Goal: Task Accomplishment & Management: Use online tool/utility

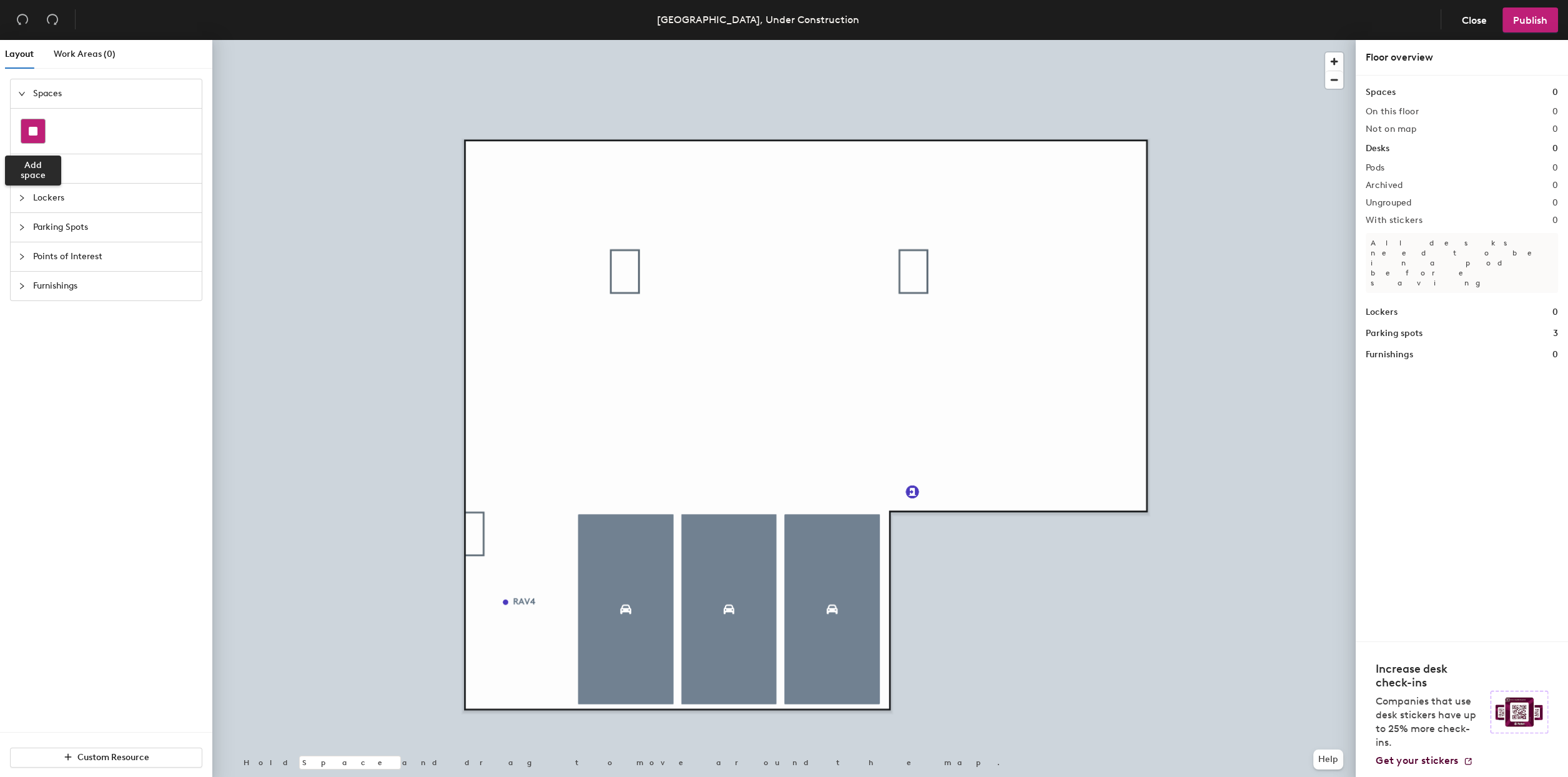
click at [32, 121] on div at bounding box center [33, 131] width 23 height 23
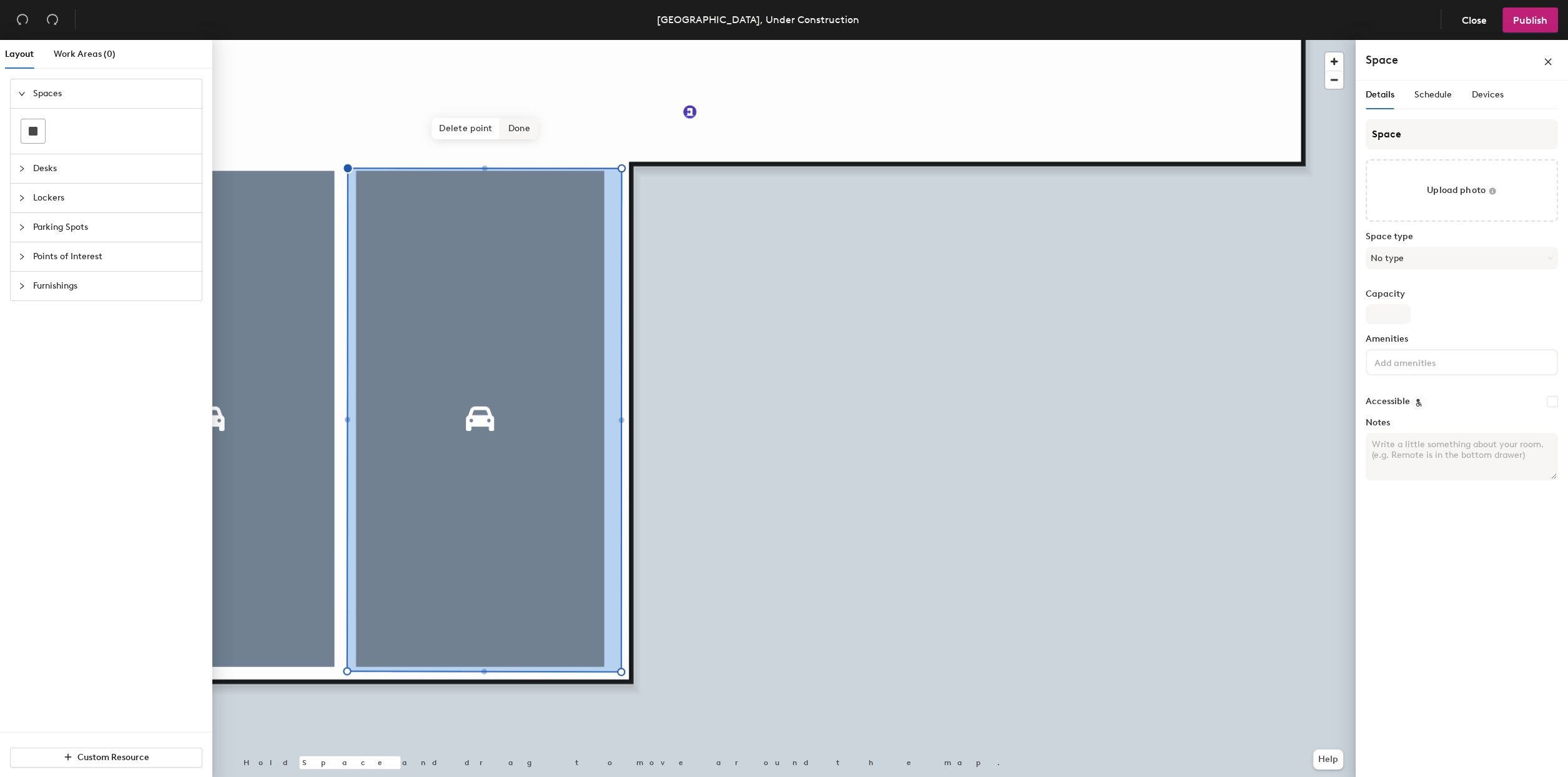
click at [527, 128] on span "Done" at bounding box center [519, 128] width 37 height 21
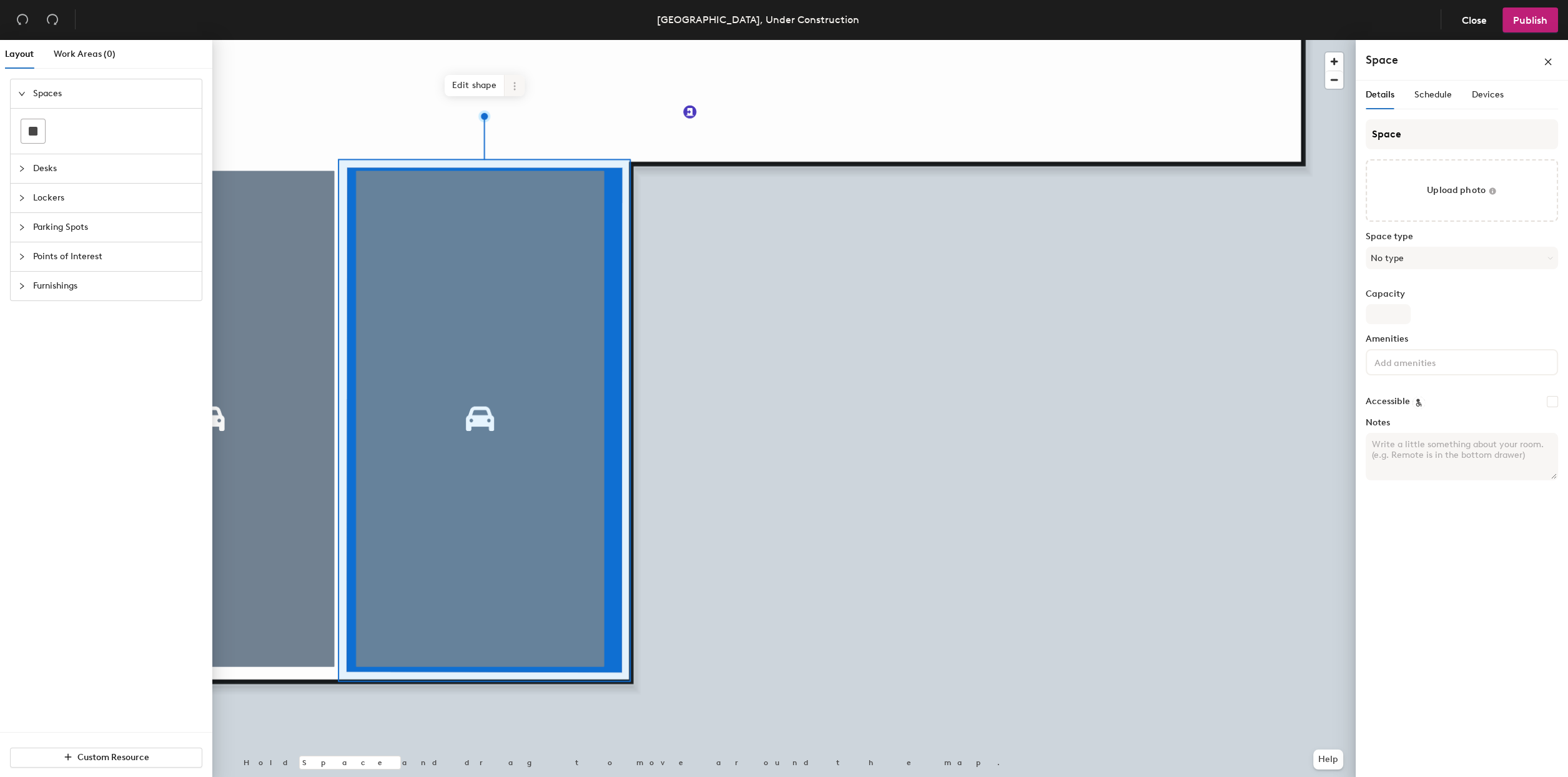
click at [516, 85] on icon at bounding box center [514, 86] width 10 height 10
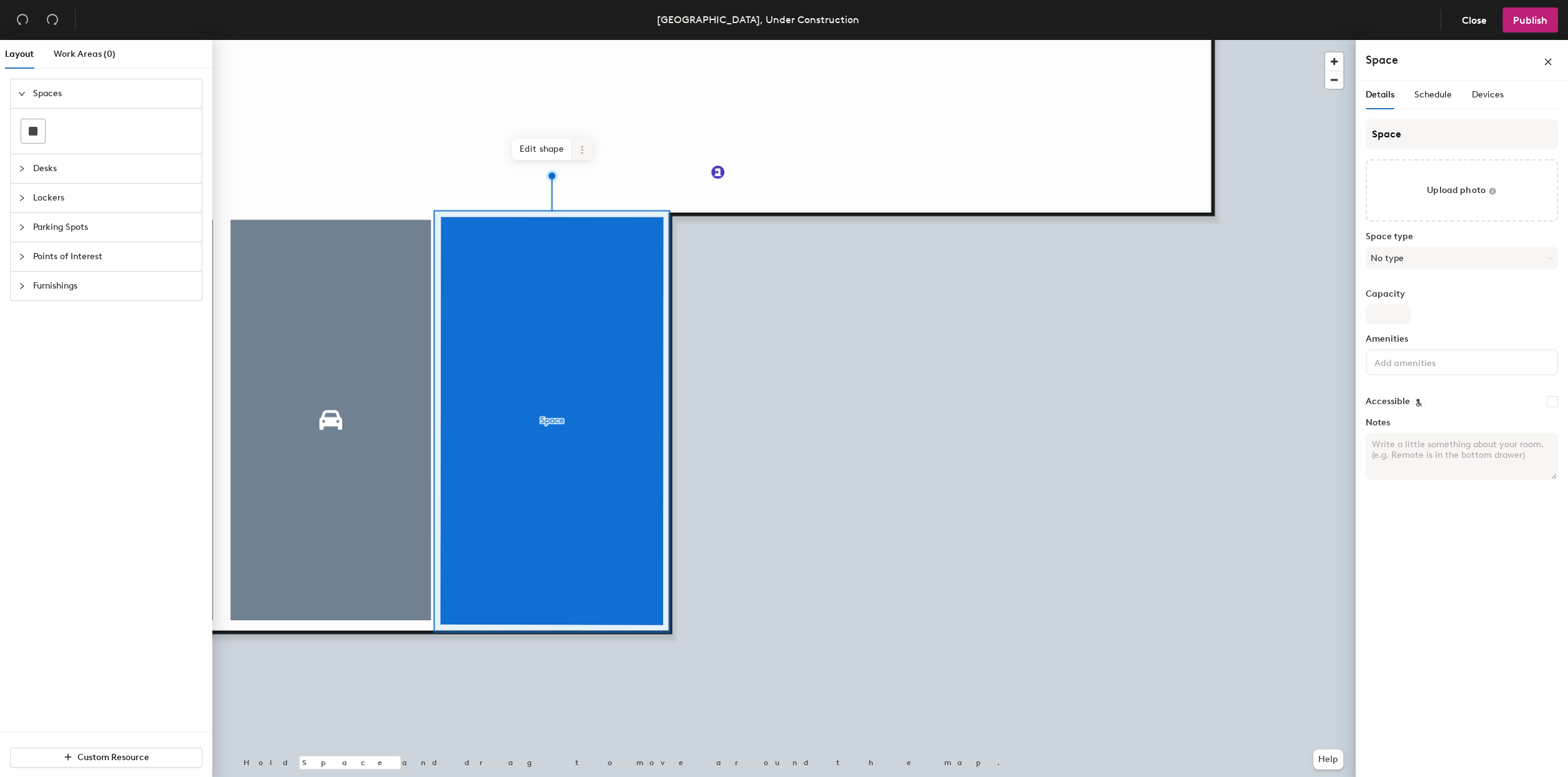
click at [586, 158] on span at bounding box center [582, 149] width 20 height 21
click at [861, 40] on div at bounding box center [784, 40] width 1144 height 0
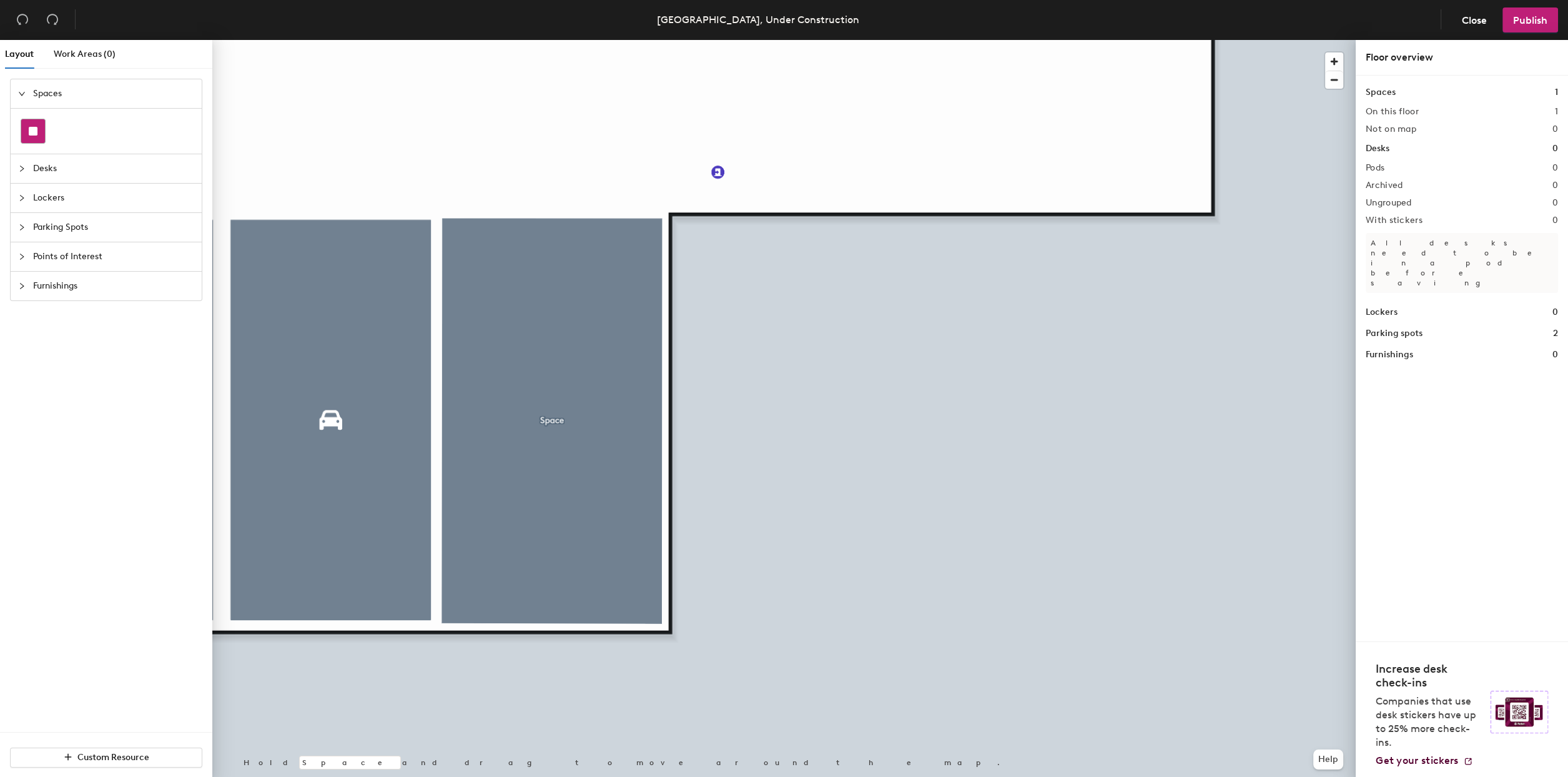
click at [32, 130] on rect at bounding box center [33, 131] width 9 height 9
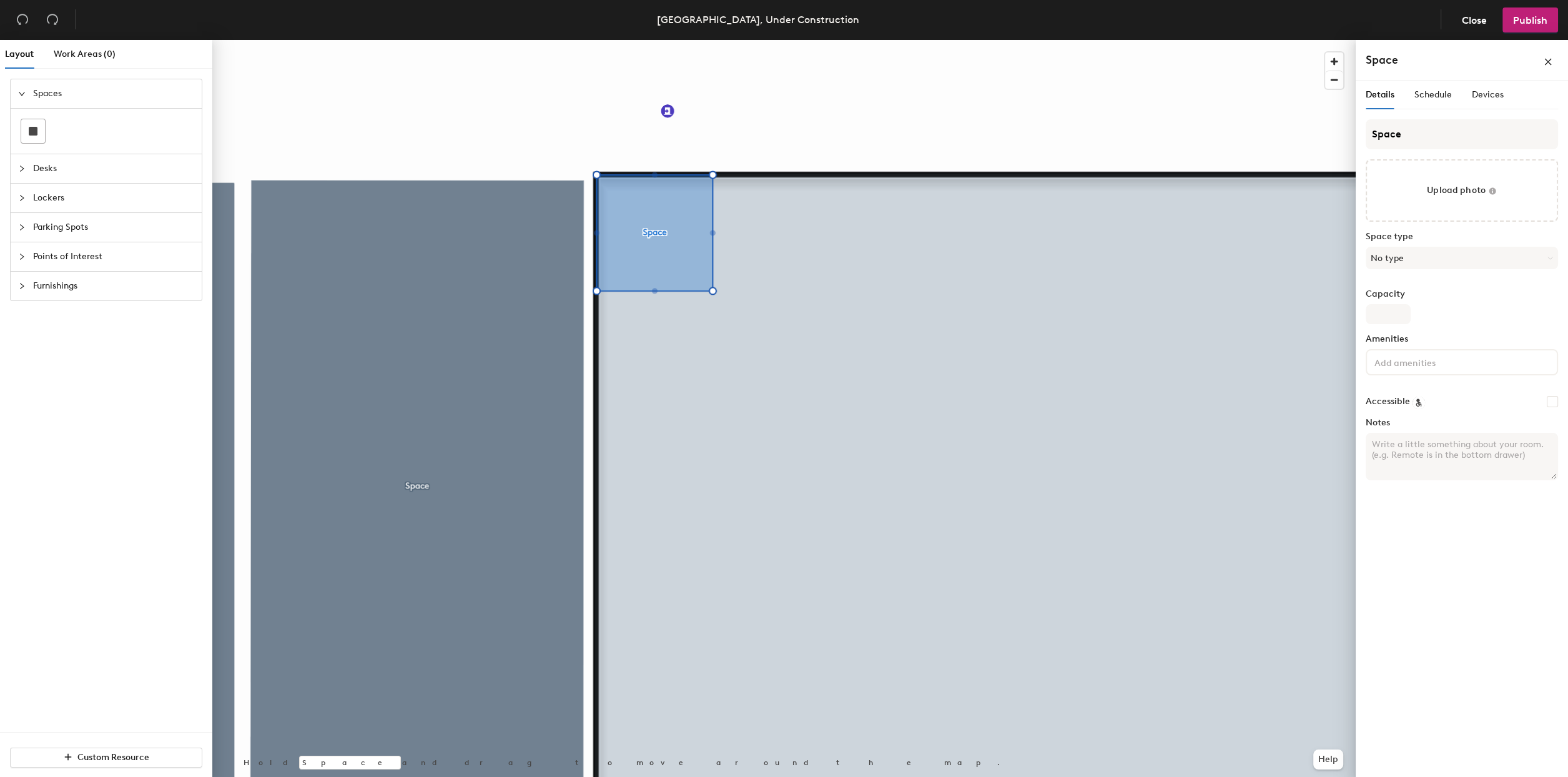
click at [607, 777] on html "Skip navigation Schedule Office People Analytics Visits Deliveries Services Man…" at bounding box center [784, 388] width 1568 height 777
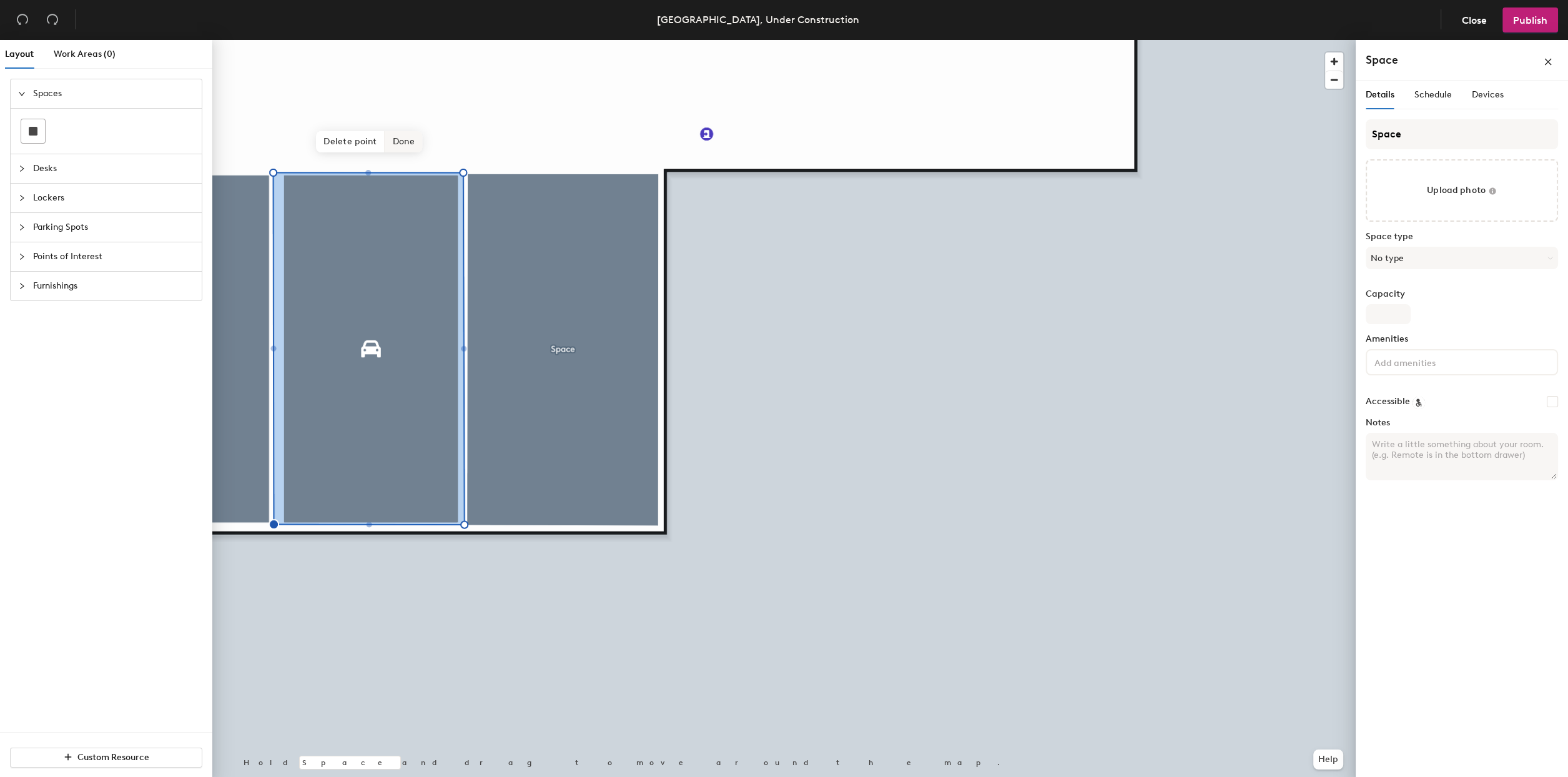
click at [405, 142] on span "Done" at bounding box center [403, 142] width 37 height 21
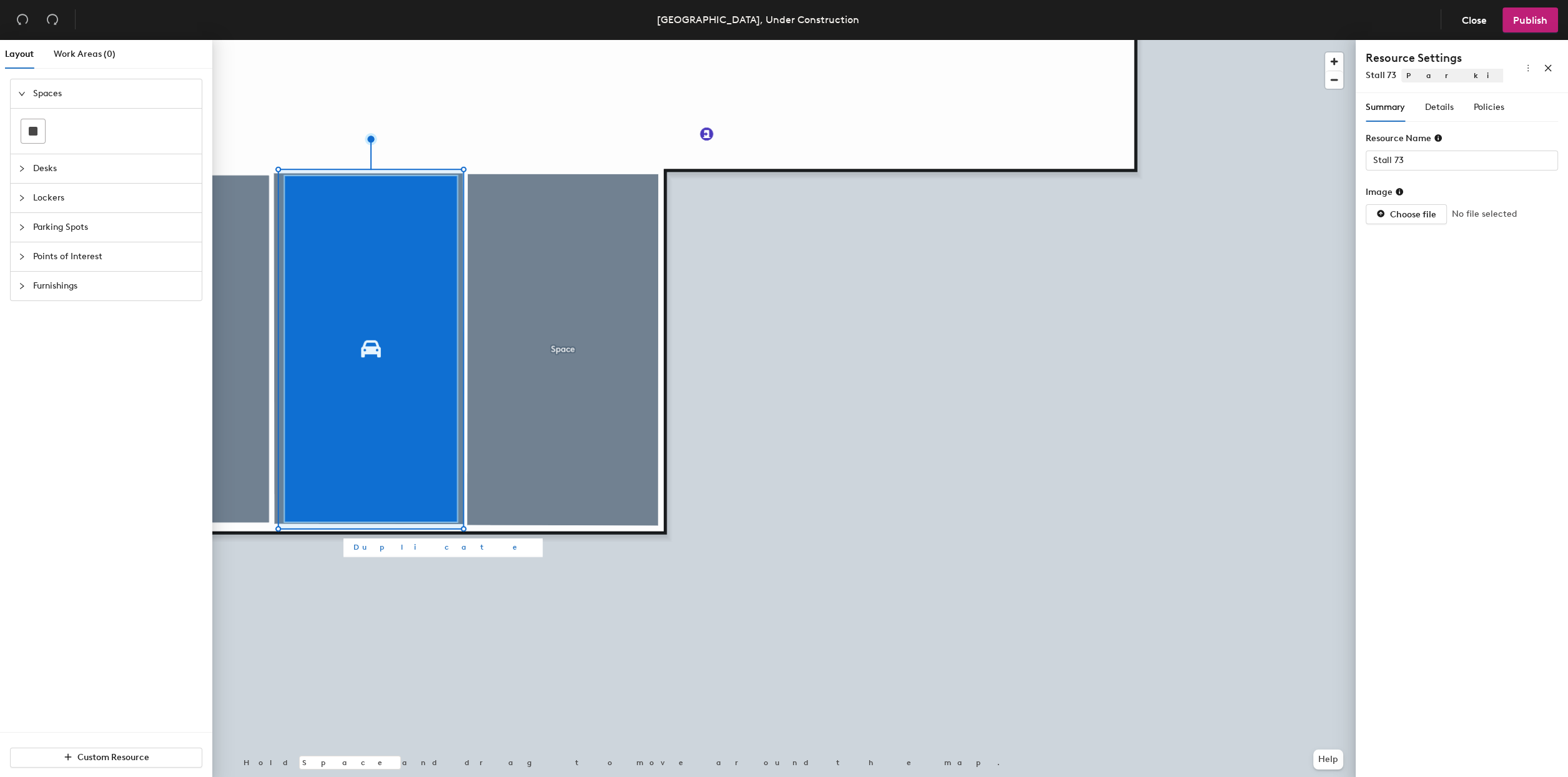
click at [367, 544] on span "Duplicate" at bounding box center [443, 548] width 179 height 11
type input "Parking spot 3"
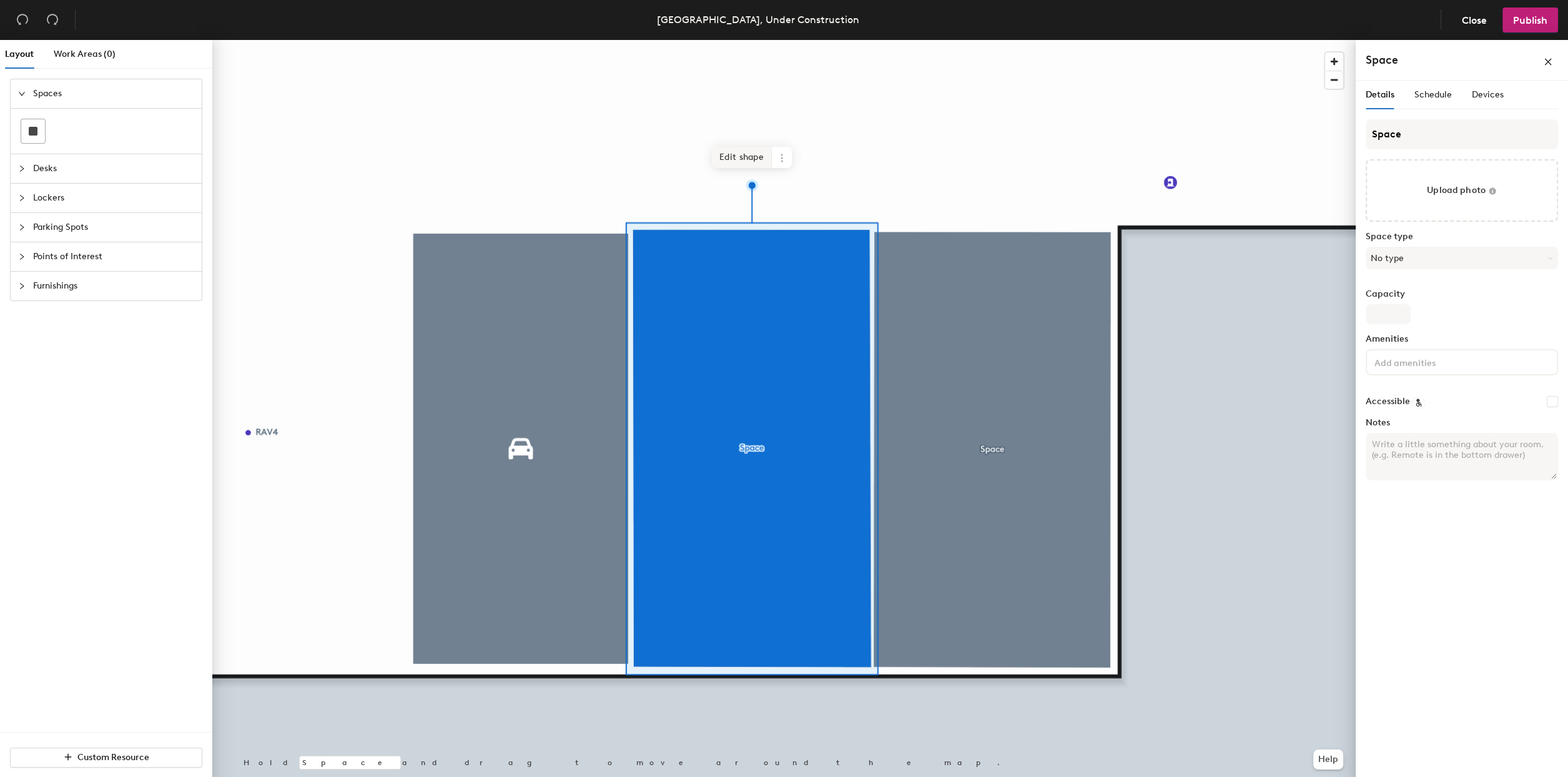
click at [746, 156] on span "Edit shape" at bounding box center [741, 157] width 60 height 21
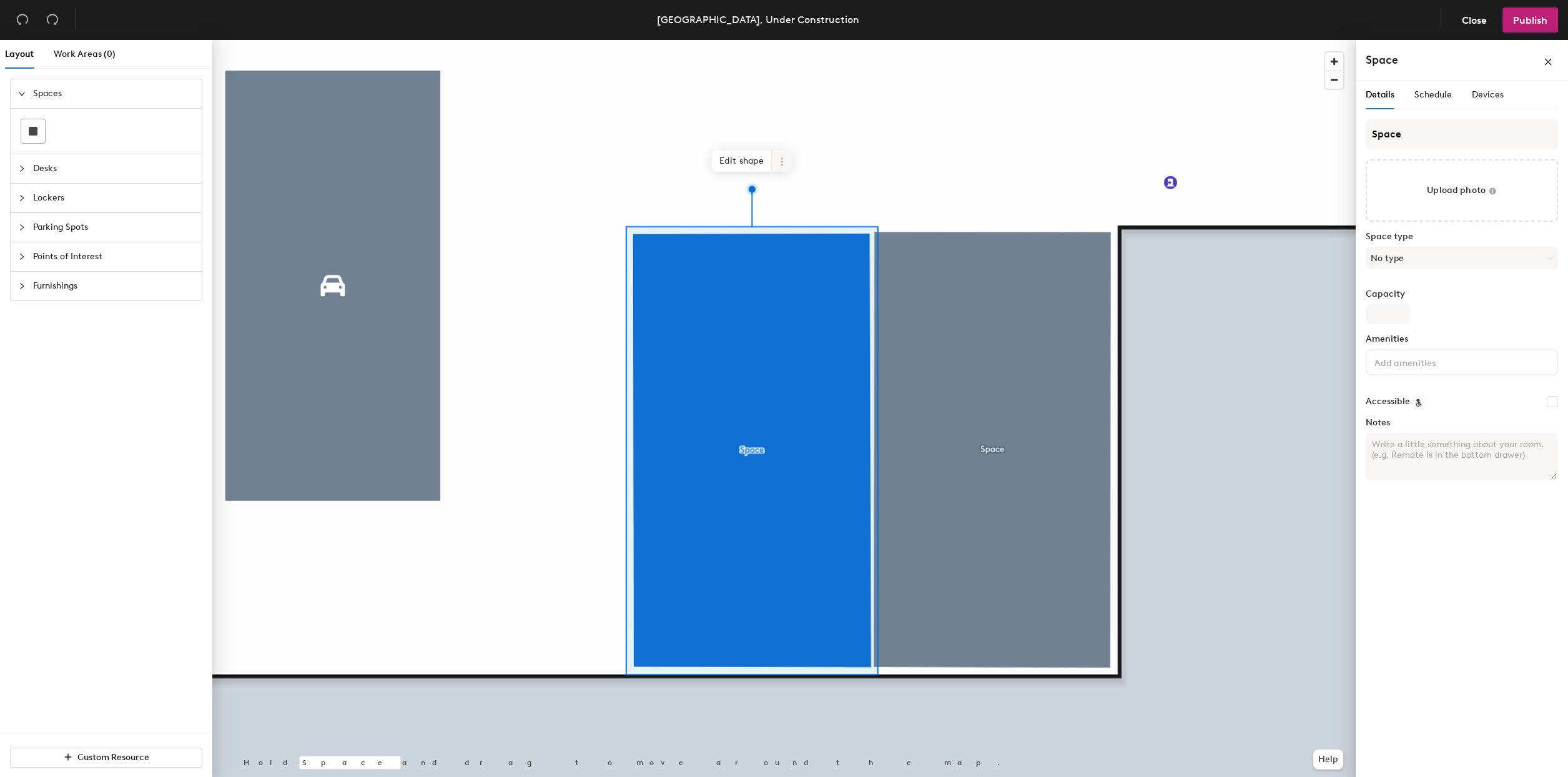
click at [781, 159] on icon at bounding box center [781, 158] width 2 height 2
click at [37, 127] on div at bounding box center [33, 131] width 23 height 23
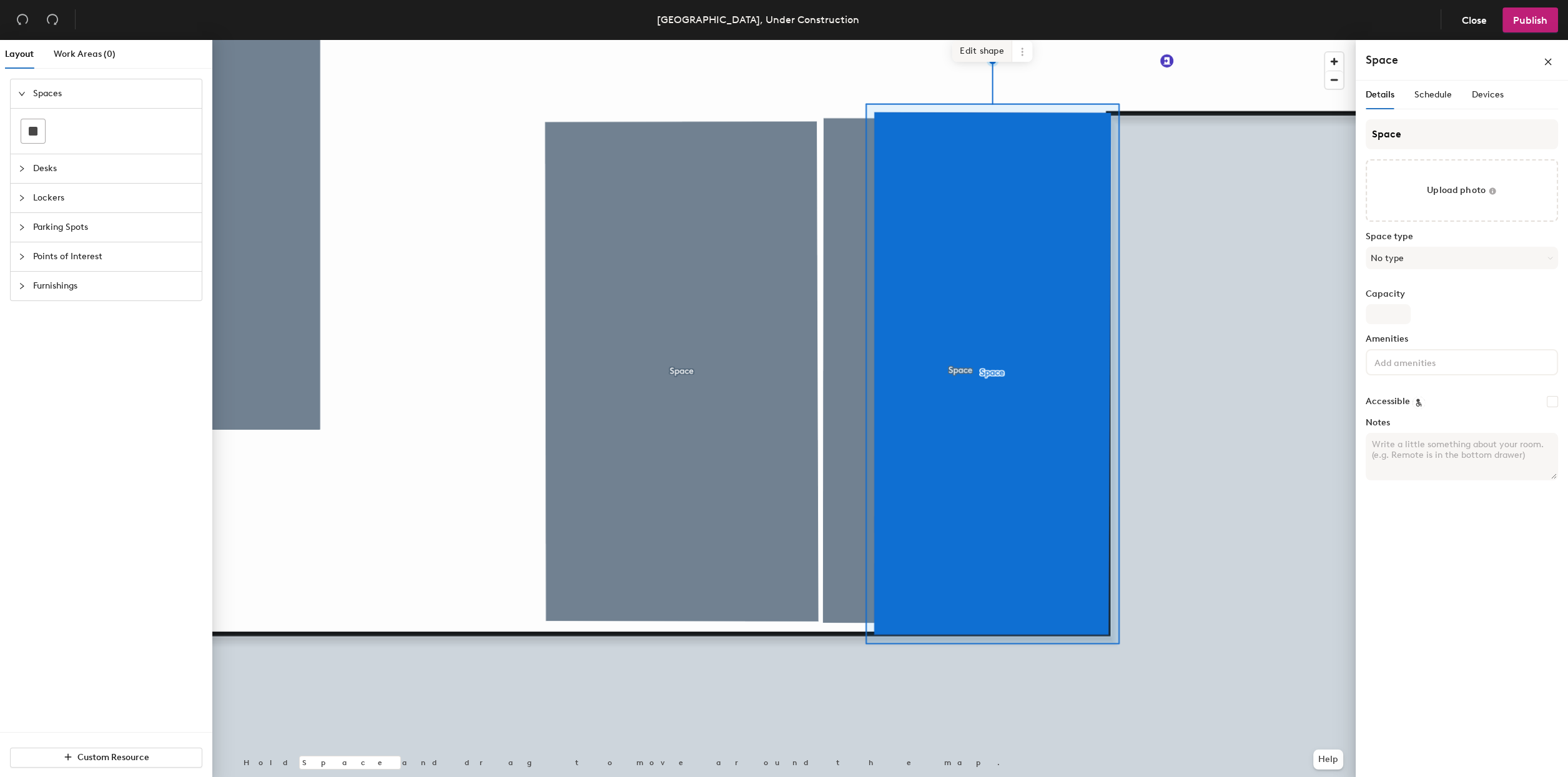
click at [993, 56] on span "Edit shape" at bounding box center [982, 51] width 60 height 21
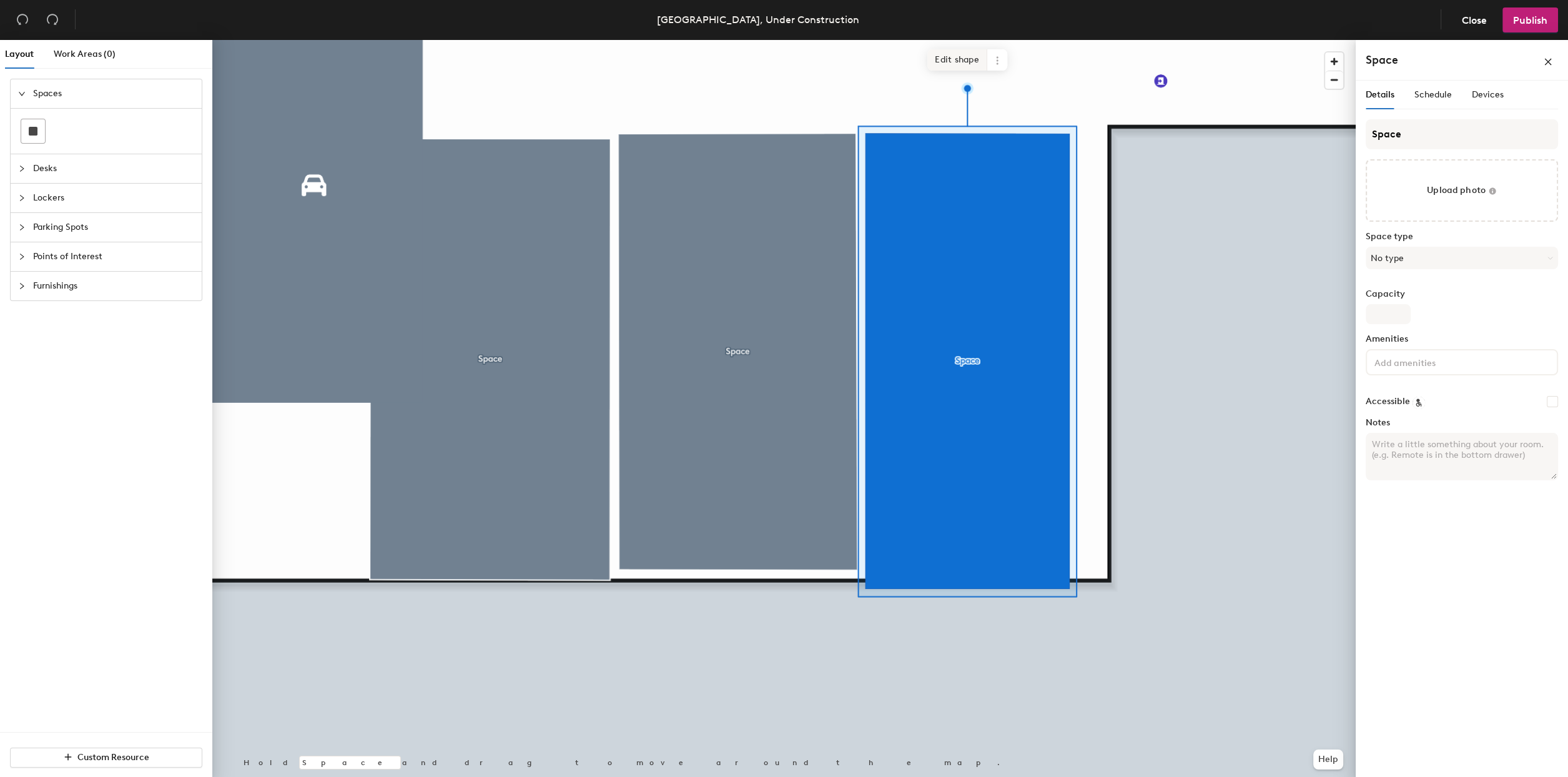
click at [959, 61] on span "Edit shape" at bounding box center [957, 60] width 60 height 21
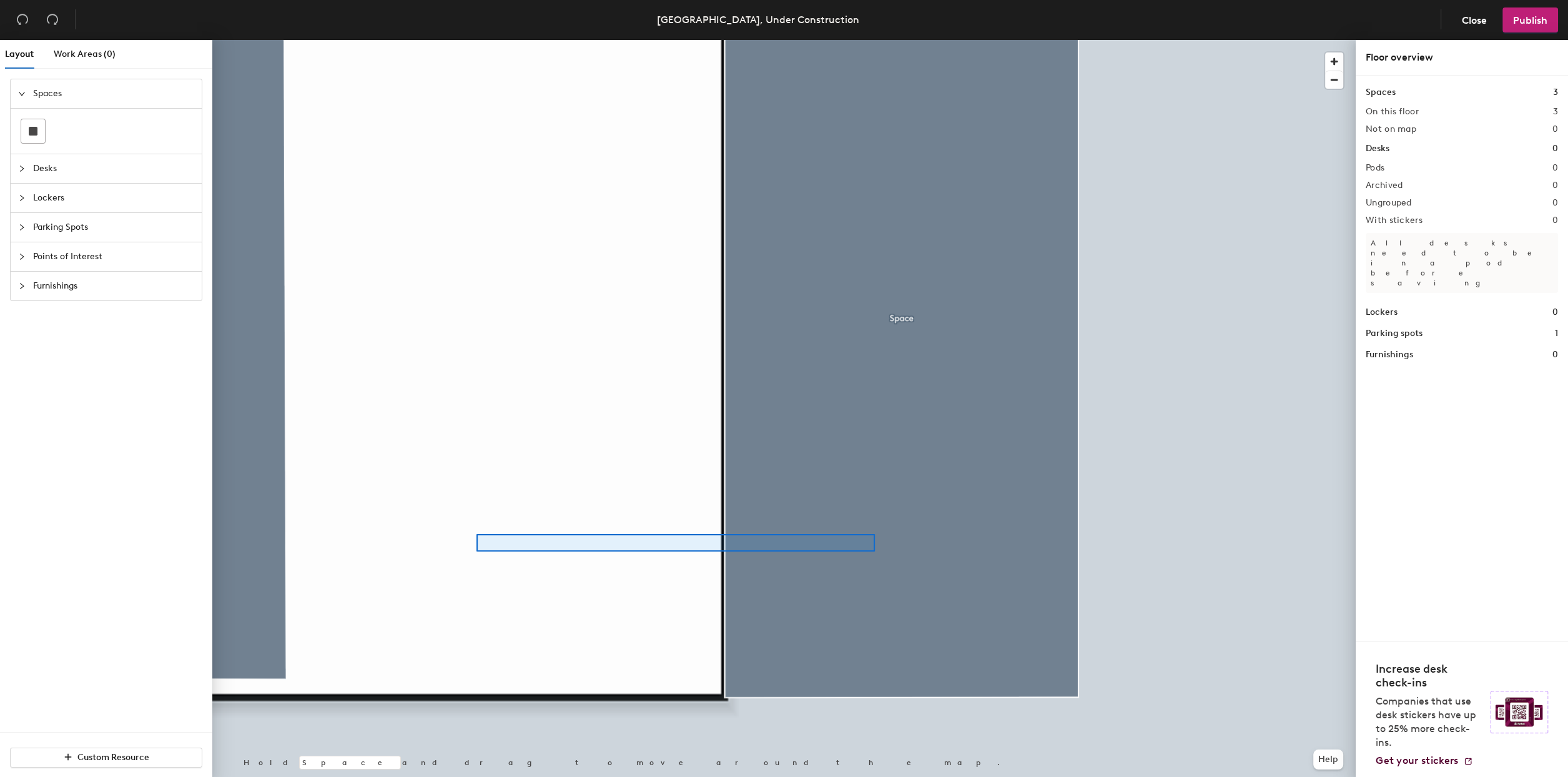
click at [476, 40] on div at bounding box center [784, 40] width 1144 height 0
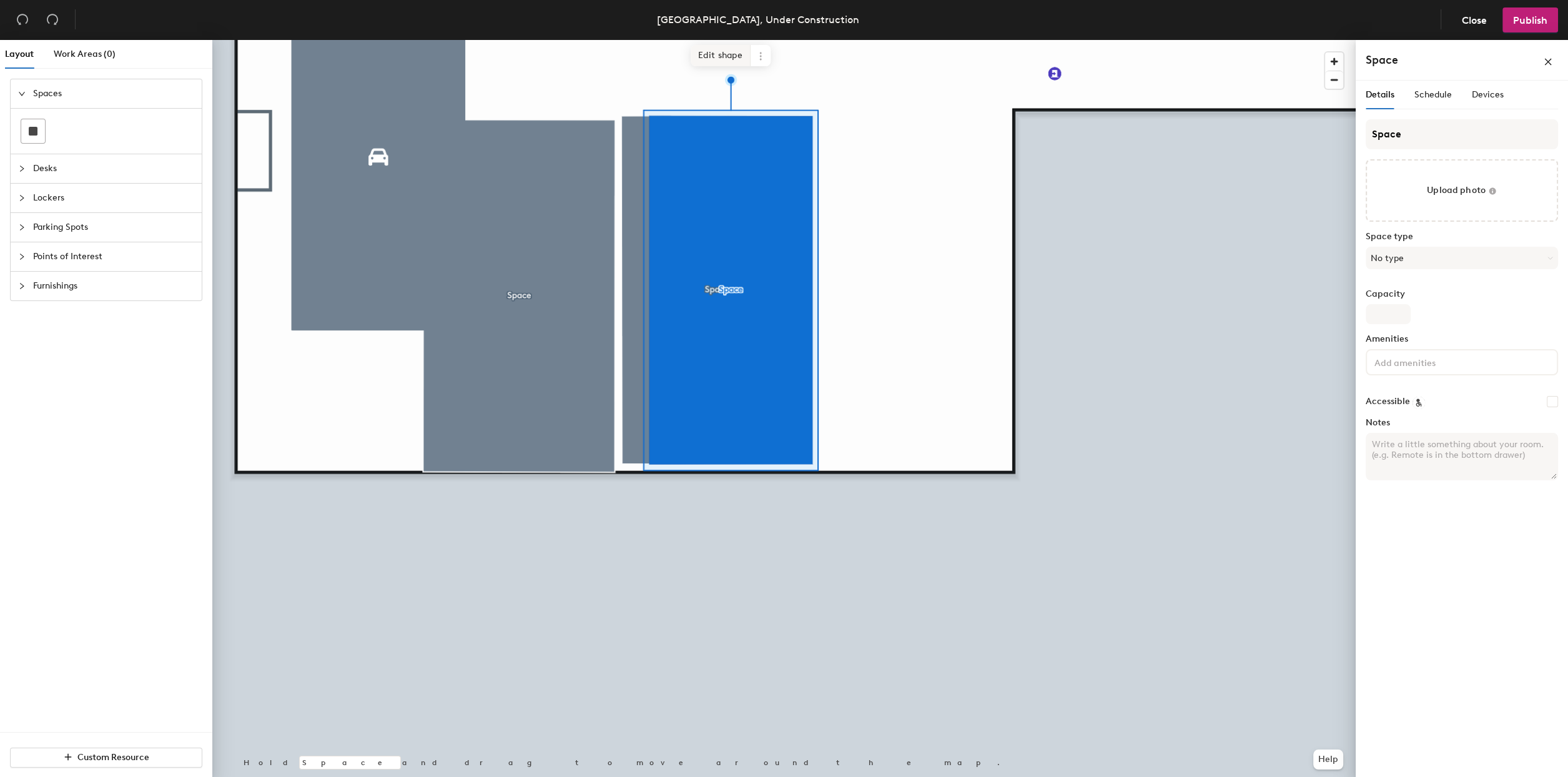
click at [699, 51] on span "Edit shape" at bounding box center [720, 55] width 60 height 21
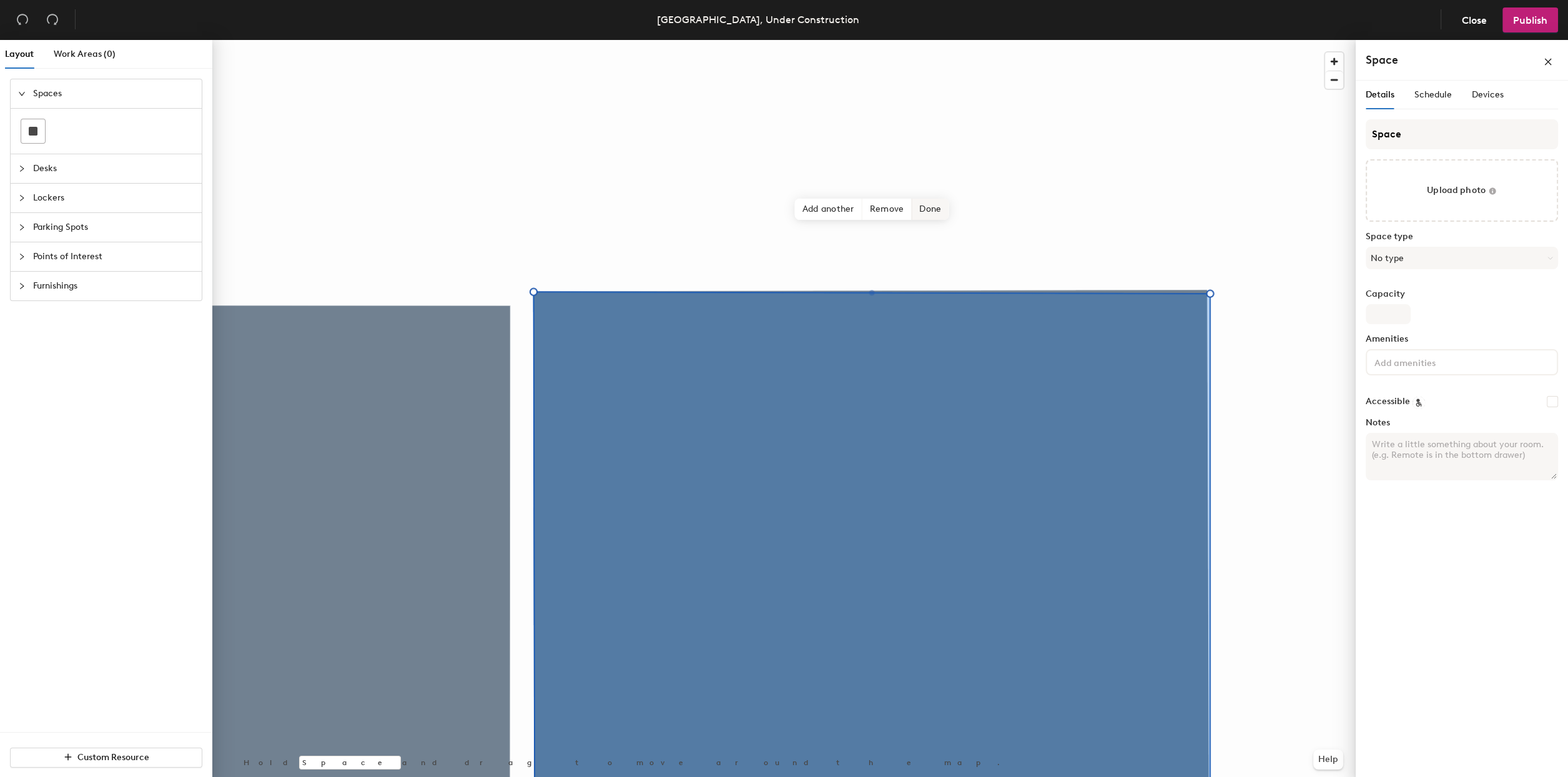
click at [940, 211] on span "Done" at bounding box center [930, 209] width 37 height 21
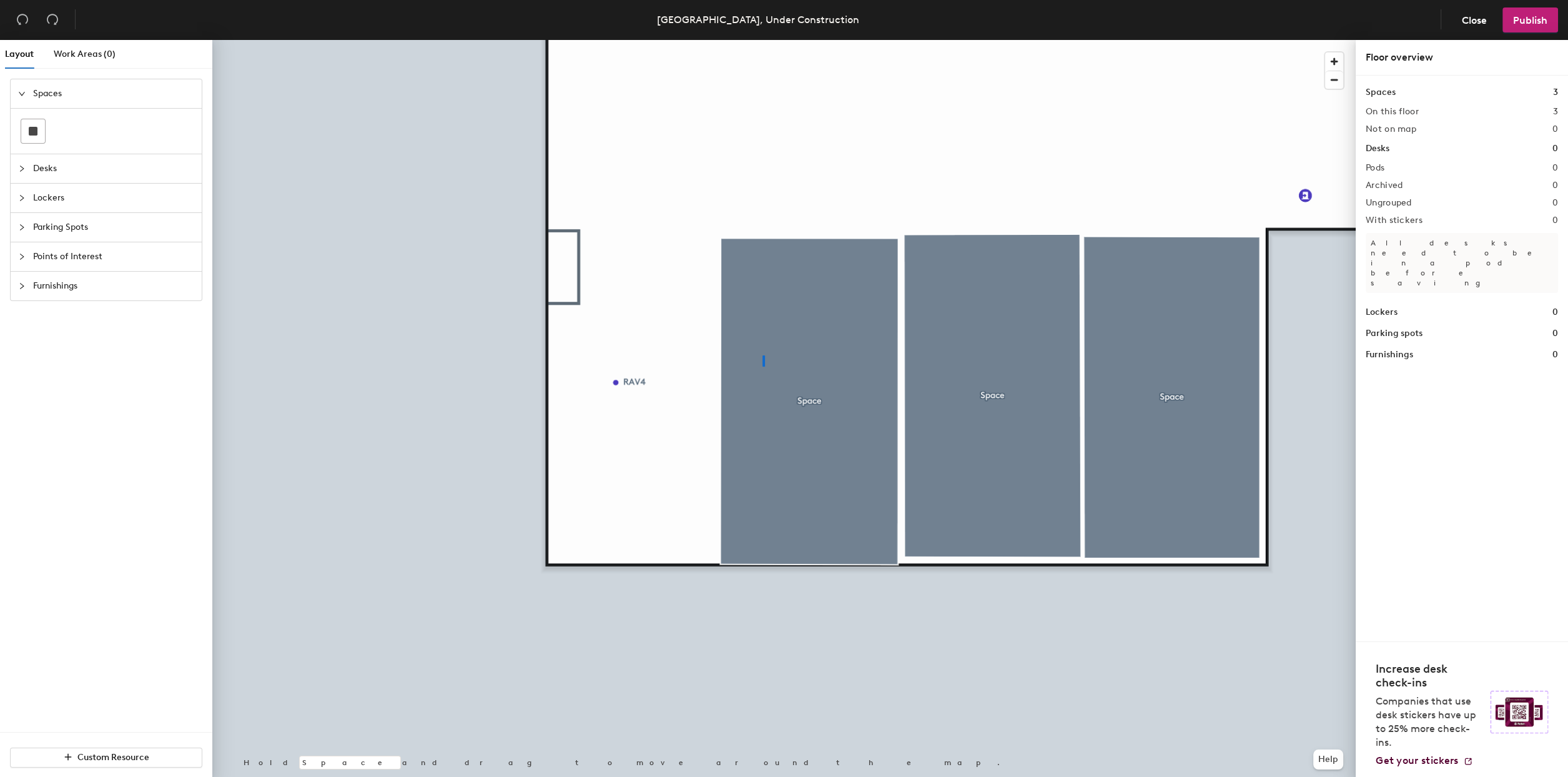
click at [764, 40] on div at bounding box center [784, 40] width 1144 height 0
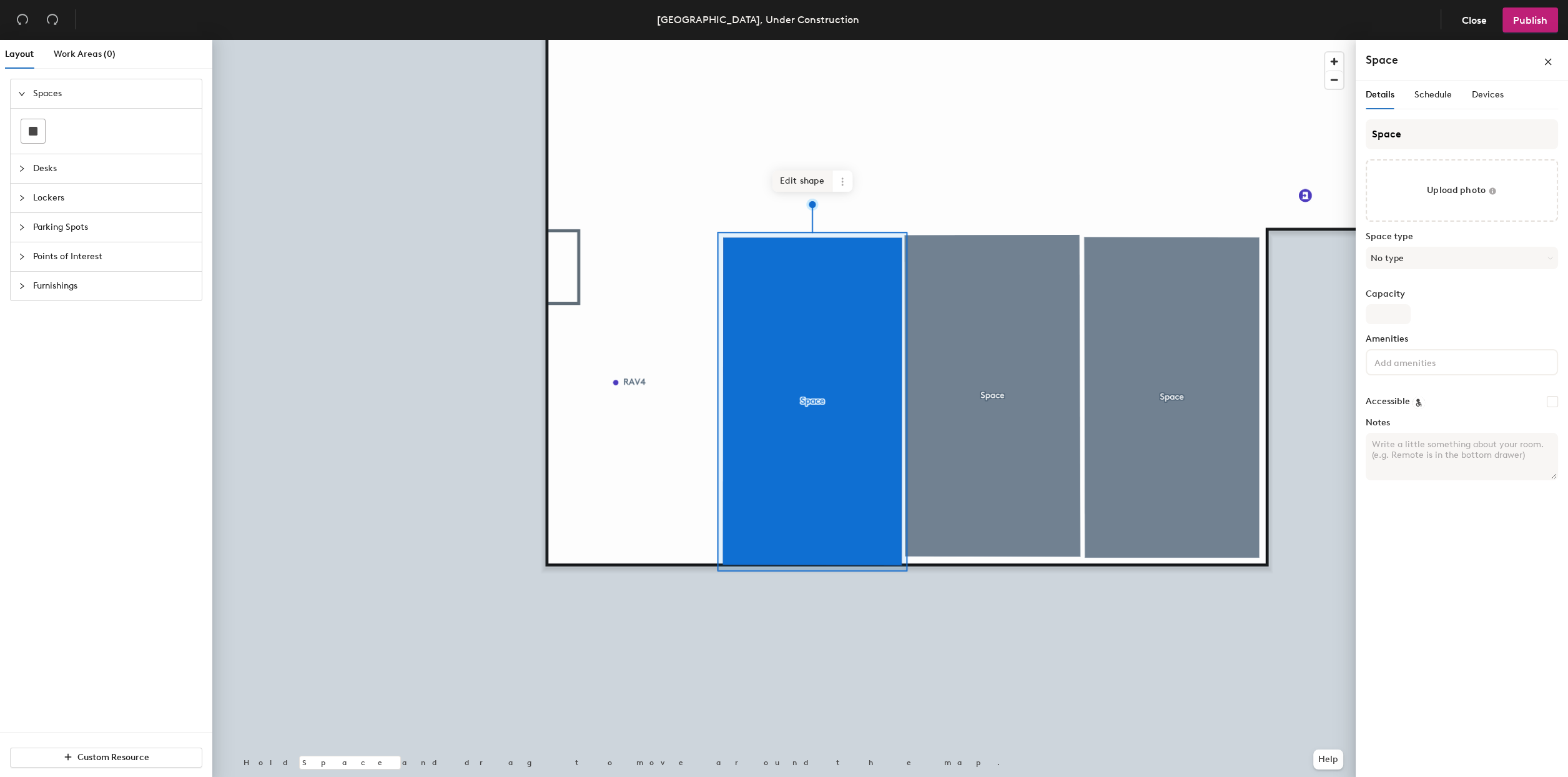
click at [787, 176] on span "Edit shape" at bounding box center [802, 181] width 60 height 21
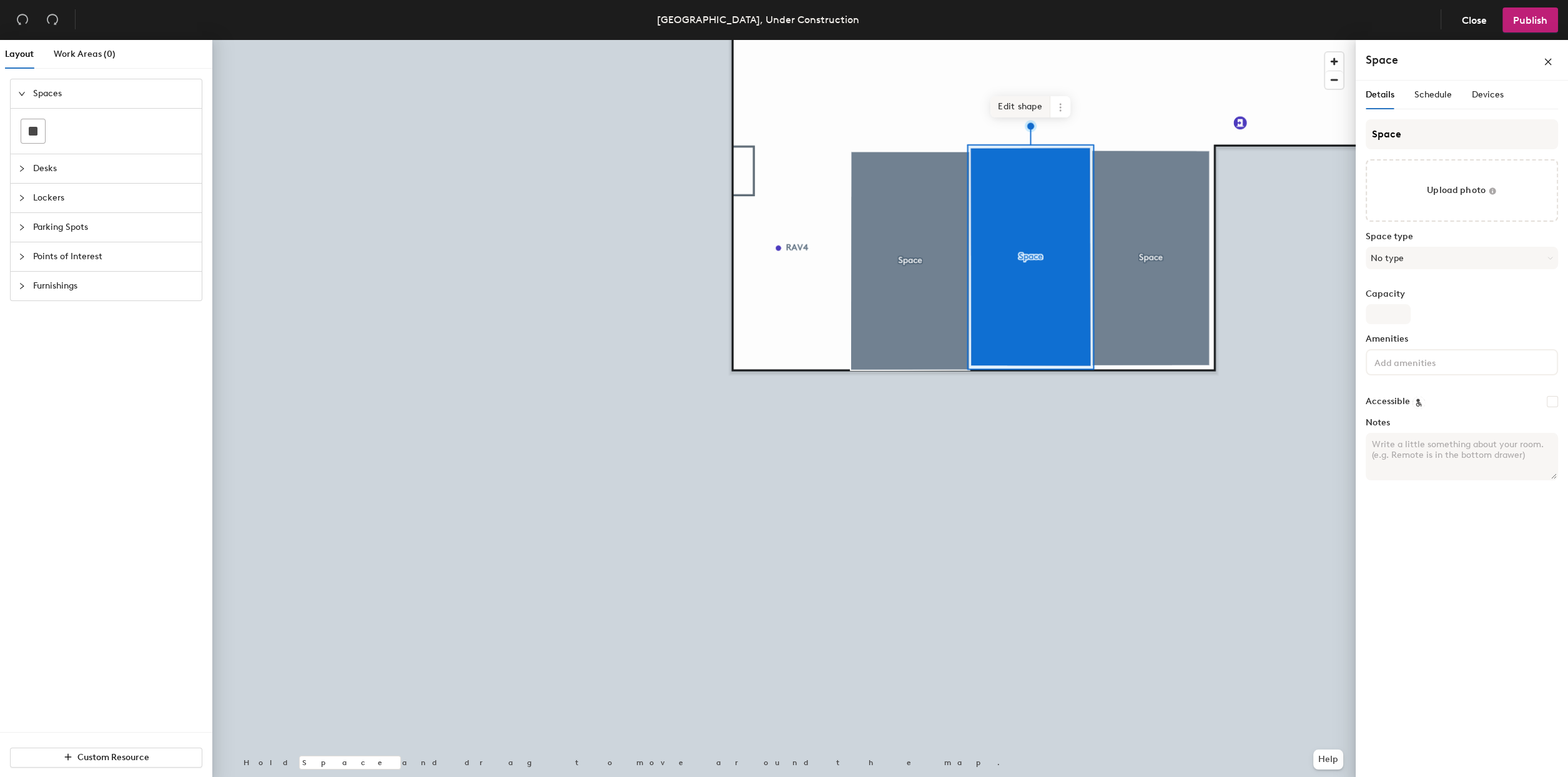
click at [1013, 107] on span "Edit shape" at bounding box center [1020, 107] width 60 height 21
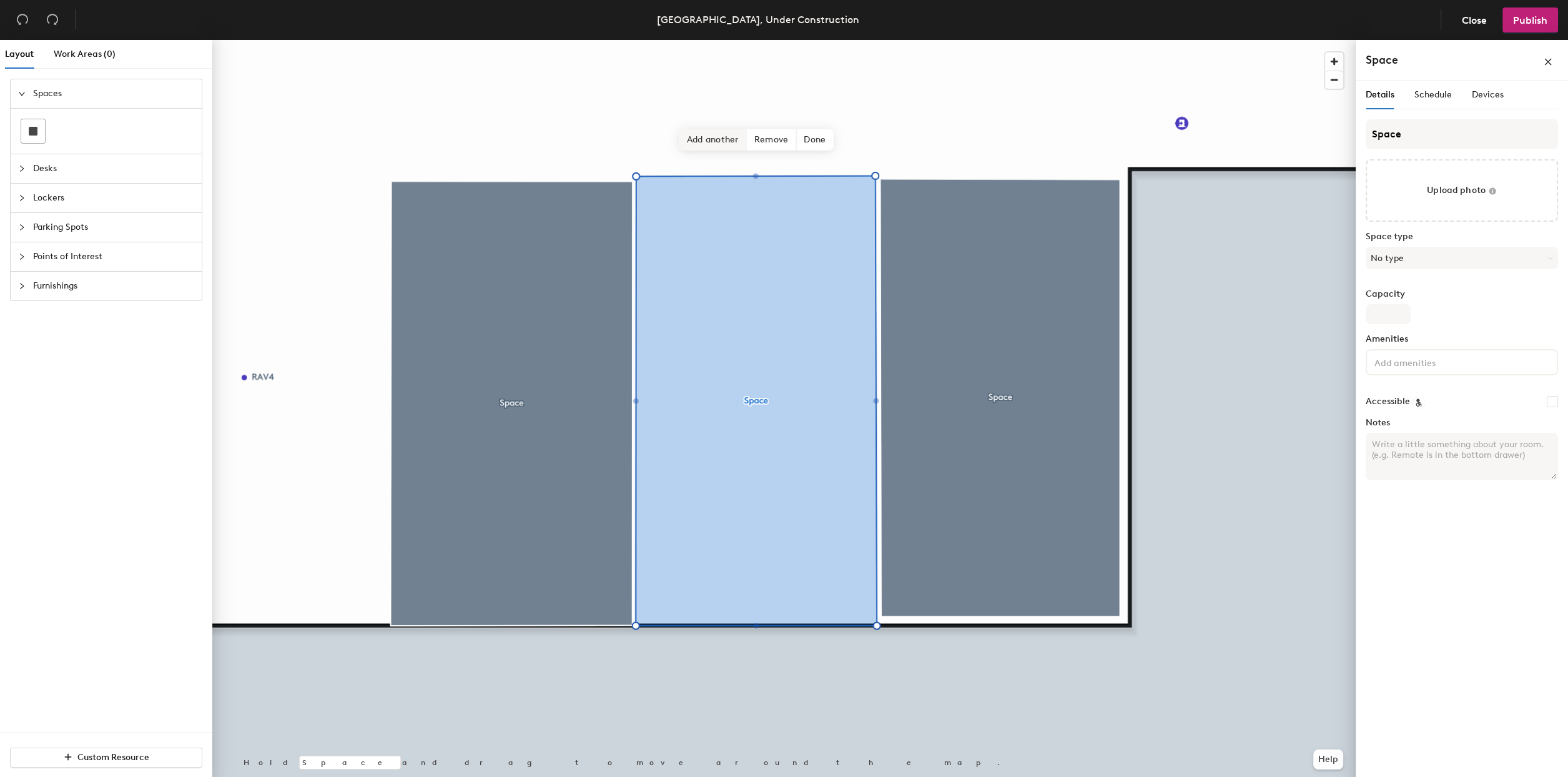
click at [692, 140] on span "Add another" at bounding box center [713, 139] width 67 height 21
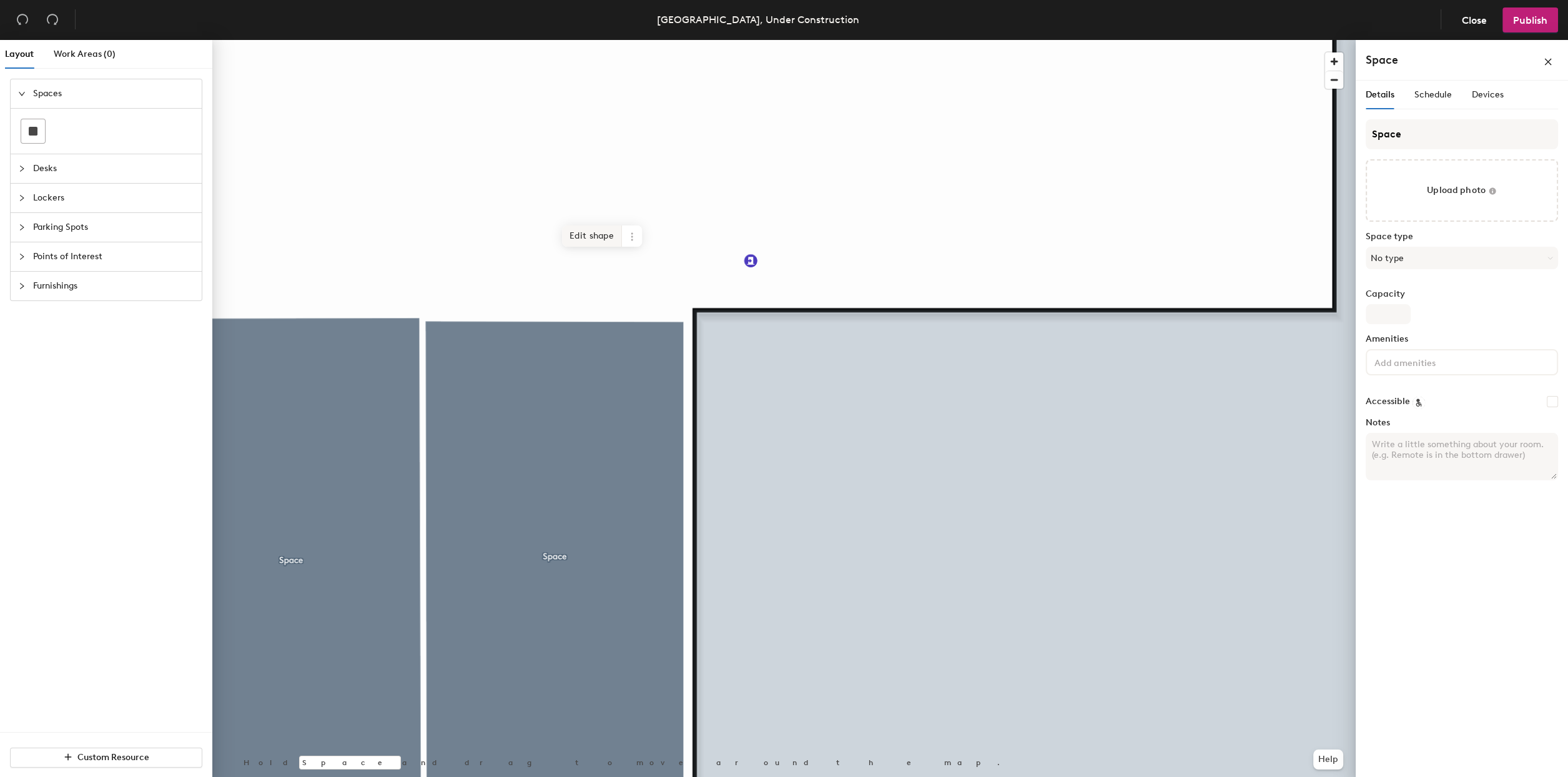
click at [603, 240] on span "Edit shape" at bounding box center [592, 236] width 60 height 21
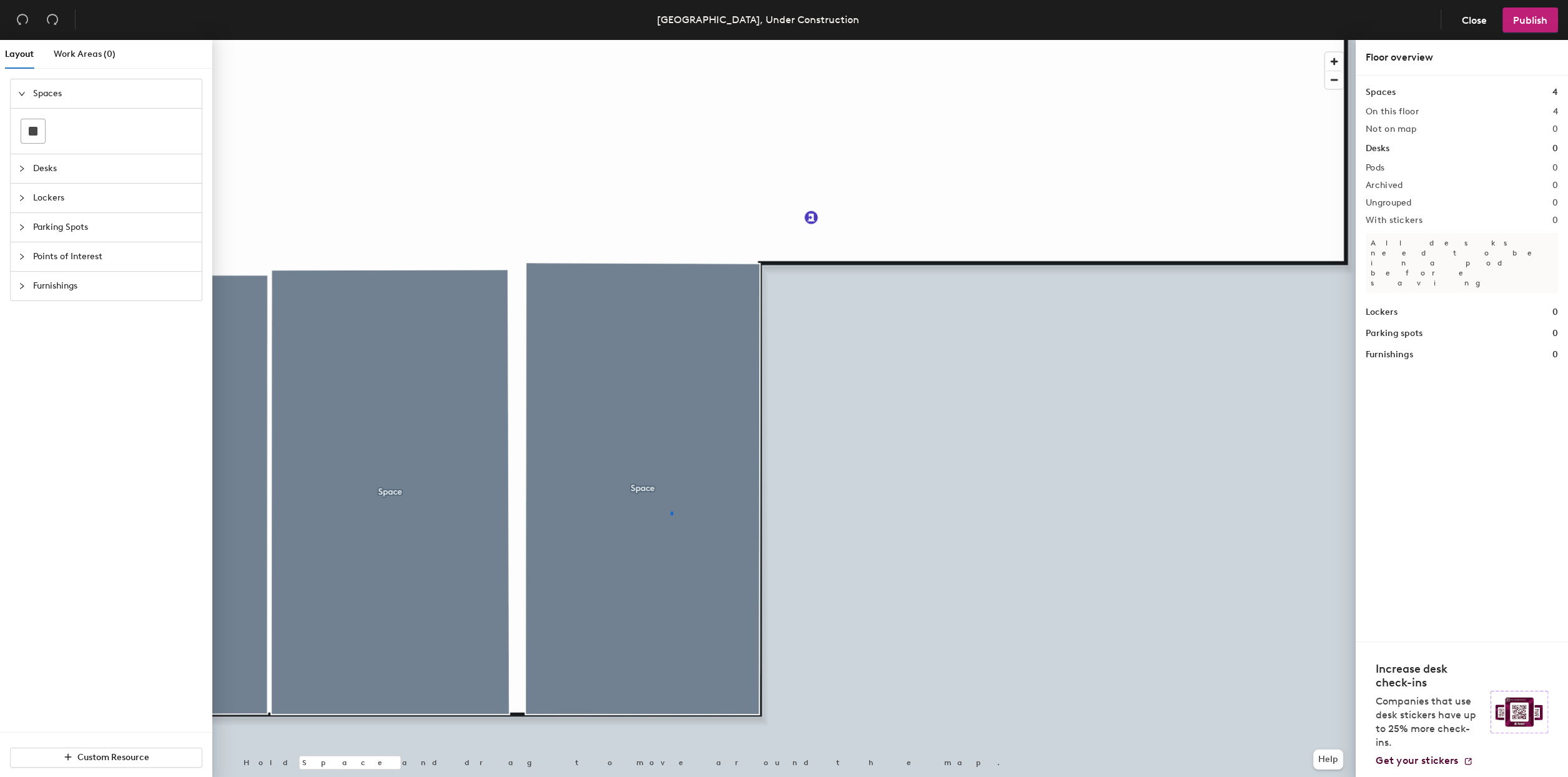
click at [671, 40] on div at bounding box center [784, 40] width 1144 height 0
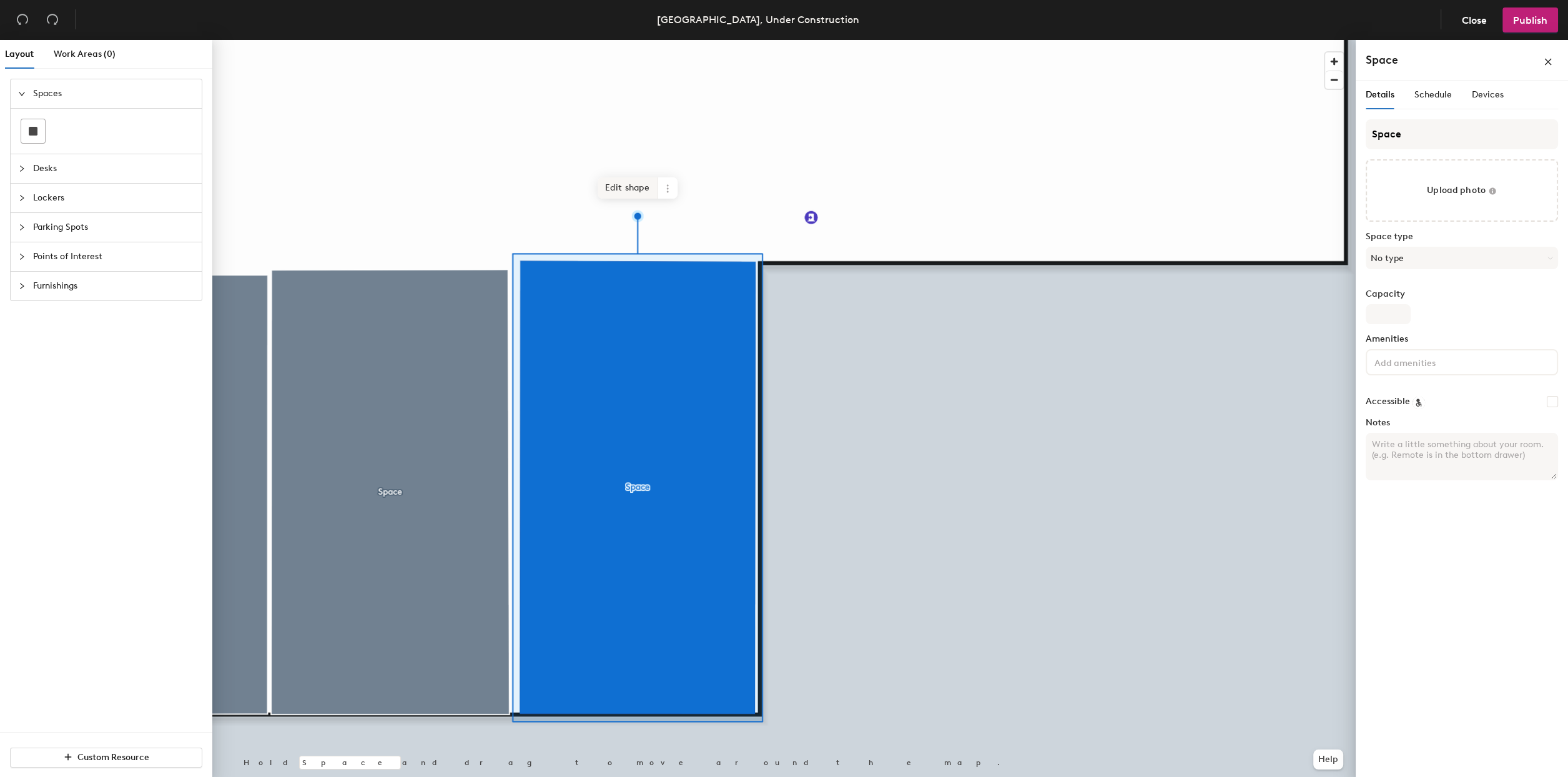
click at [636, 190] on span "Edit shape" at bounding box center [627, 188] width 60 height 21
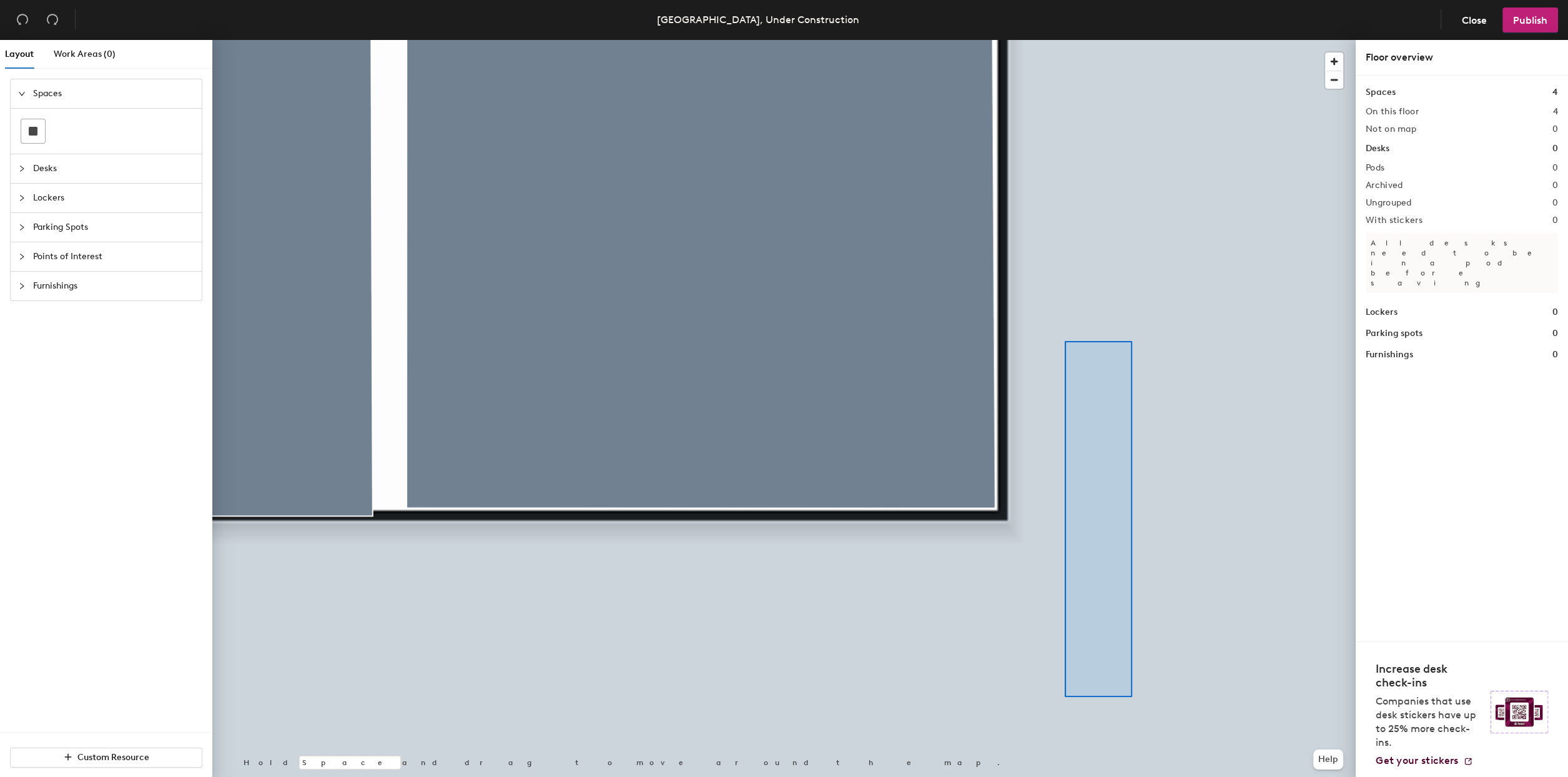
click at [1065, 40] on div at bounding box center [784, 40] width 1144 height 0
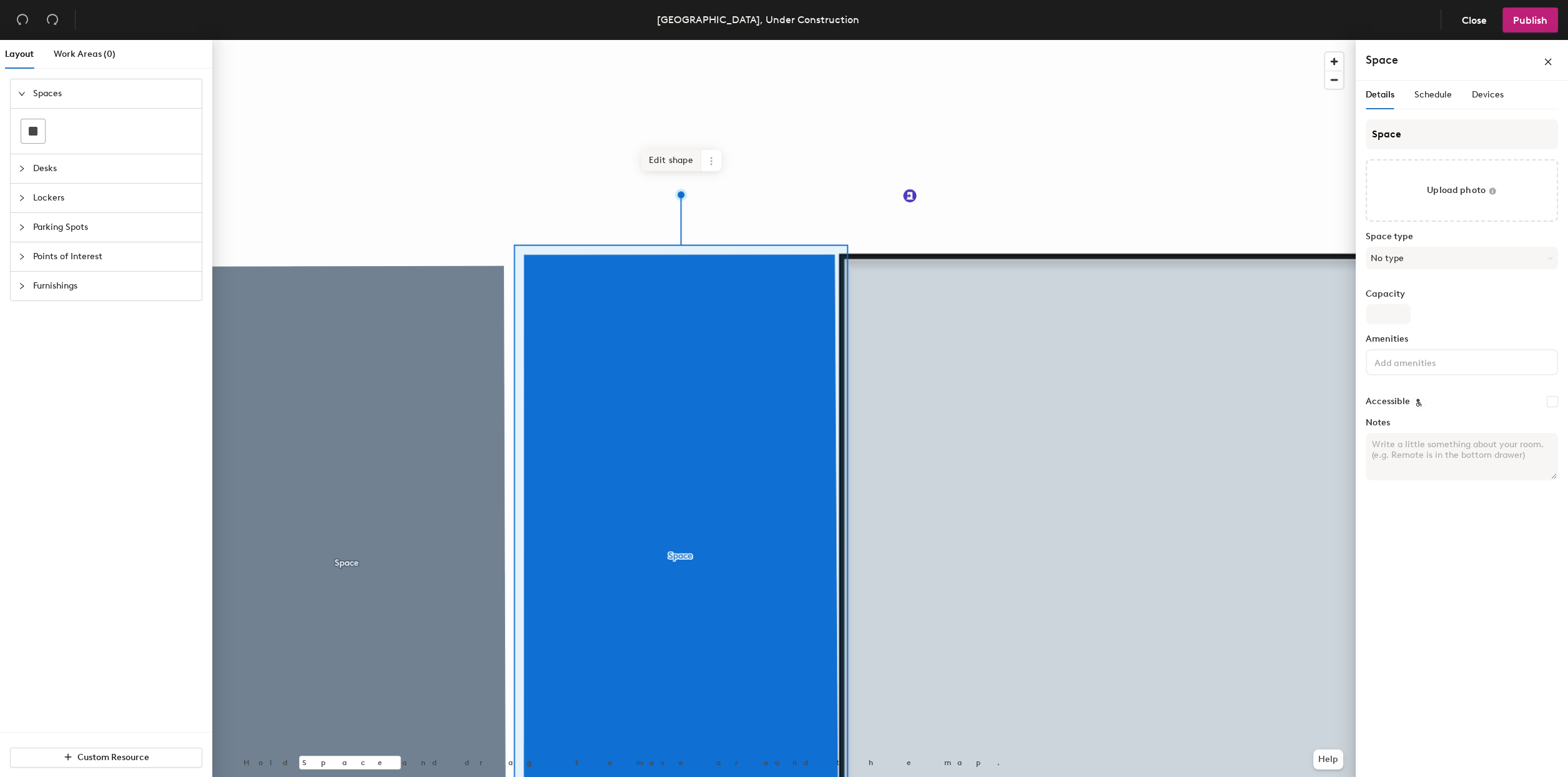
click at [659, 161] on span "Edit shape" at bounding box center [671, 160] width 60 height 21
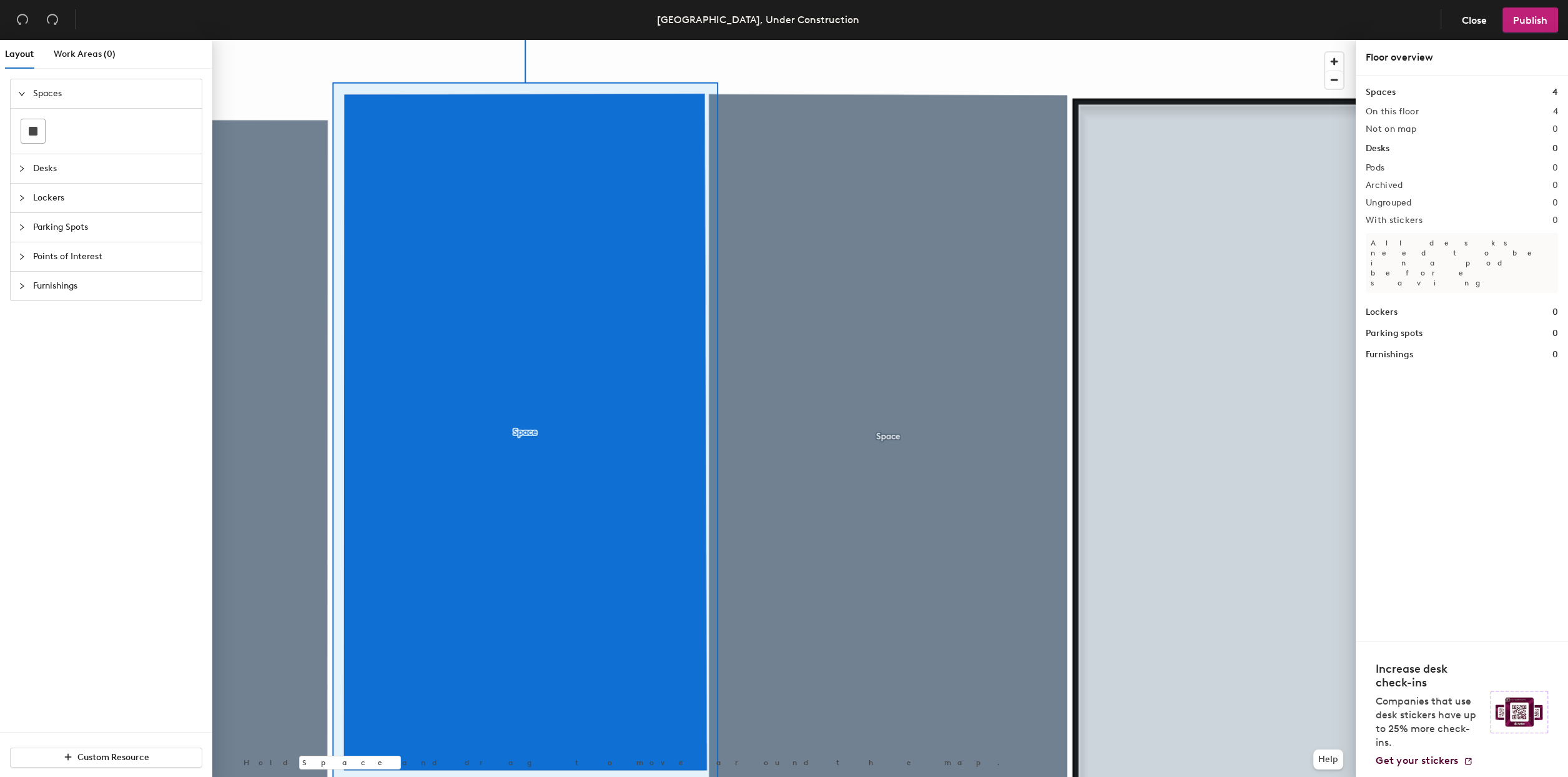
click at [1362, 555] on div "Layout Work Areas (0) Spaces Desks Lockers Parking Spots Points of Interest Fur…" at bounding box center [784, 411] width 1568 height 743
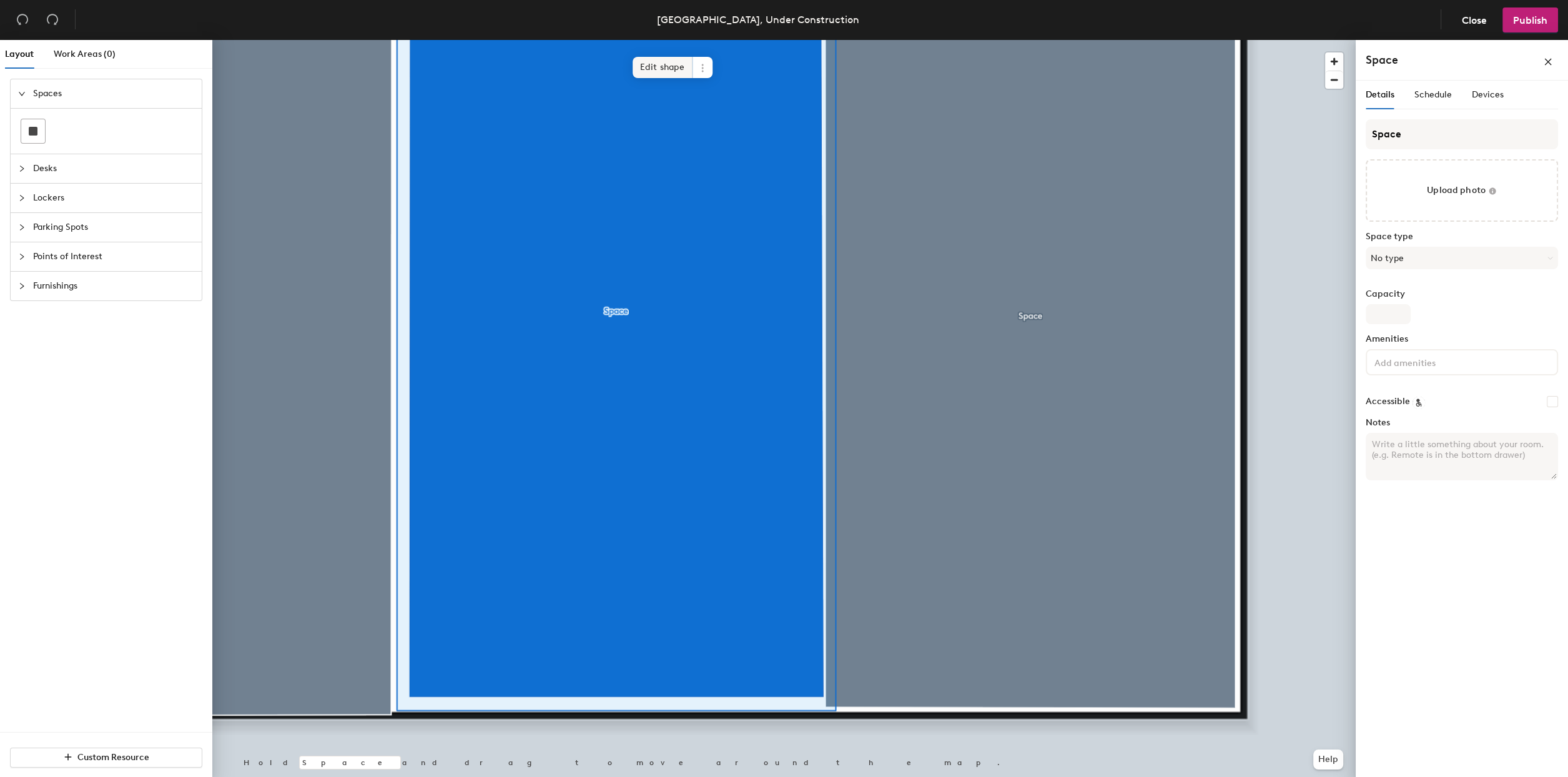
click at [660, 71] on span "Edit shape" at bounding box center [662, 67] width 60 height 21
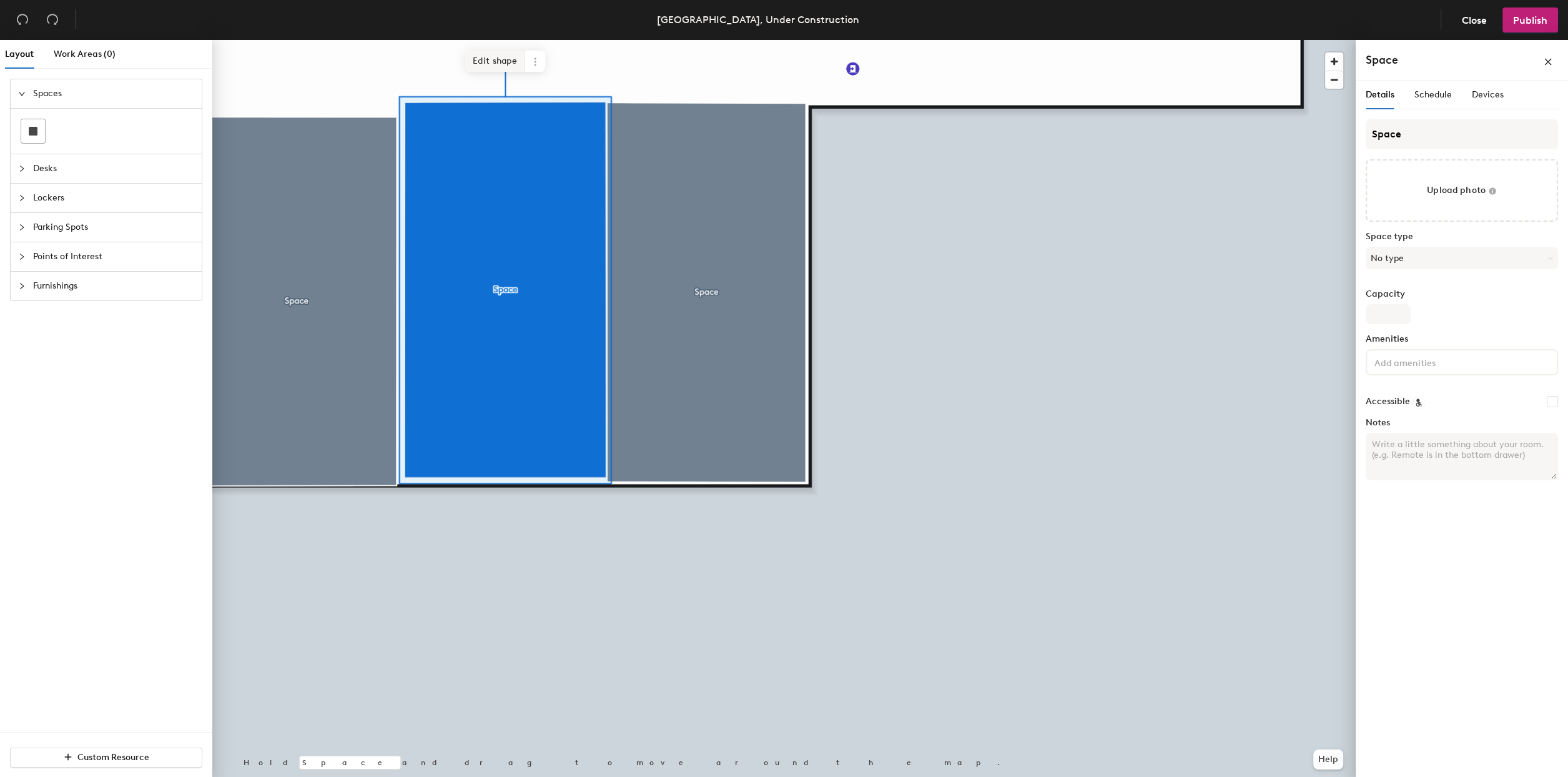
click at [500, 56] on span "Edit shape" at bounding box center [495, 61] width 60 height 21
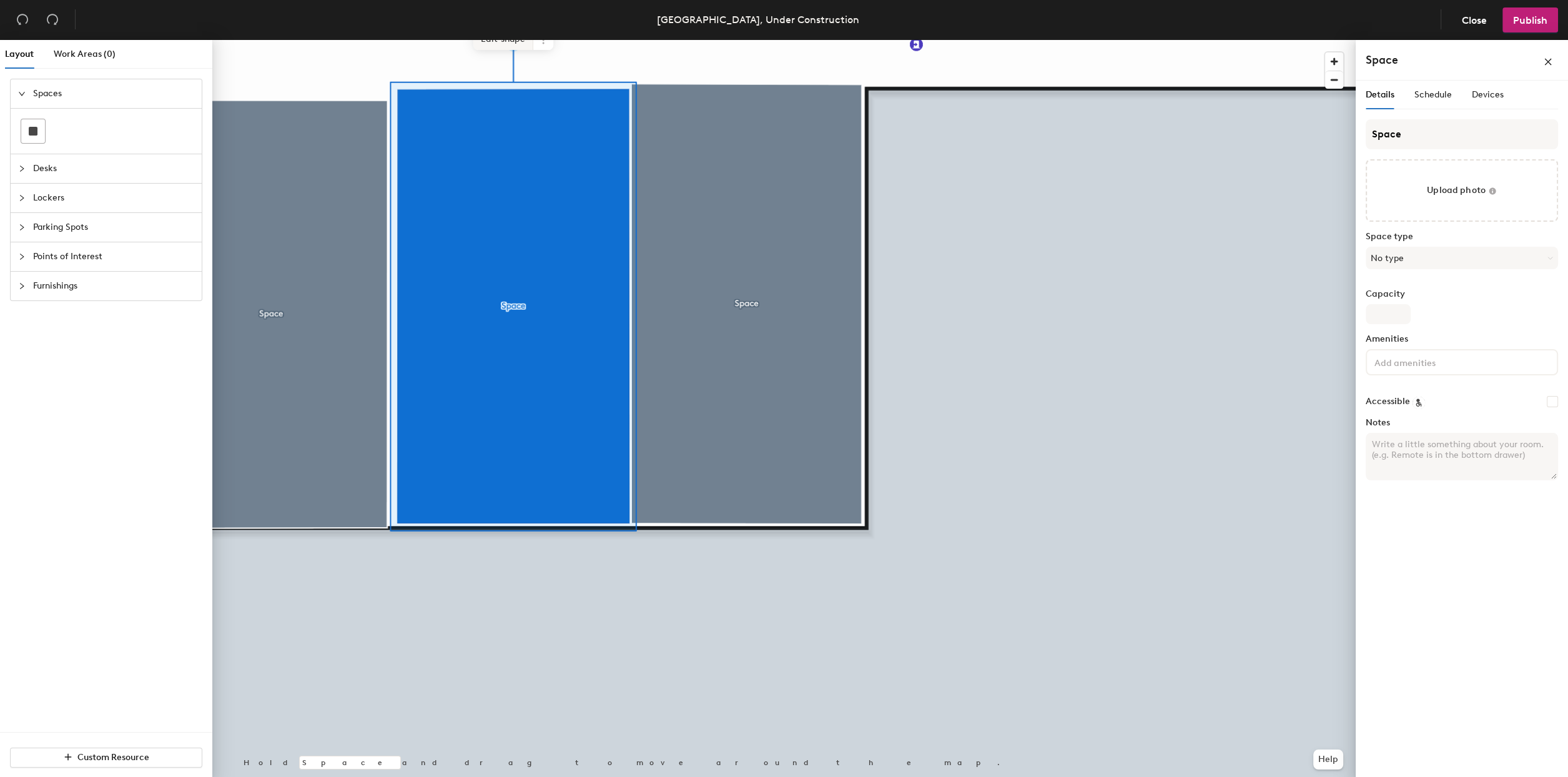
click at [502, 40] on span "Edit shape" at bounding box center [503, 39] width 60 height 21
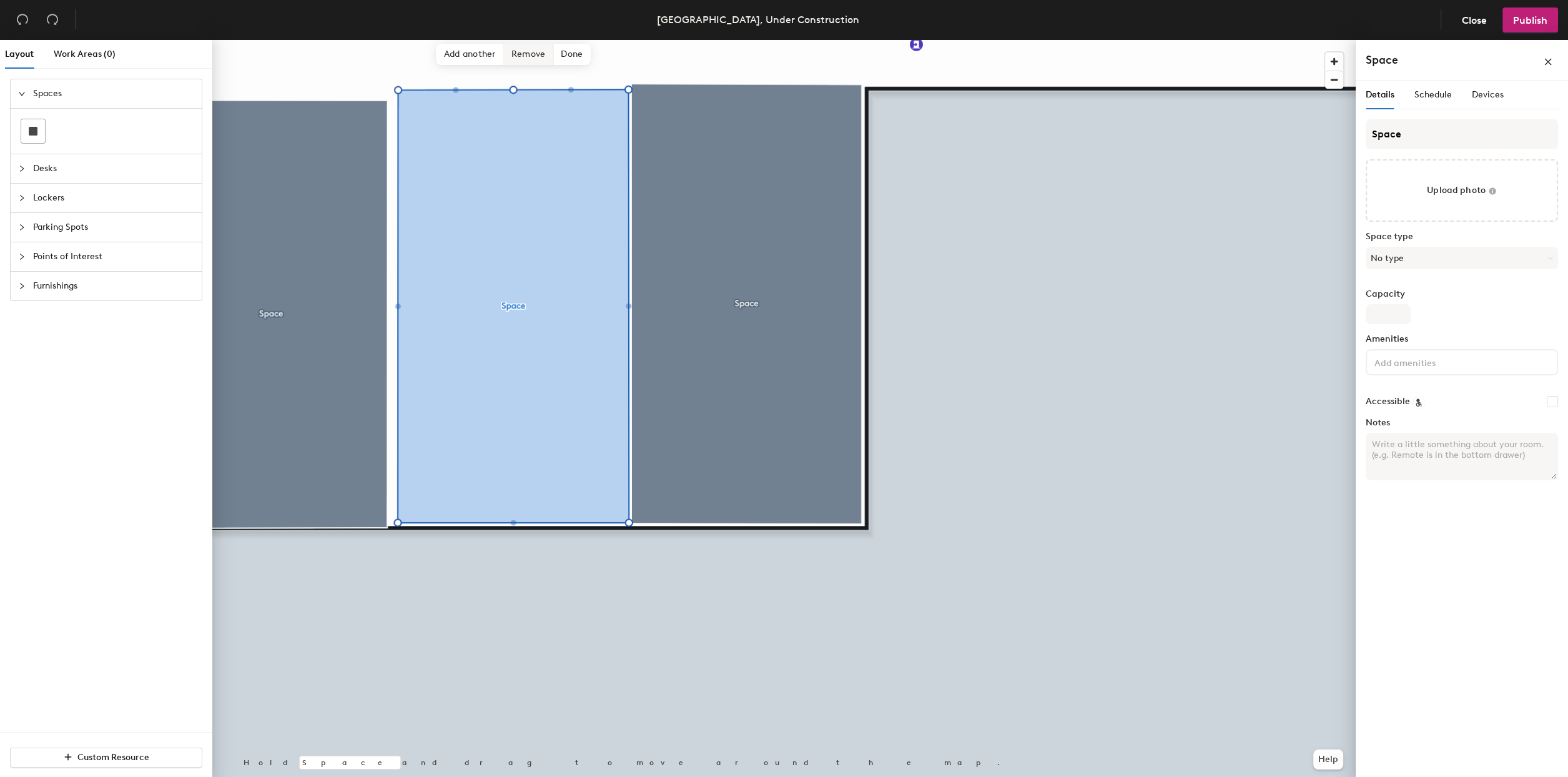
click at [525, 60] on span "Remove" at bounding box center [529, 54] width 50 height 21
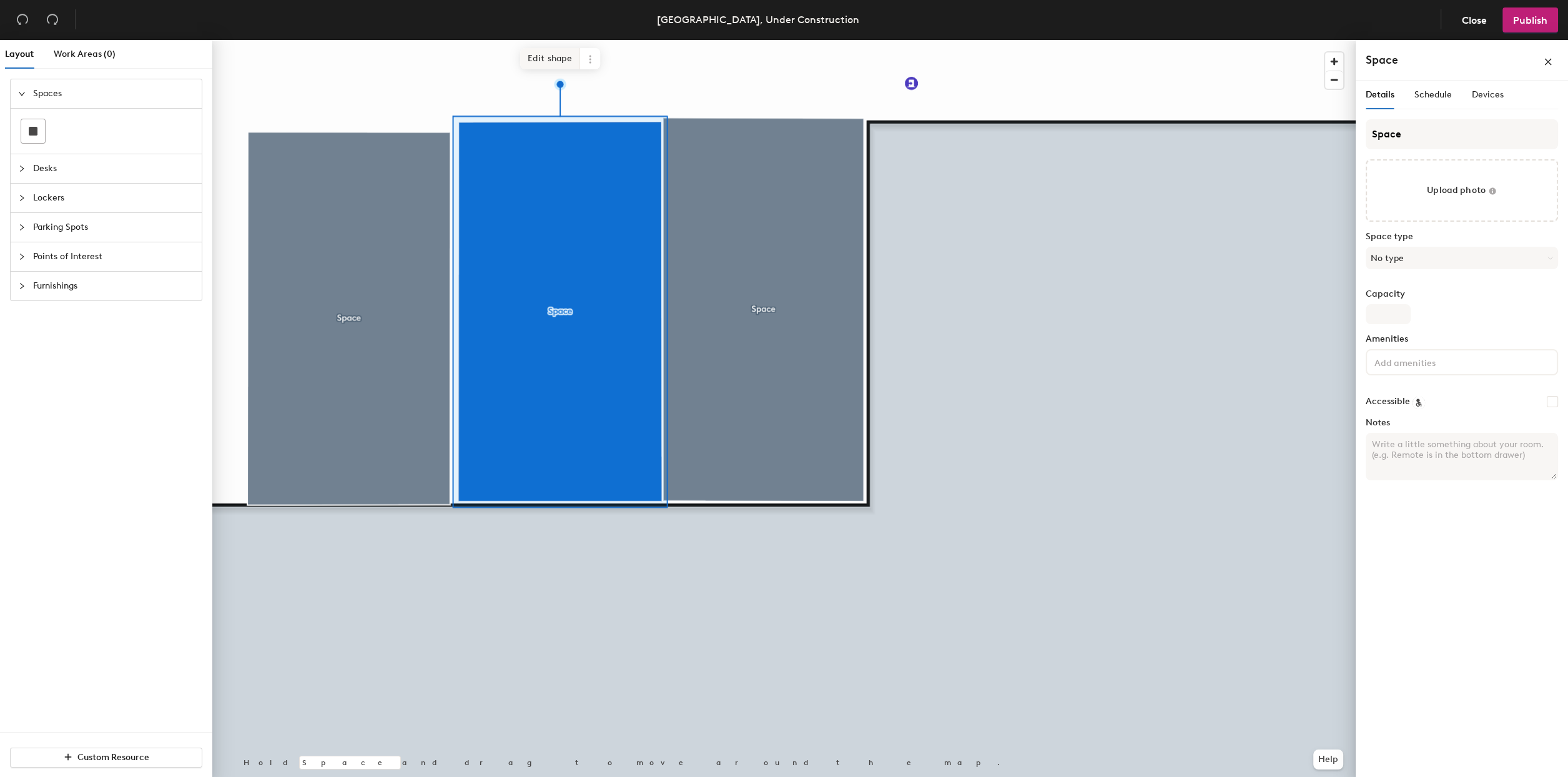
click at [547, 65] on span "Edit shape" at bounding box center [550, 58] width 60 height 21
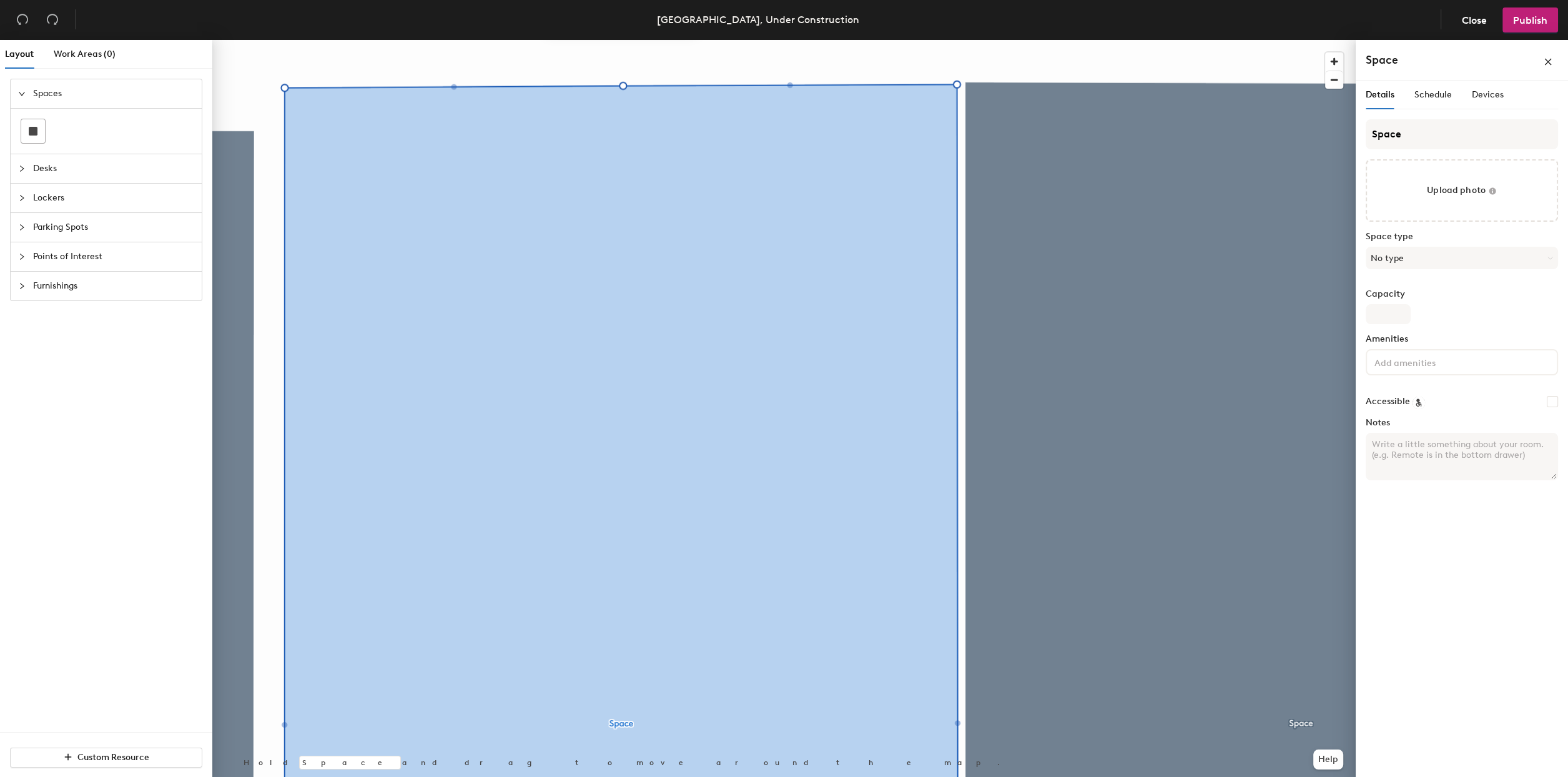
click at [870, 31] on header "Vancouver, Under Construction Close Publish" at bounding box center [784, 20] width 1568 height 40
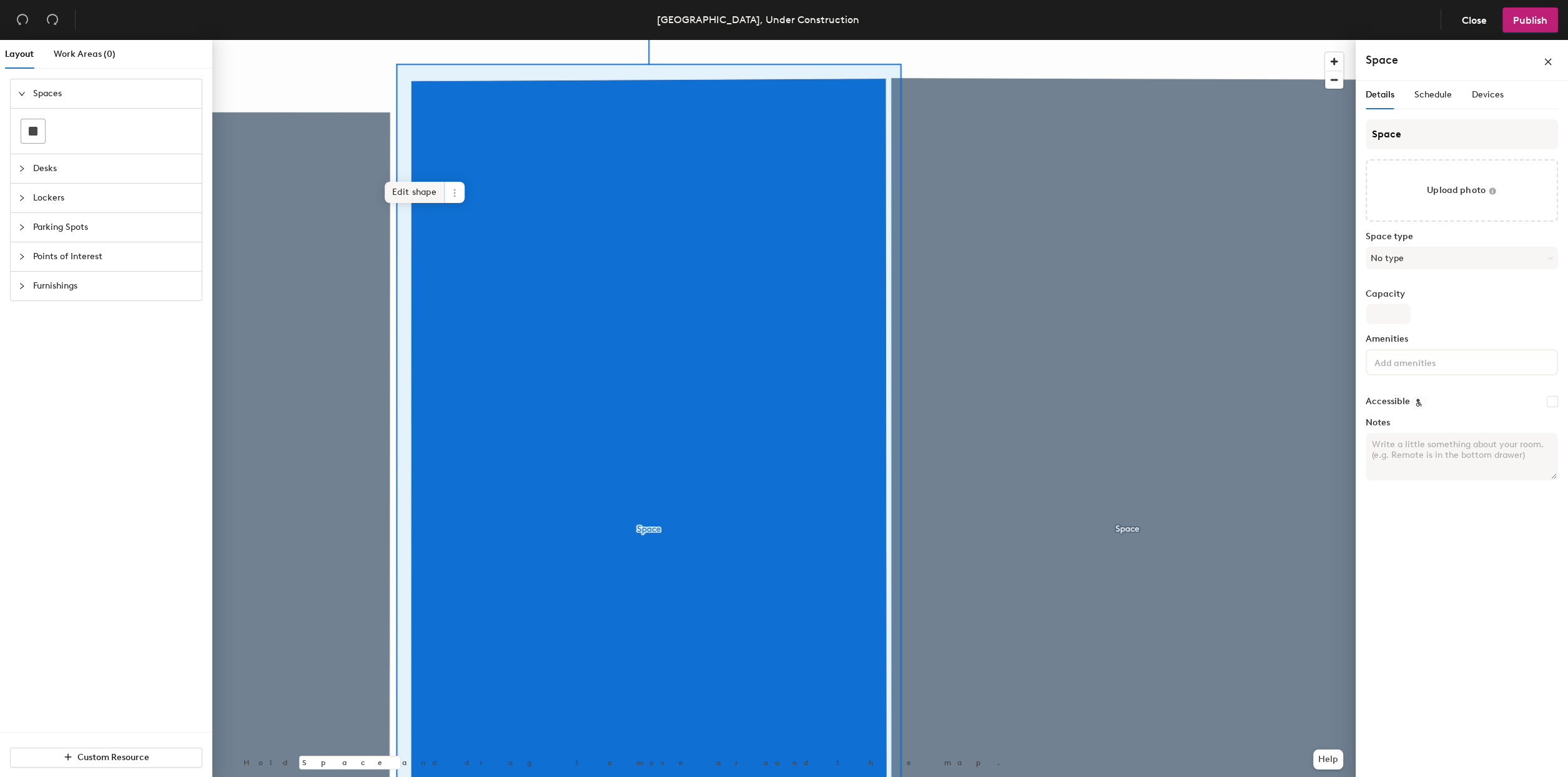
click at [406, 190] on span "Edit shape" at bounding box center [414, 192] width 60 height 21
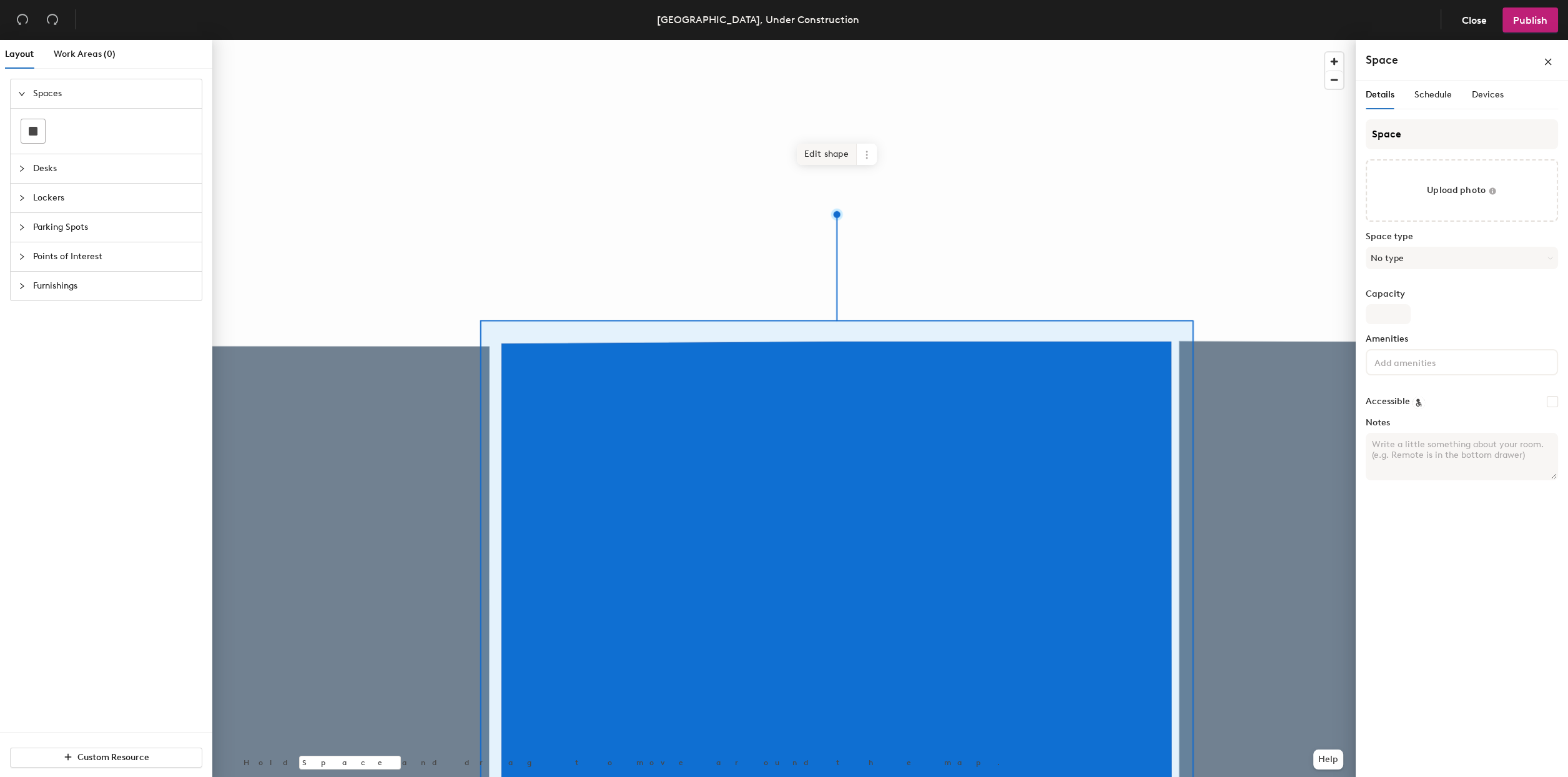
click at [823, 146] on span "Edit shape" at bounding box center [827, 154] width 60 height 21
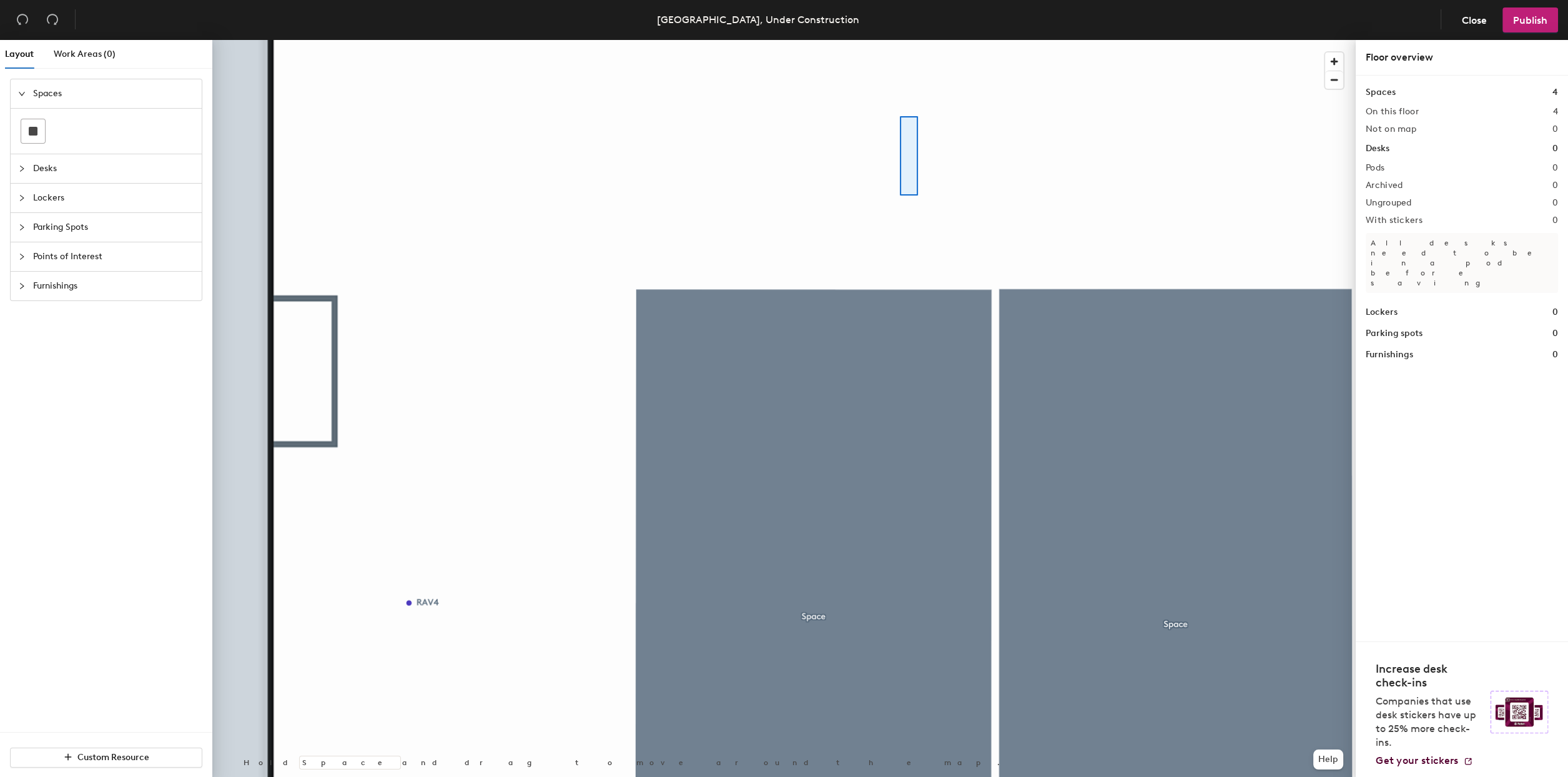
click at [900, 40] on div at bounding box center [784, 40] width 1144 height 0
click at [895, 0] on html "Skip navigation Schedule Office People Analytics Visits Deliveries Services Man…" at bounding box center [784, 388] width 1568 height 777
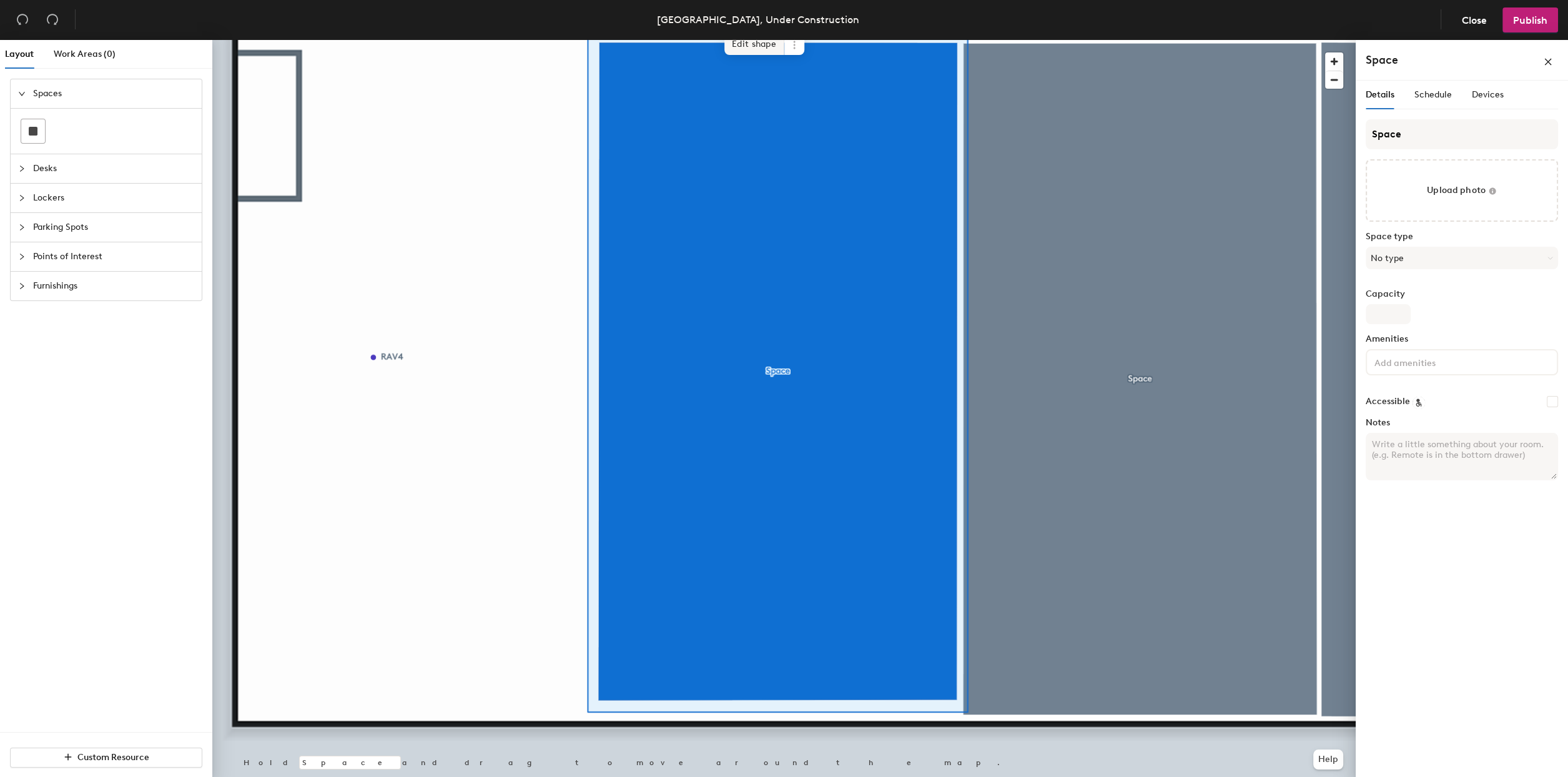
click at [749, 52] on span "Edit shape" at bounding box center [754, 44] width 60 height 21
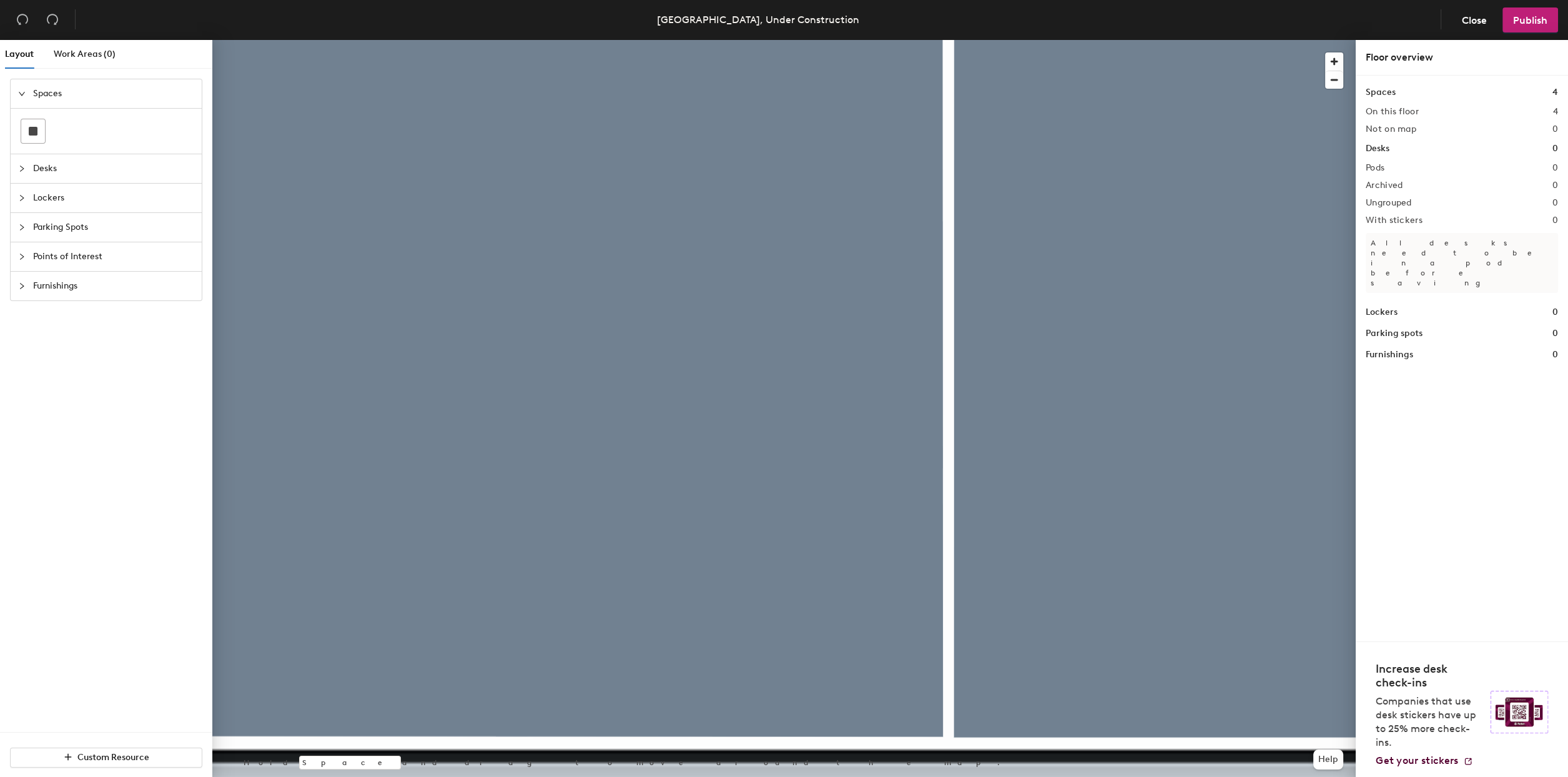
click at [829, 40] on div at bounding box center [784, 40] width 1144 height 0
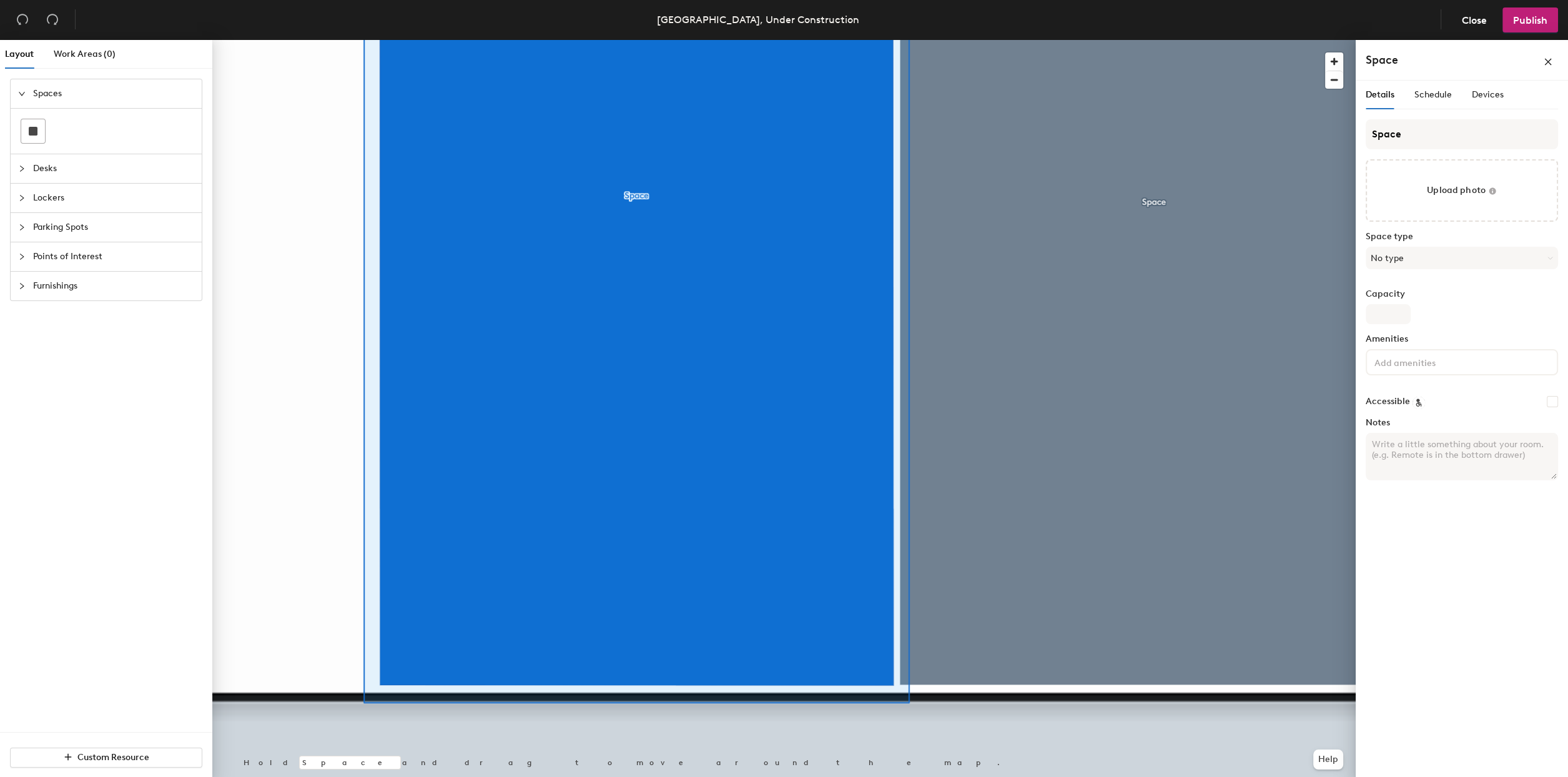
click at [1054, 777] on html "Skip navigation Schedule Office People Analytics Visits Deliveries Services Man…" at bounding box center [784, 388] width 1568 height 777
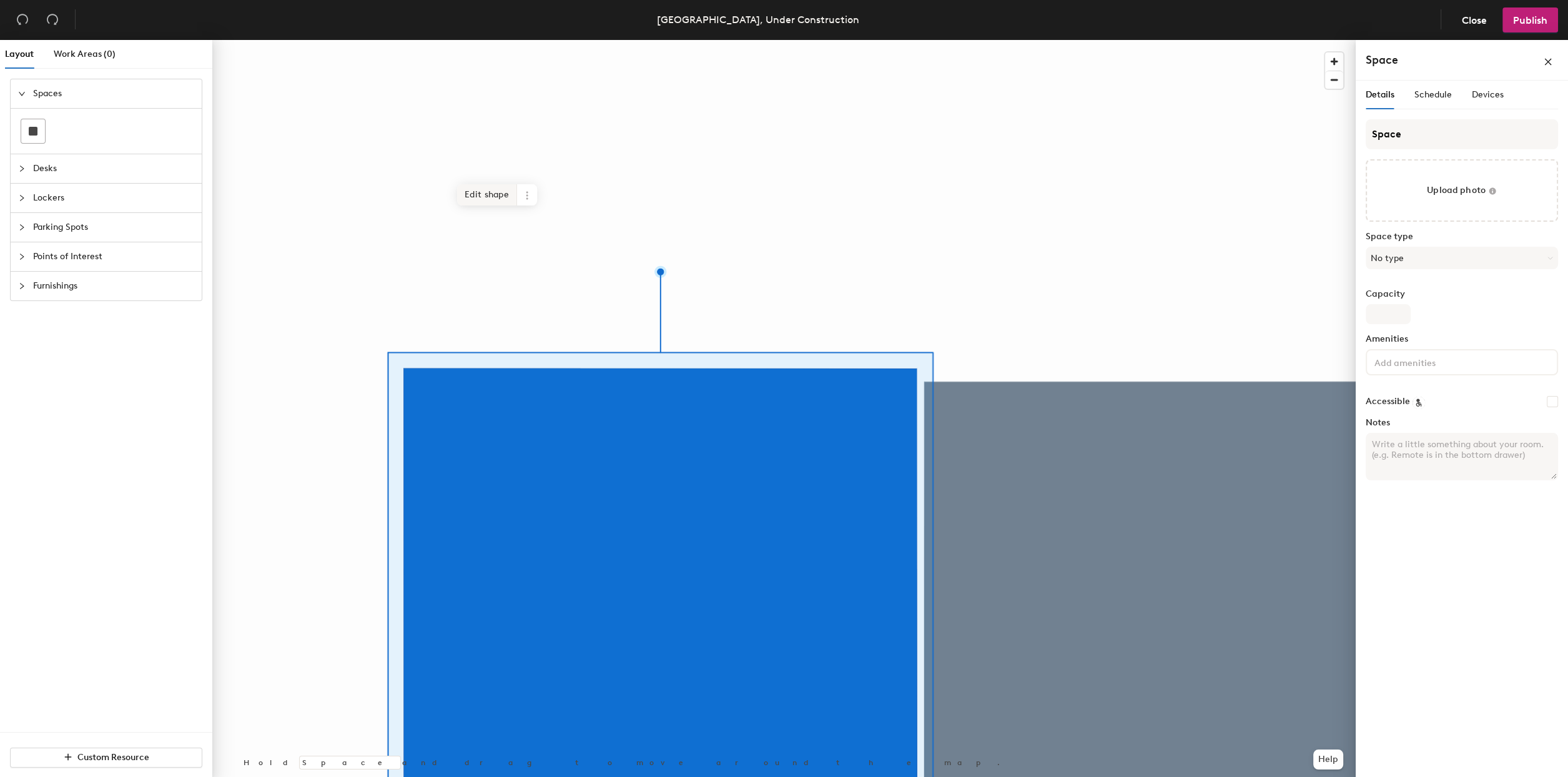
click at [480, 187] on span "Edit shape" at bounding box center [487, 194] width 60 height 21
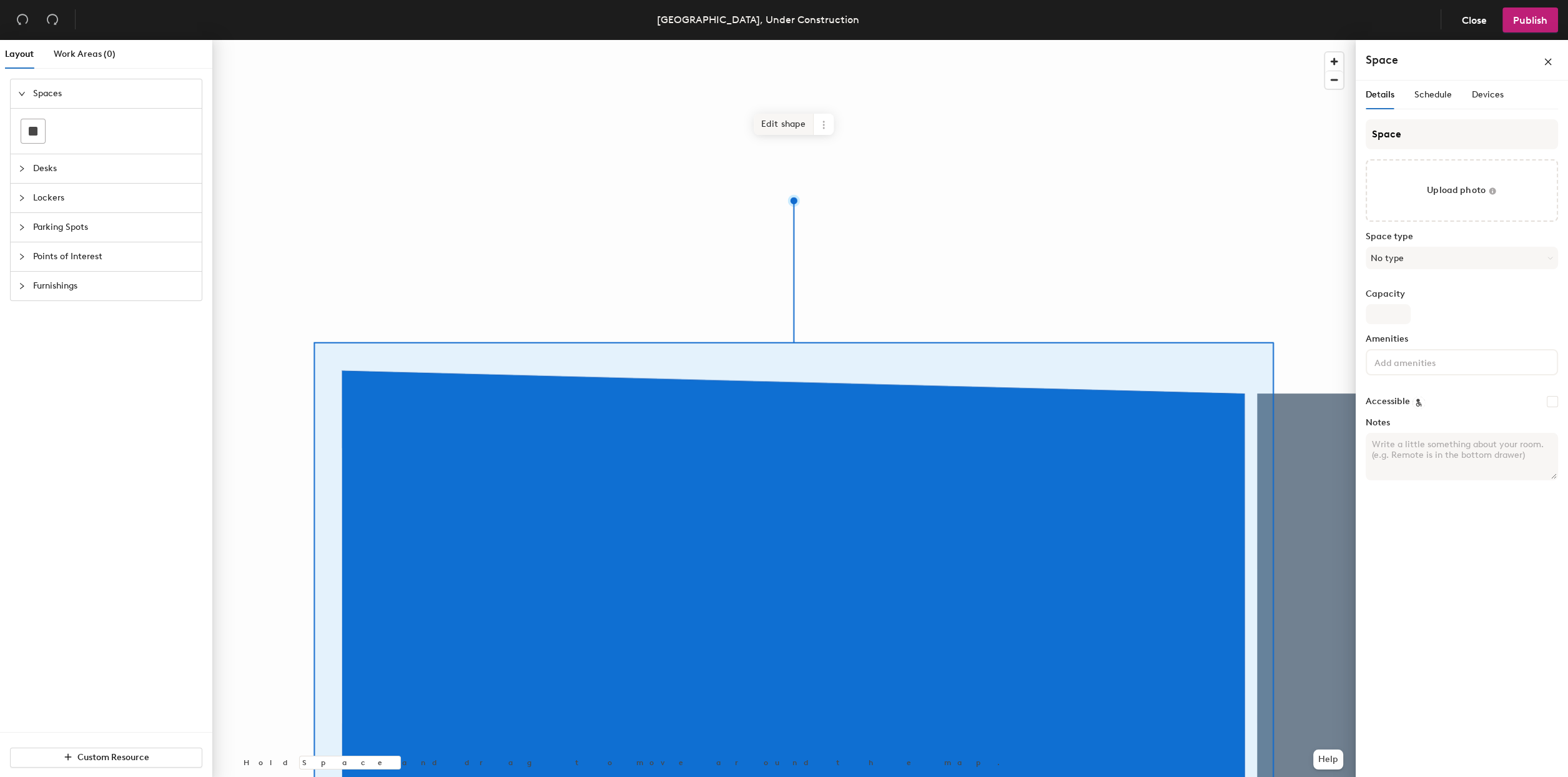
click at [769, 129] on span "Edit shape" at bounding box center [784, 124] width 60 height 21
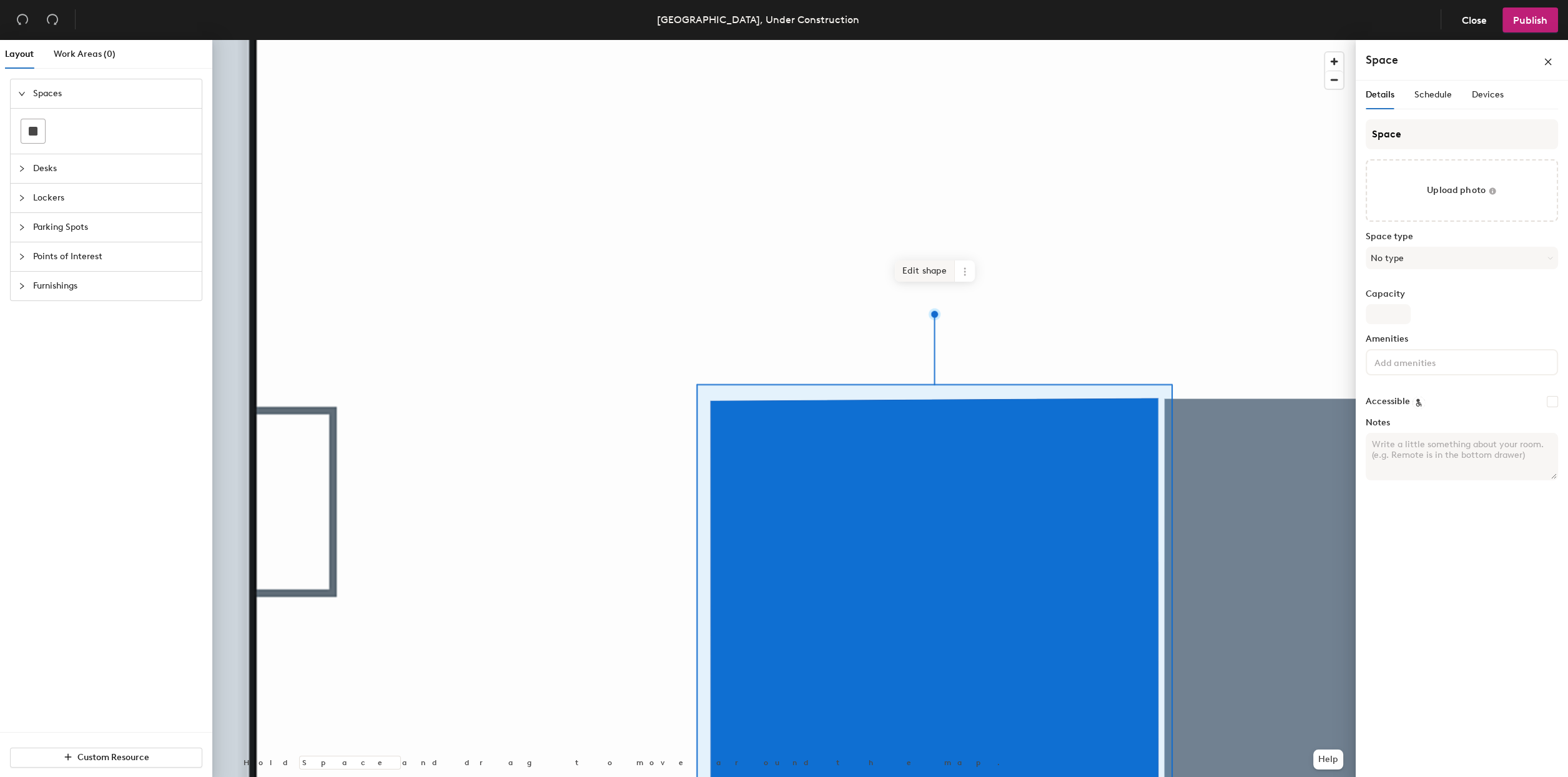
click at [915, 263] on span "Edit shape" at bounding box center [925, 271] width 60 height 21
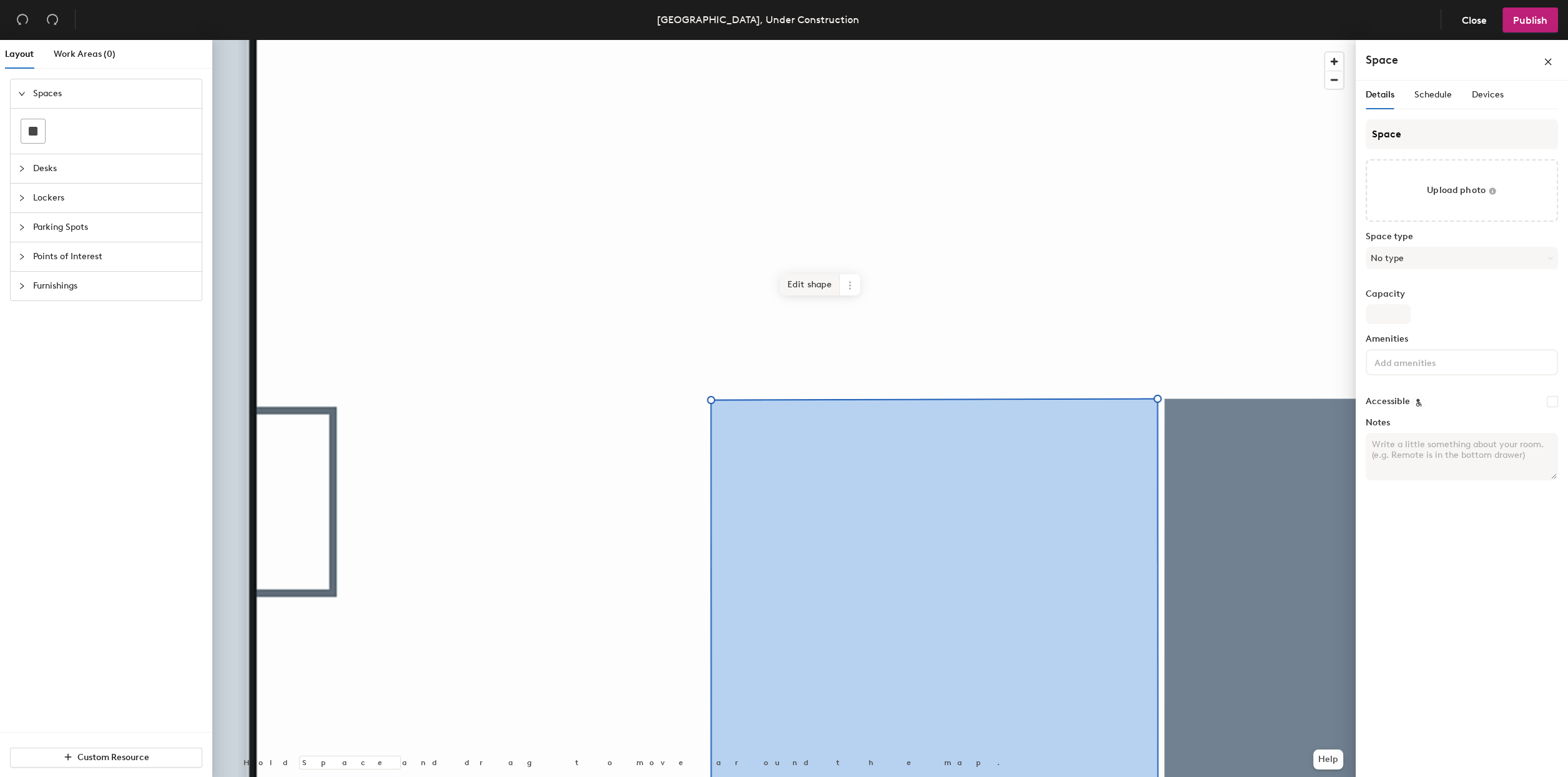
click at [812, 283] on span "Edit shape" at bounding box center [809, 284] width 60 height 21
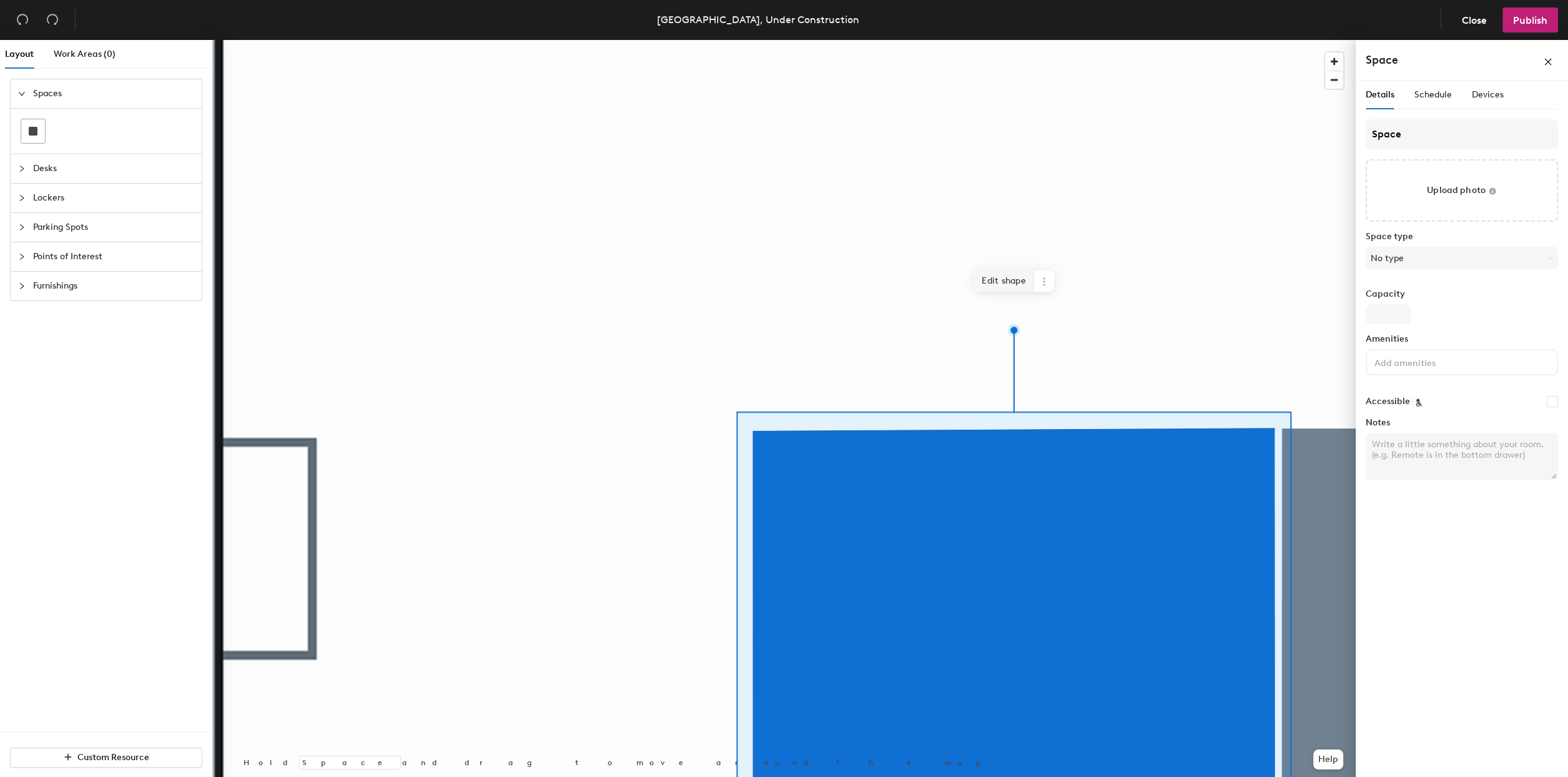
click at [996, 283] on span "Edit shape" at bounding box center [1004, 280] width 60 height 21
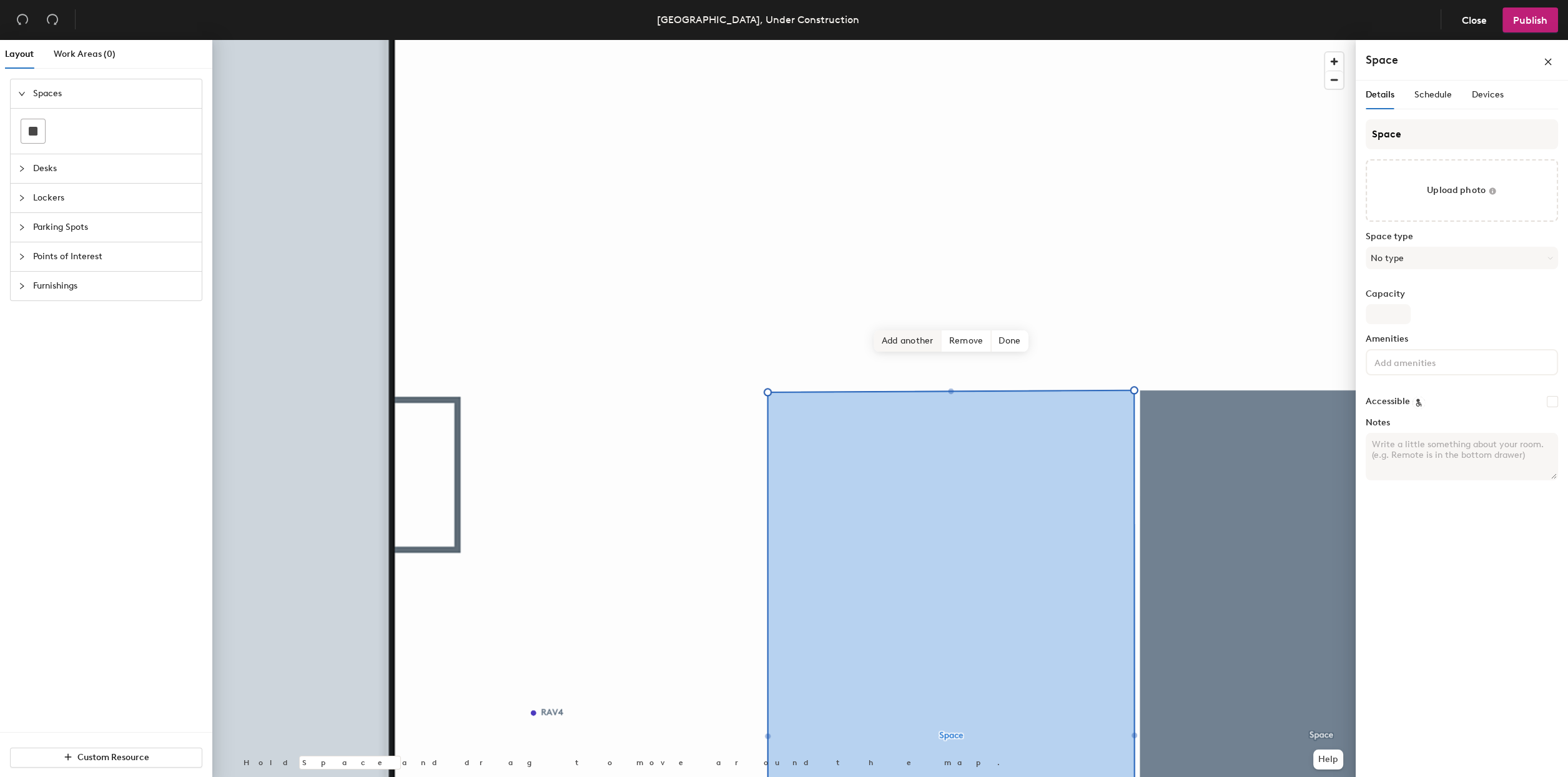
click at [897, 343] on span "Add another" at bounding box center [908, 341] width 67 height 21
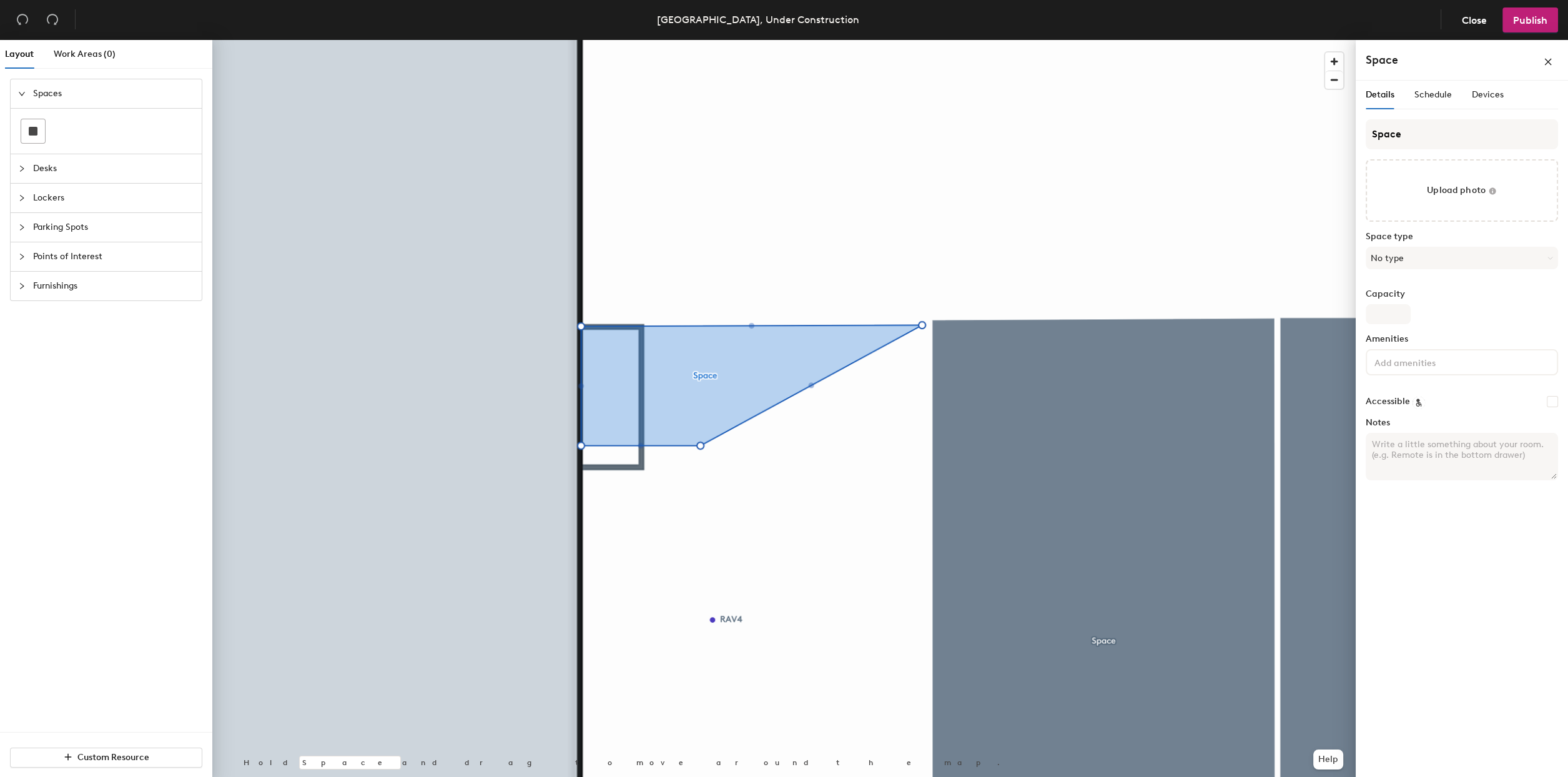
click at [937, 777] on html "Skip navigation Schedule Office People Analytics Visits Deliveries Services Man…" at bounding box center [784, 388] width 1568 height 777
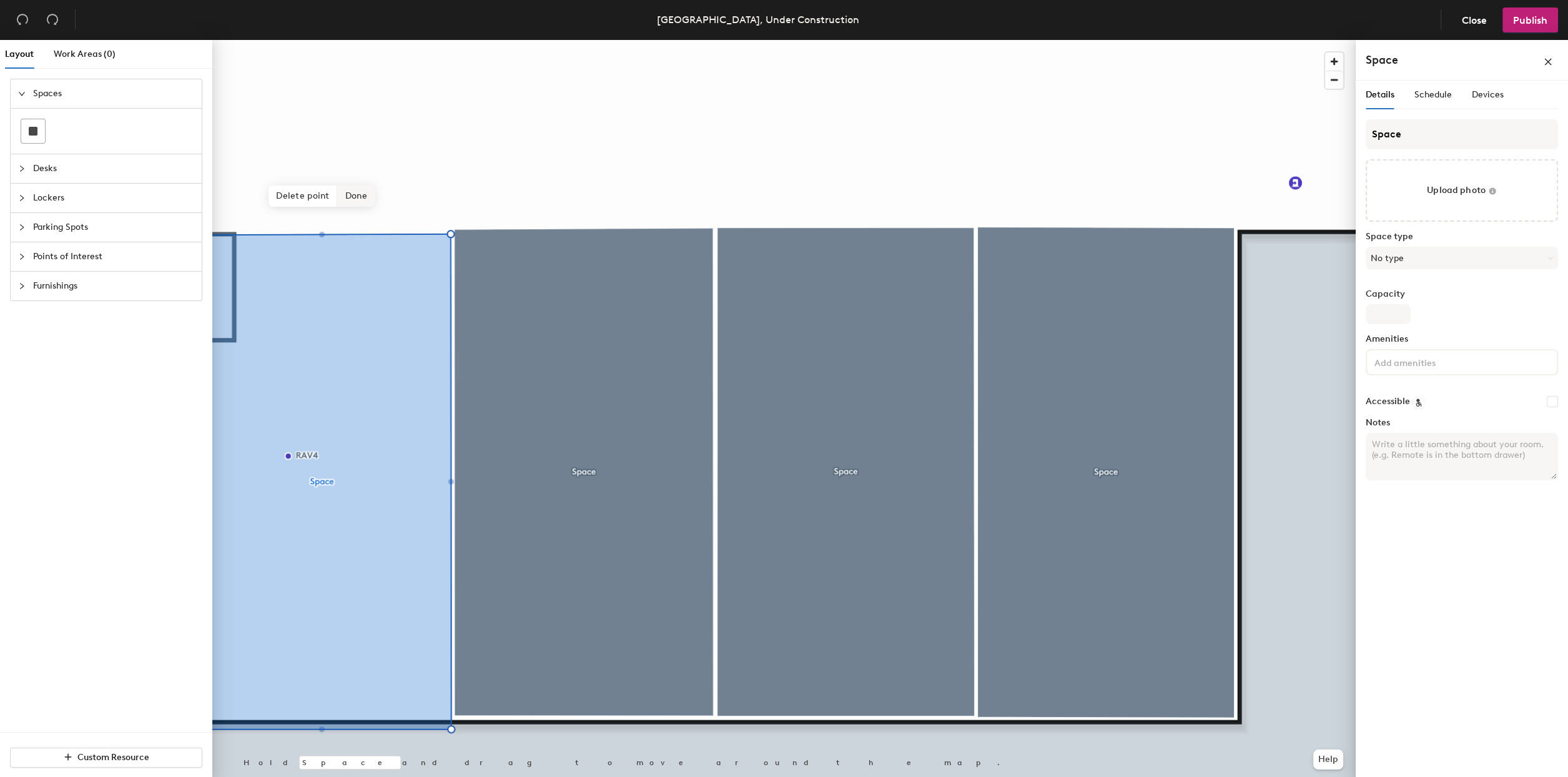
click at [353, 190] on span "Done" at bounding box center [356, 196] width 37 height 21
click at [312, 157] on span "Edit shape" at bounding box center [312, 155] width 60 height 21
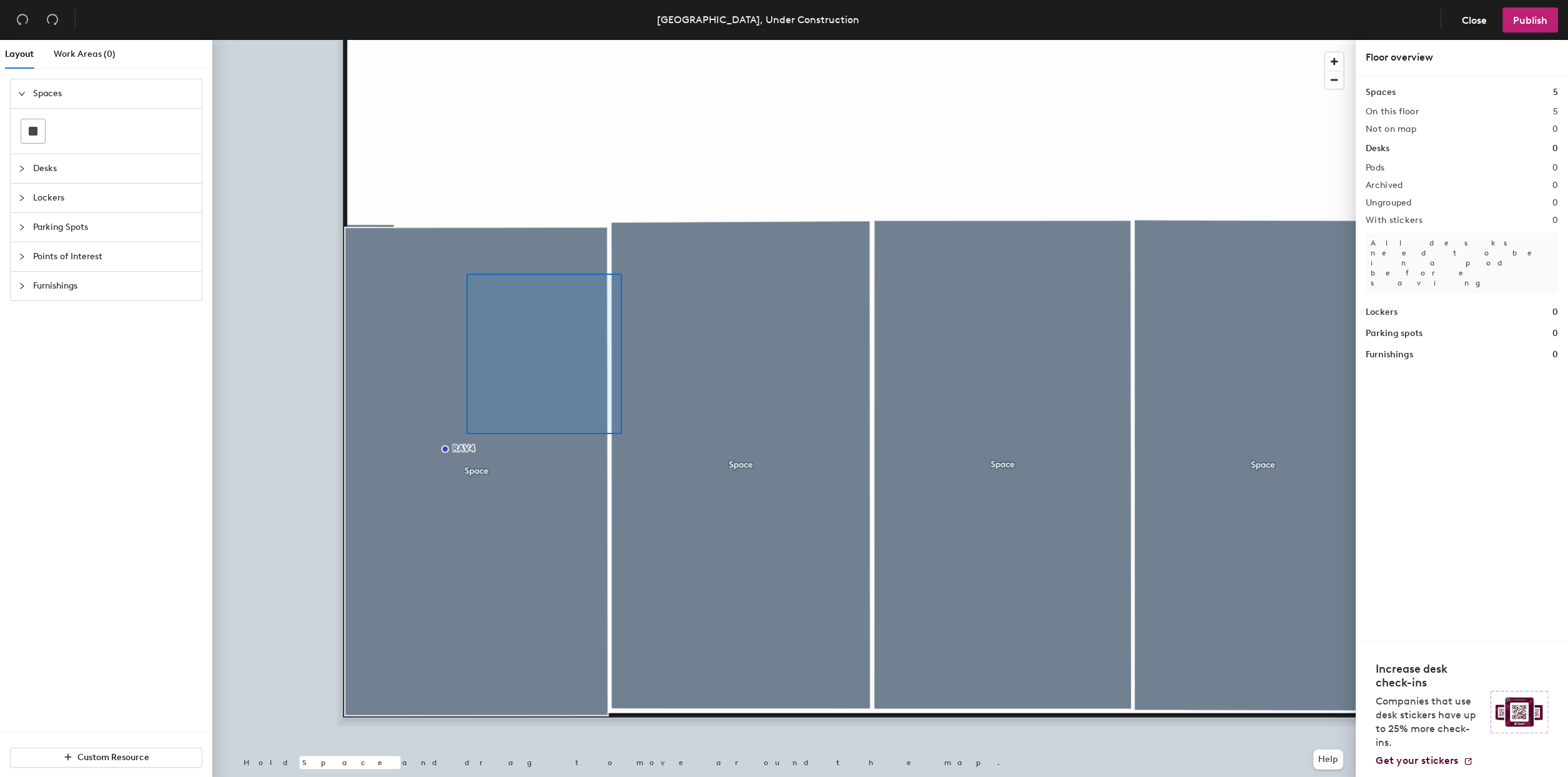
click at [615, 40] on div at bounding box center [784, 40] width 1144 height 0
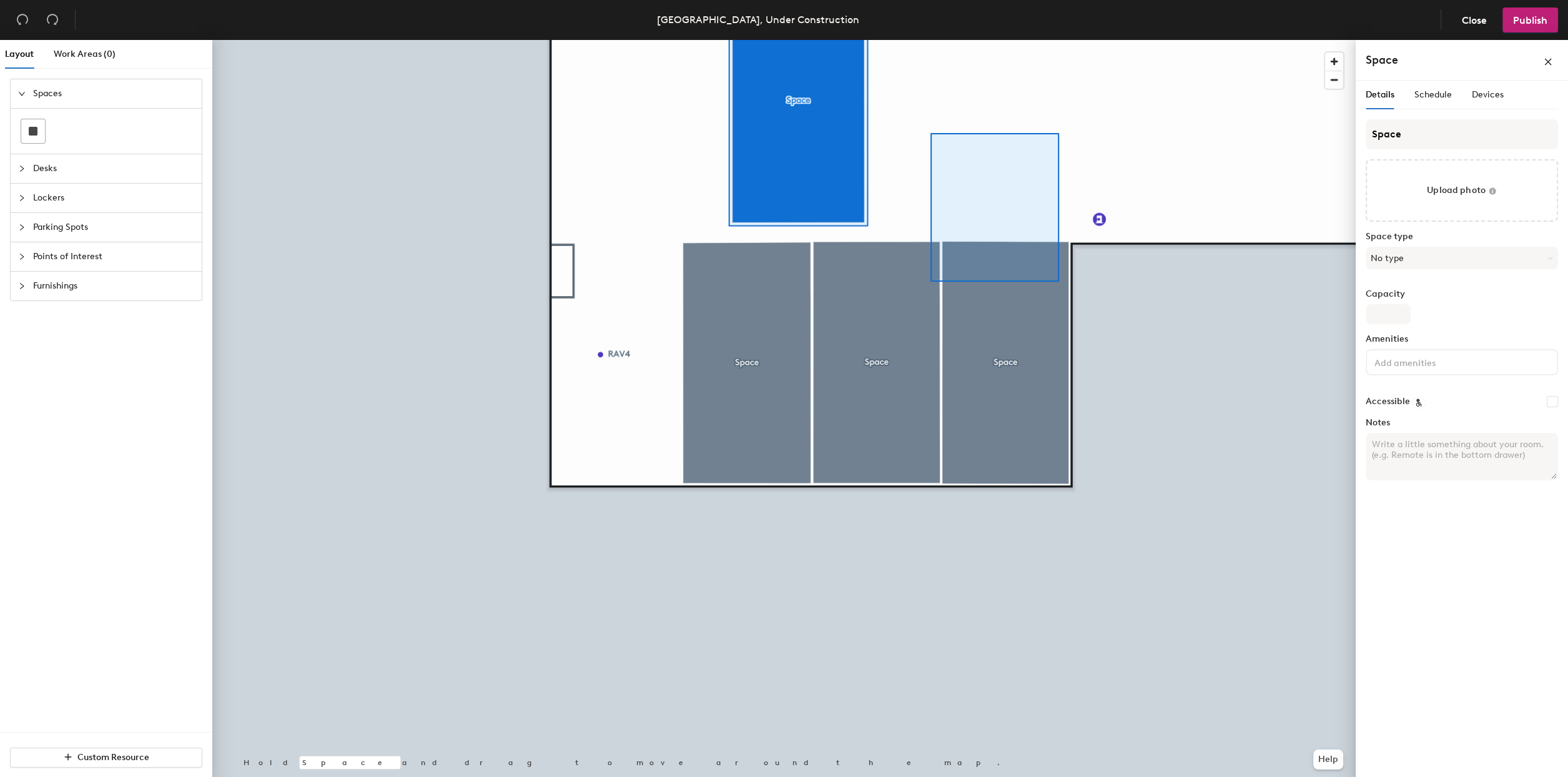
click at [910, 40] on div at bounding box center [784, 40] width 1144 height 0
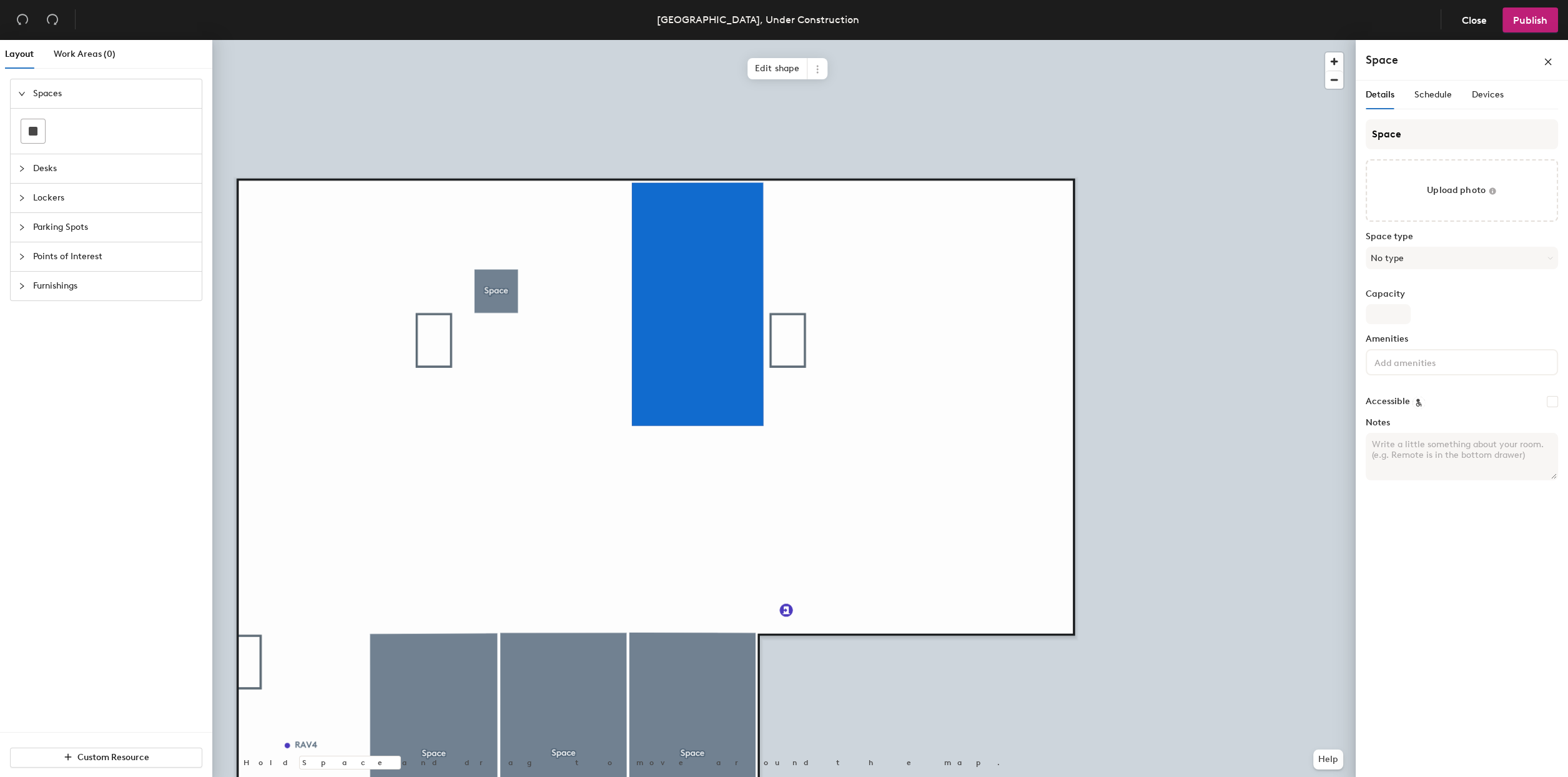
click at [467, 40] on div at bounding box center [784, 40] width 1144 height 0
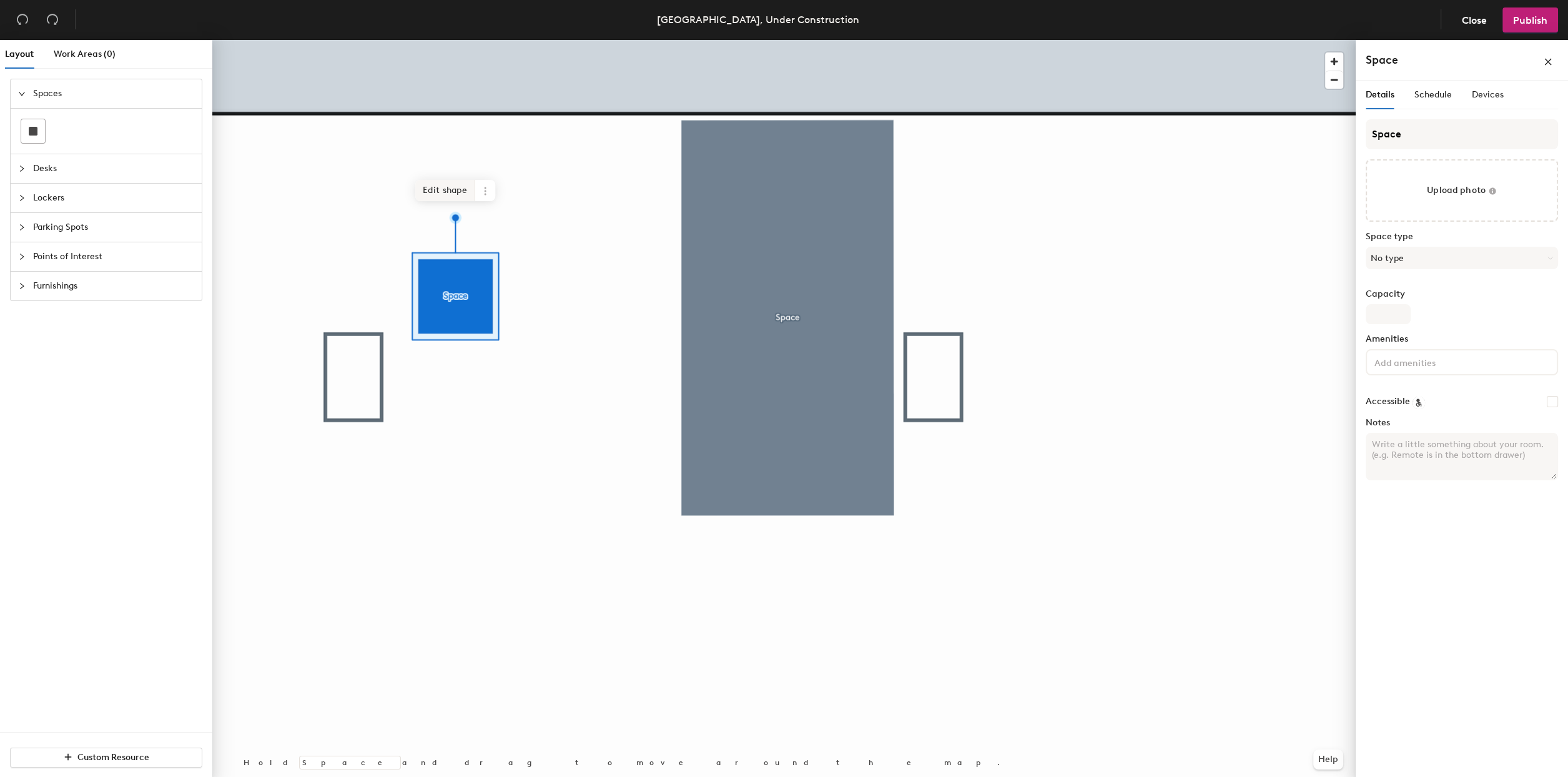
click at [456, 197] on span "Edit shape" at bounding box center [445, 190] width 60 height 21
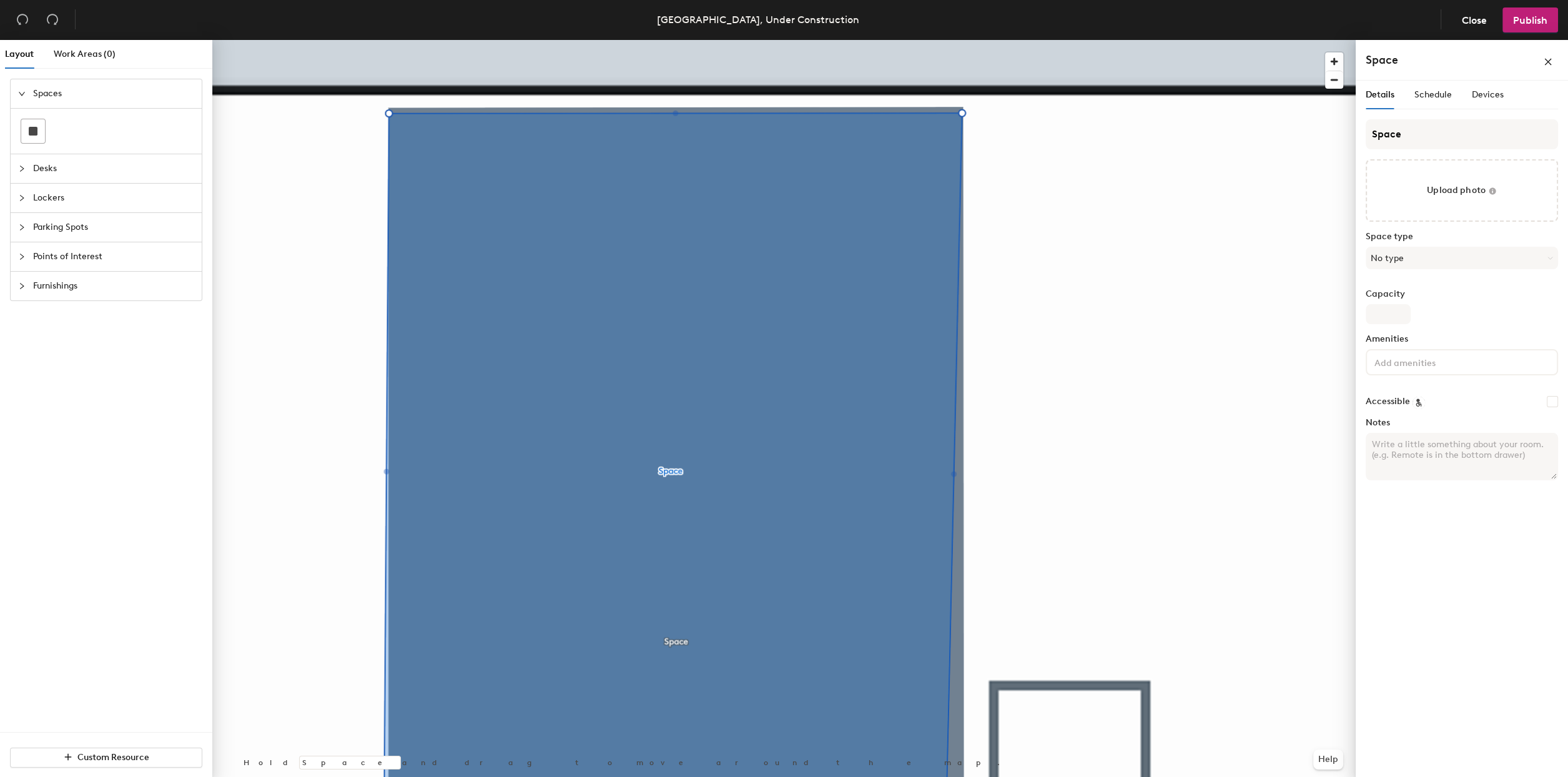
click at [1005, 35] on div "Vancouver, Under Construction Close Publish Layout Work Areas (0) Spaces Desks …" at bounding box center [784, 388] width 1568 height 777
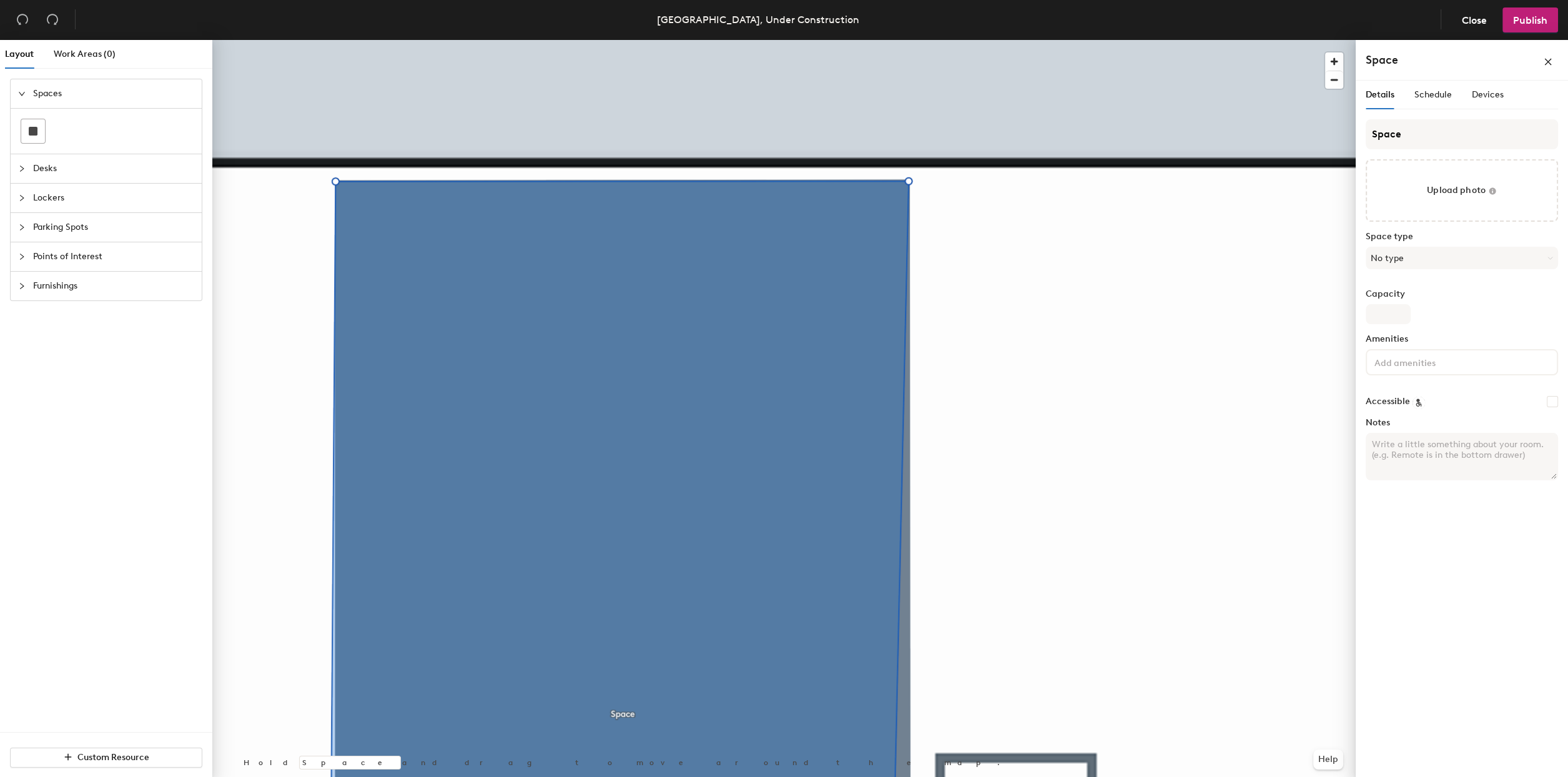
click at [1030, 34] on div "Vancouver, Under Construction Close Publish Layout Work Areas (0) Spaces Desks …" at bounding box center [784, 388] width 1568 height 777
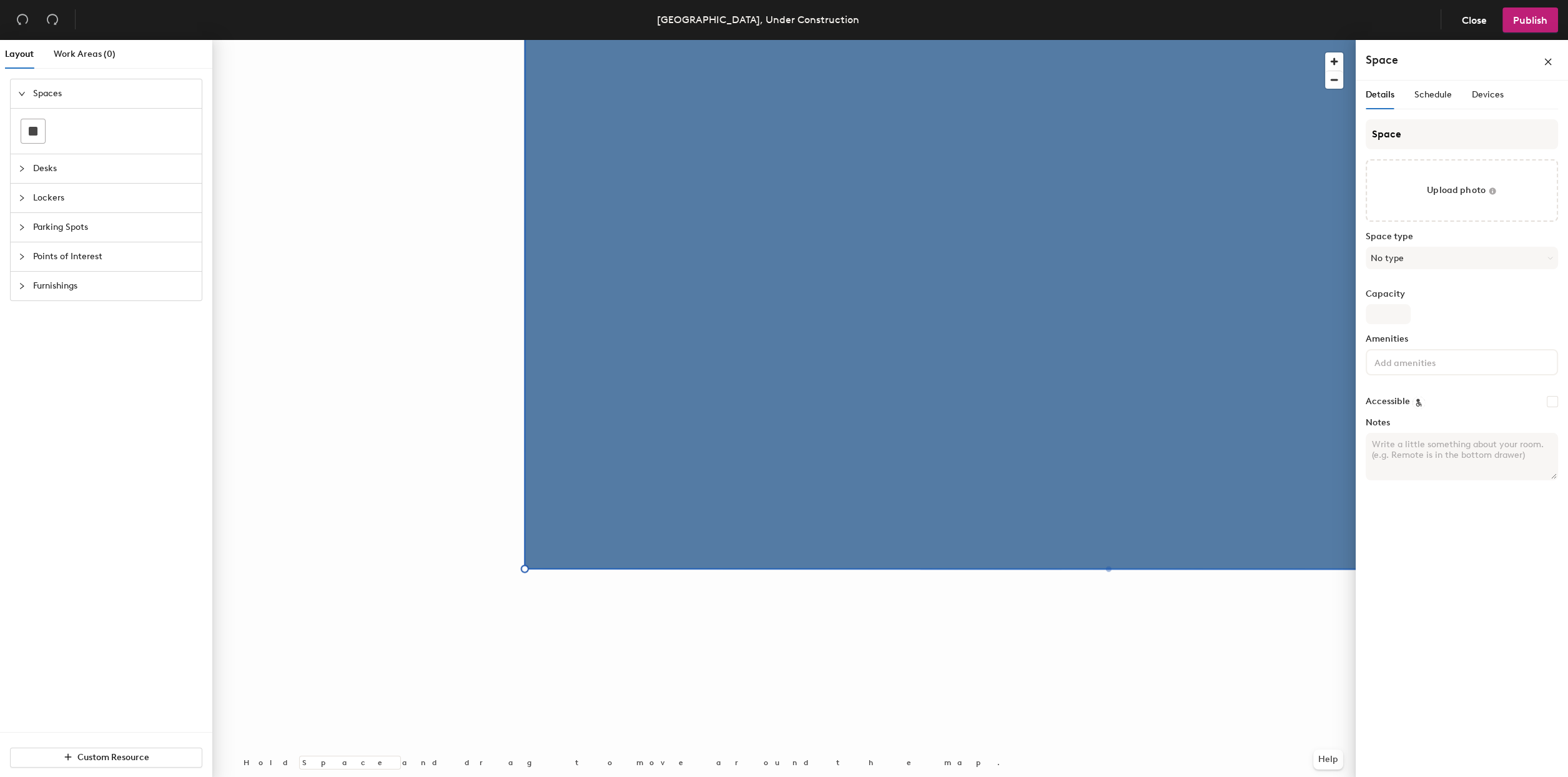
click at [650, 0] on html "Skip navigation Schedule Office People Analytics Visits Deliveries Services Man…" at bounding box center [784, 388] width 1568 height 777
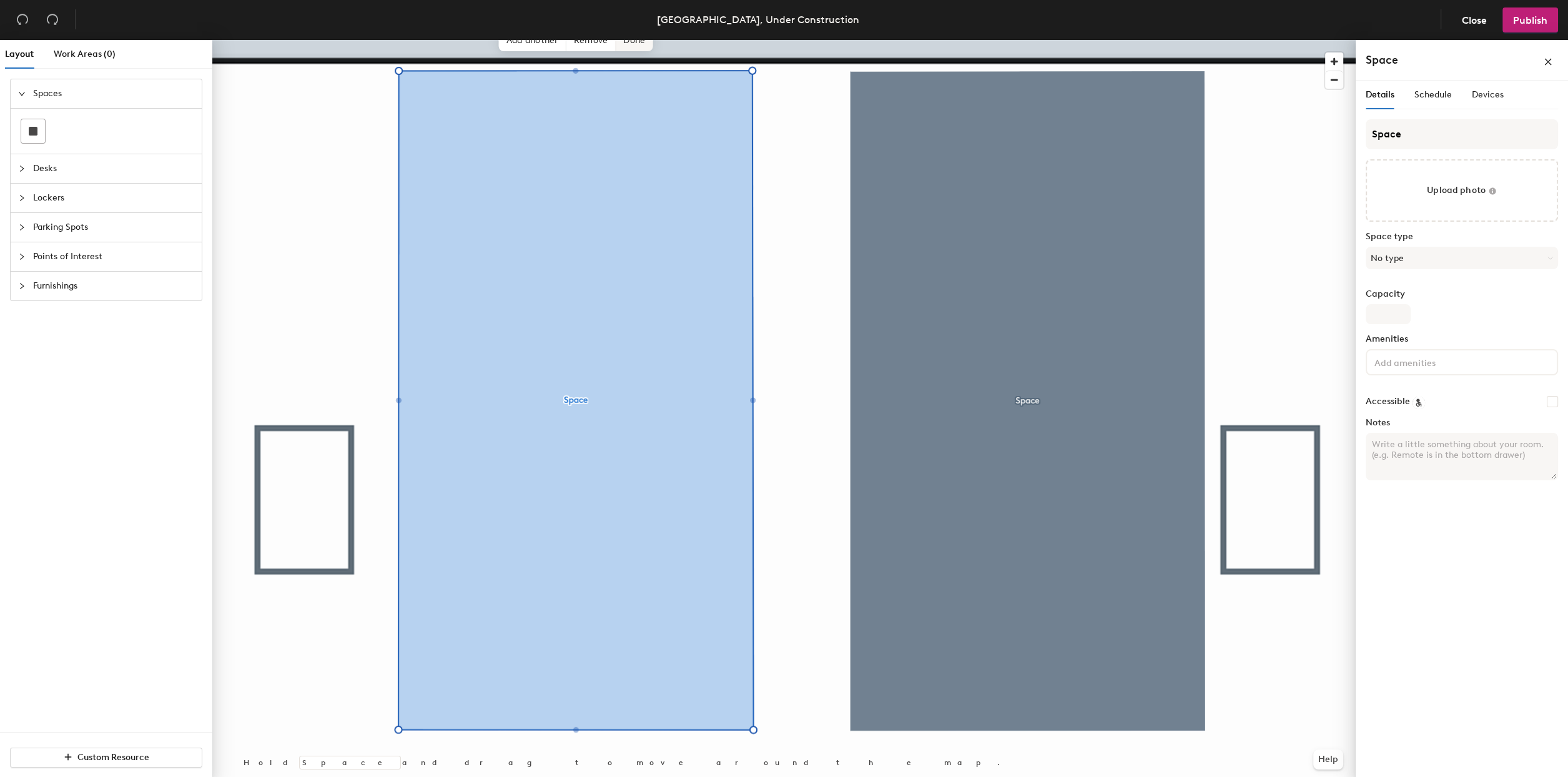
click at [623, 45] on span "Done" at bounding box center [634, 40] width 37 height 21
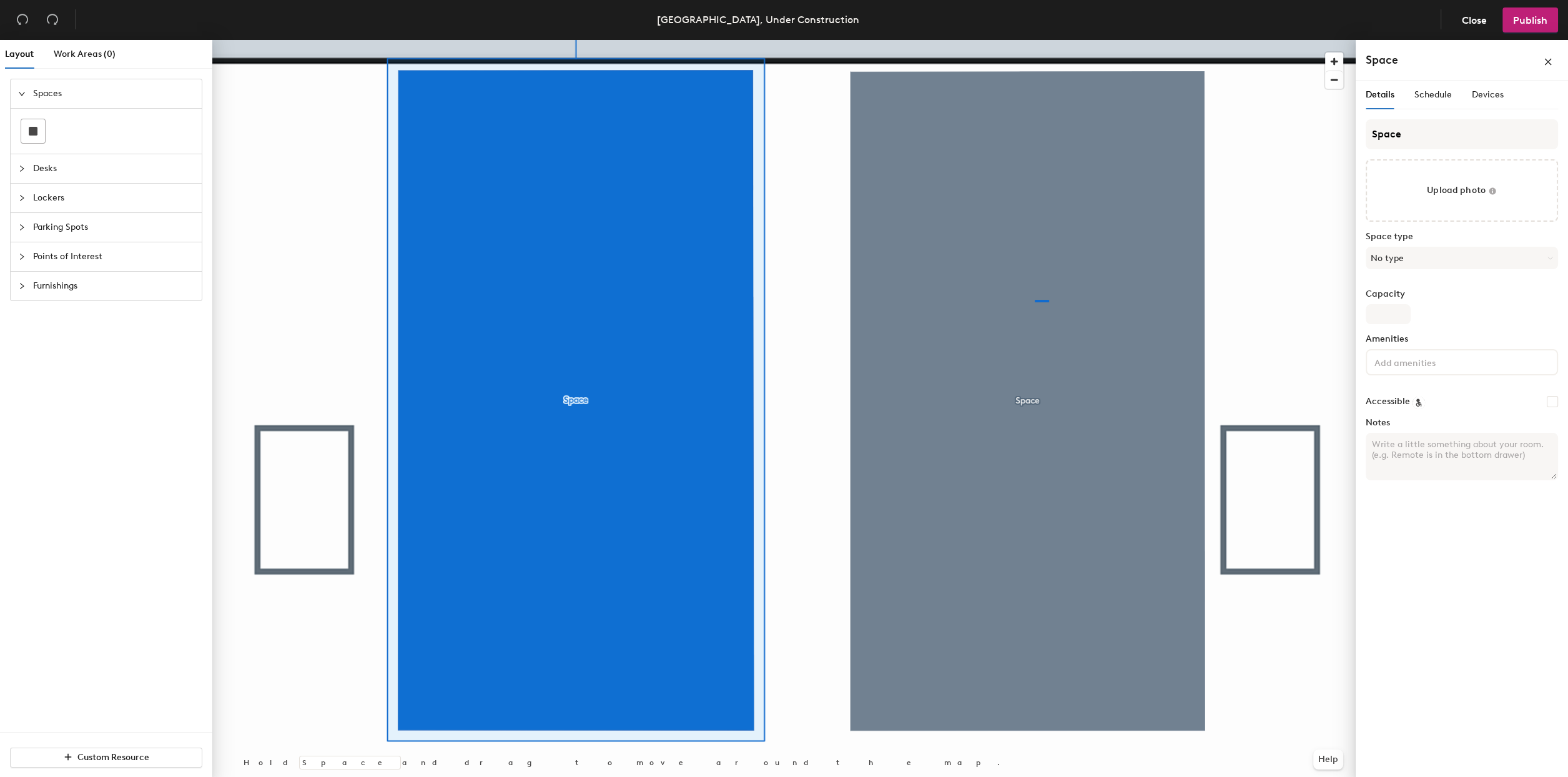
click at [1033, 40] on div at bounding box center [784, 40] width 1144 height 0
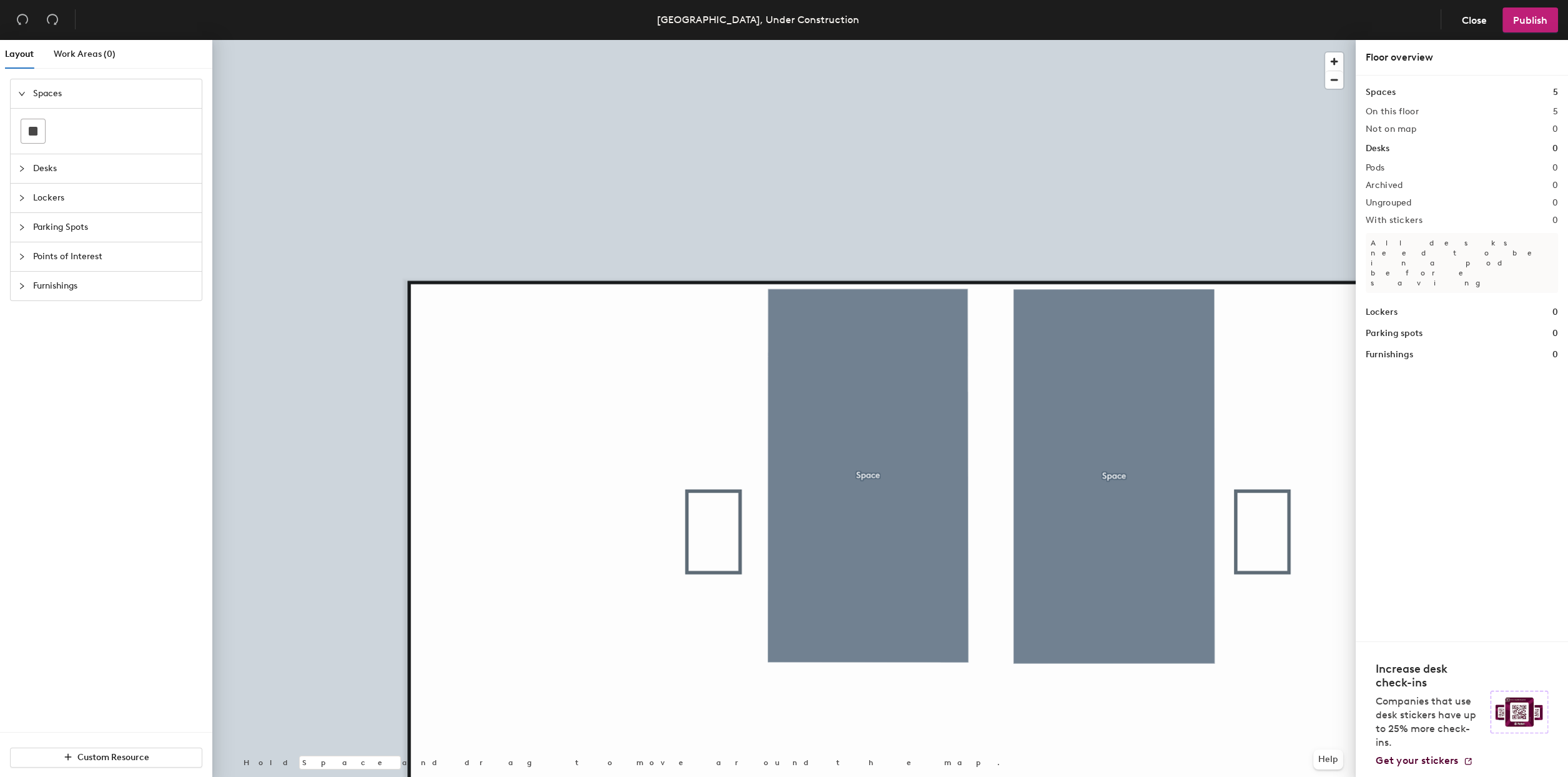
click at [946, 31] on div "Vancouver, Under Construction Close Publish Layout Work Areas (0) Spaces Desks …" at bounding box center [784, 388] width 1568 height 777
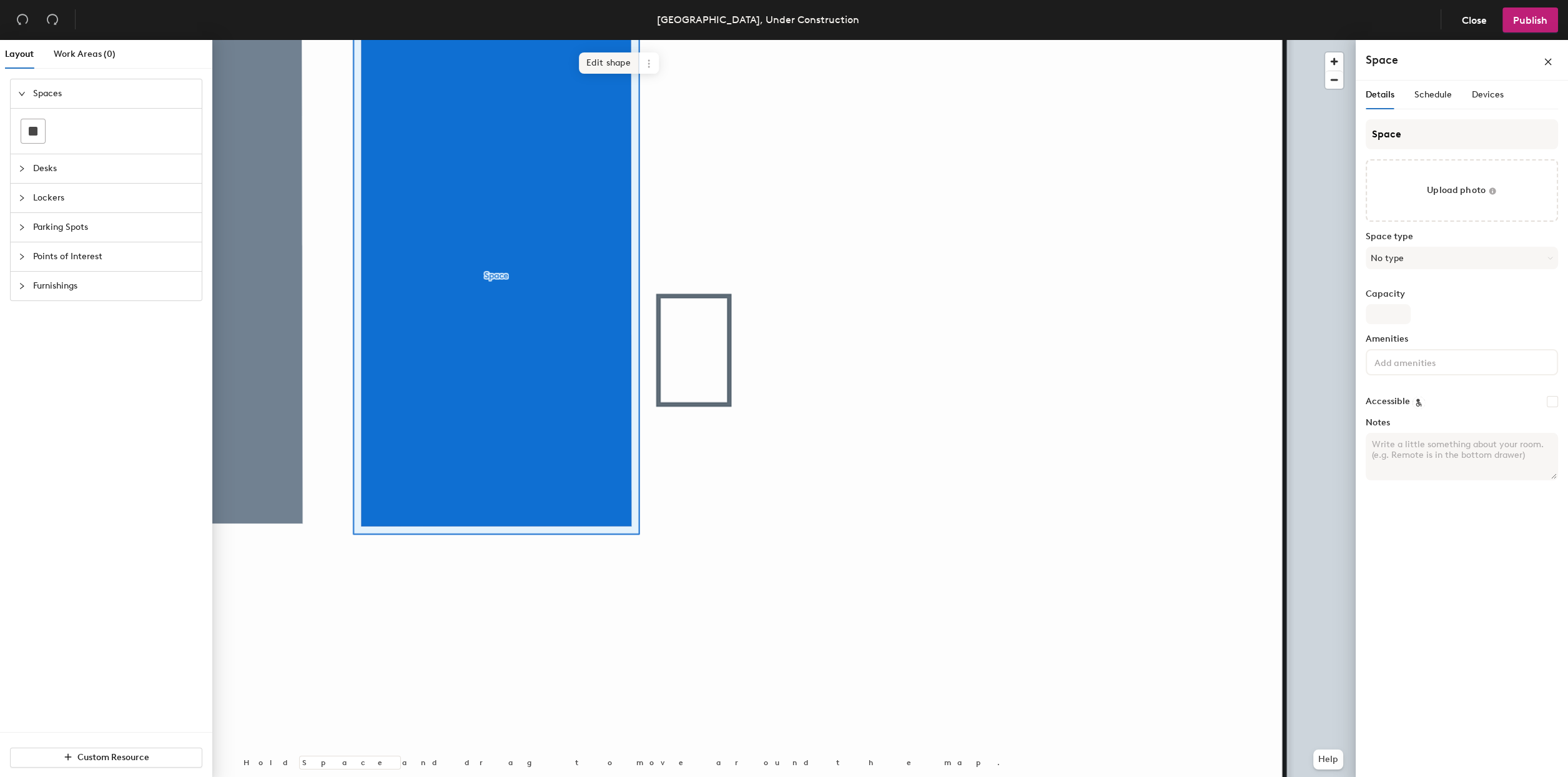
click at [623, 65] on span "Edit shape" at bounding box center [609, 63] width 60 height 21
click at [584, 68] on span "Add another" at bounding box center [575, 64] width 67 height 21
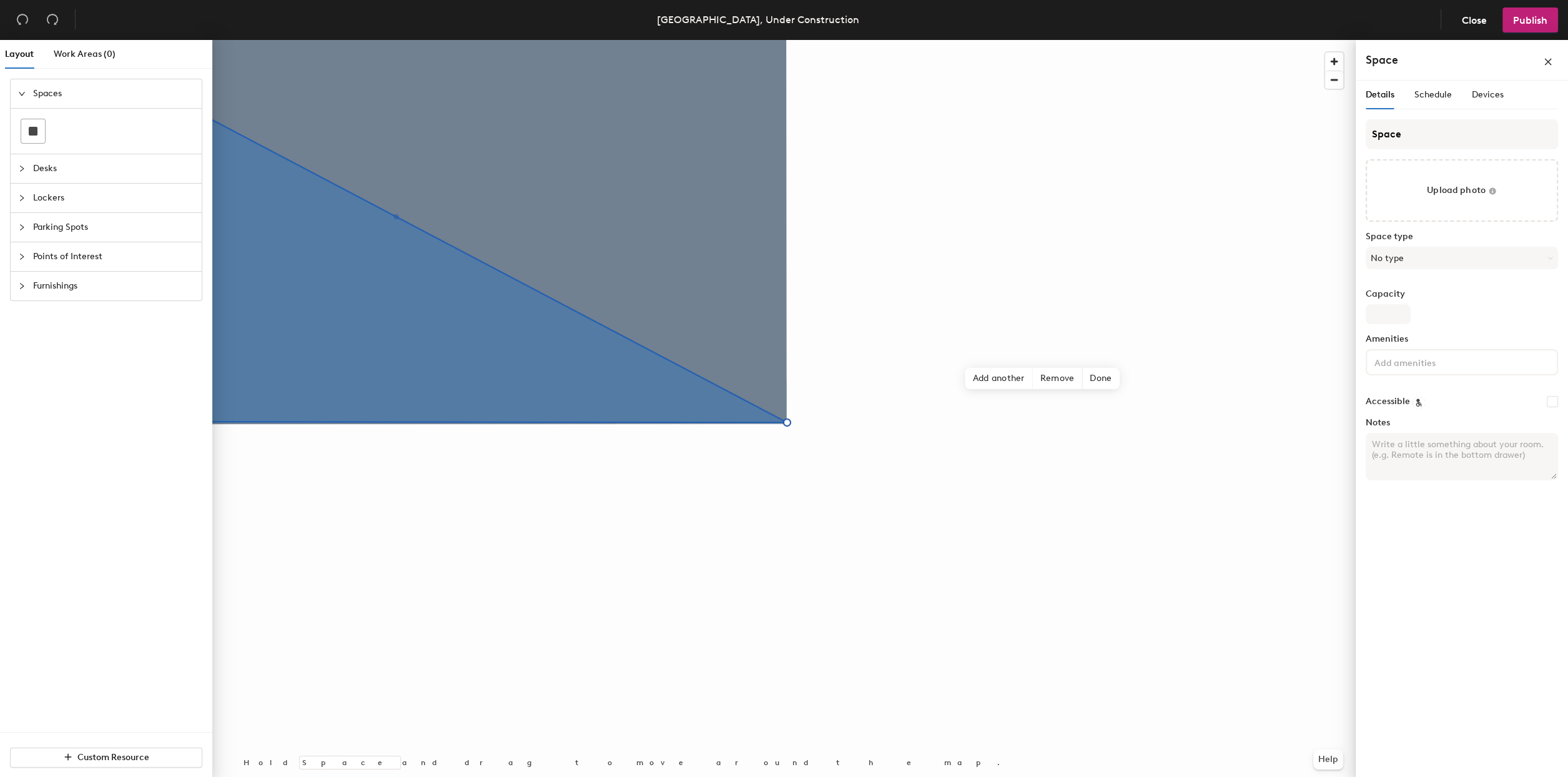
click at [1511, 677] on div "Layout Work Areas (0) Spaces Desks Lockers Parking Spots Points of Interest Fur…" at bounding box center [784, 411] width 1568 height 743
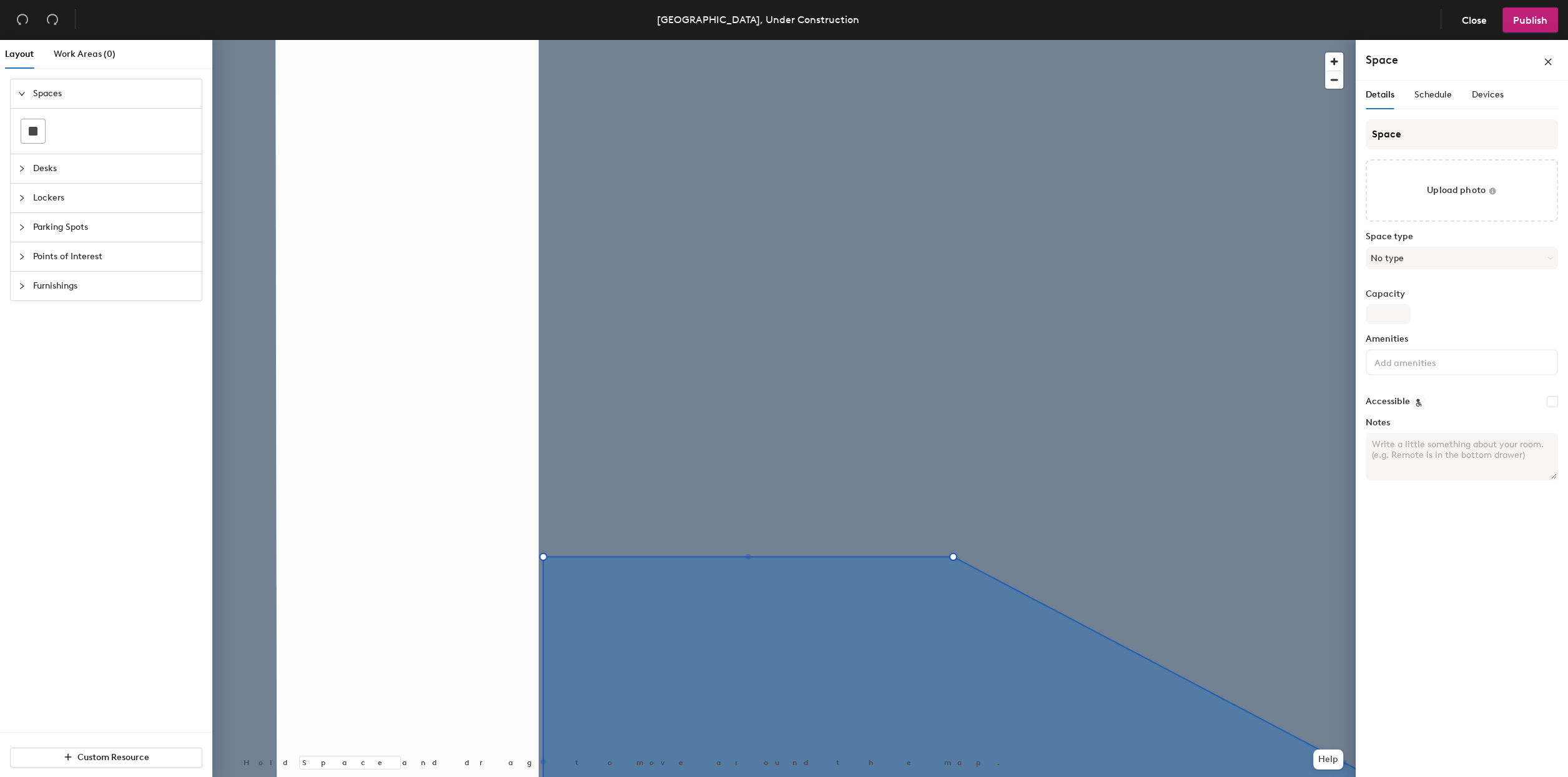
click at [1314, 23] on div "Vancouver, Under Construction Close Publish Layout Work Areas (0) Spaces Desks …" at bounding box center [784, 388] width 1568 height 777
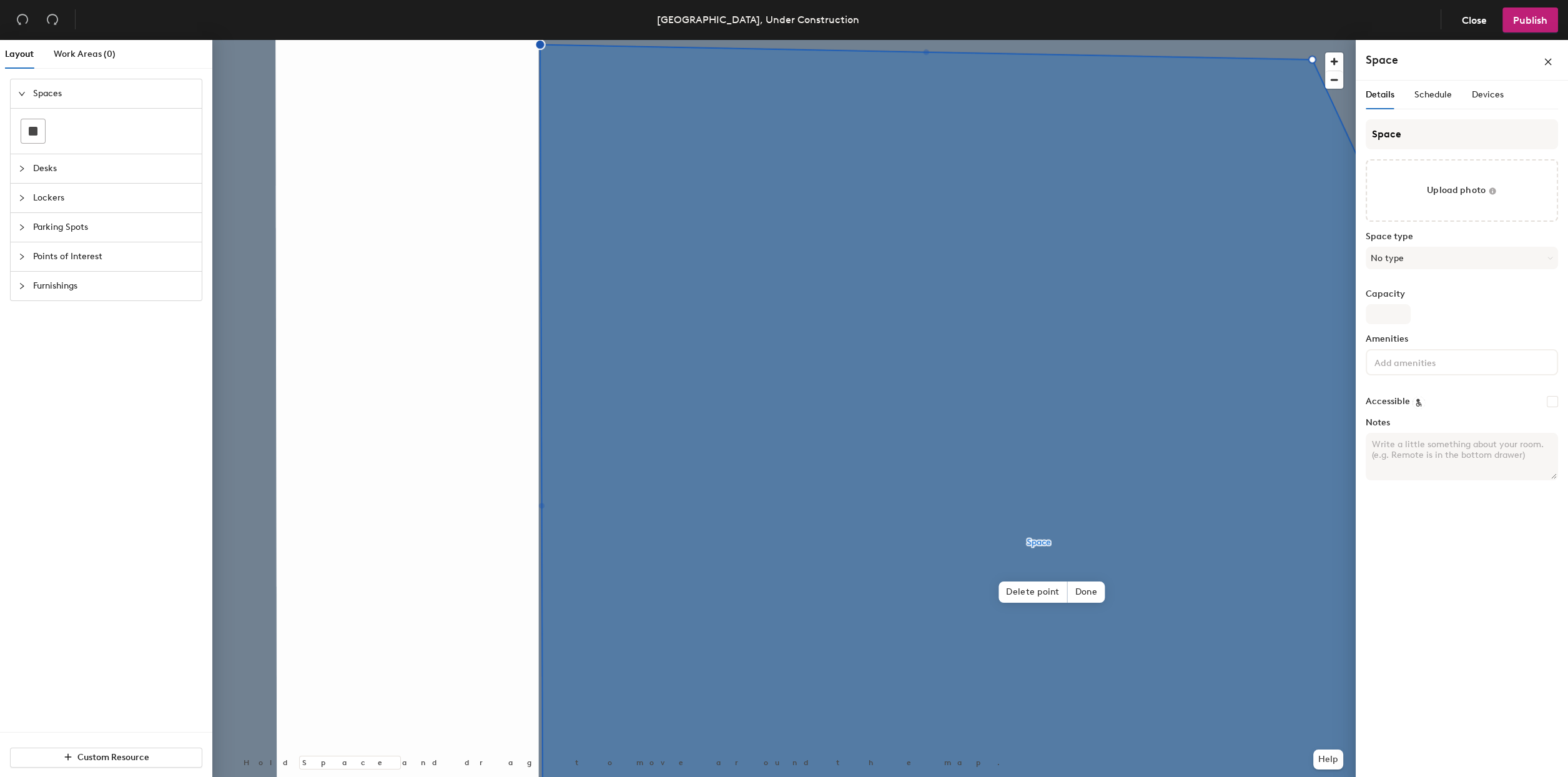
click at [375, 777] on html "Skip navigation Schedule Office People Analytics Visits Deliveries Services Man…" at bounding box center [784, 388] width 1568 height 777
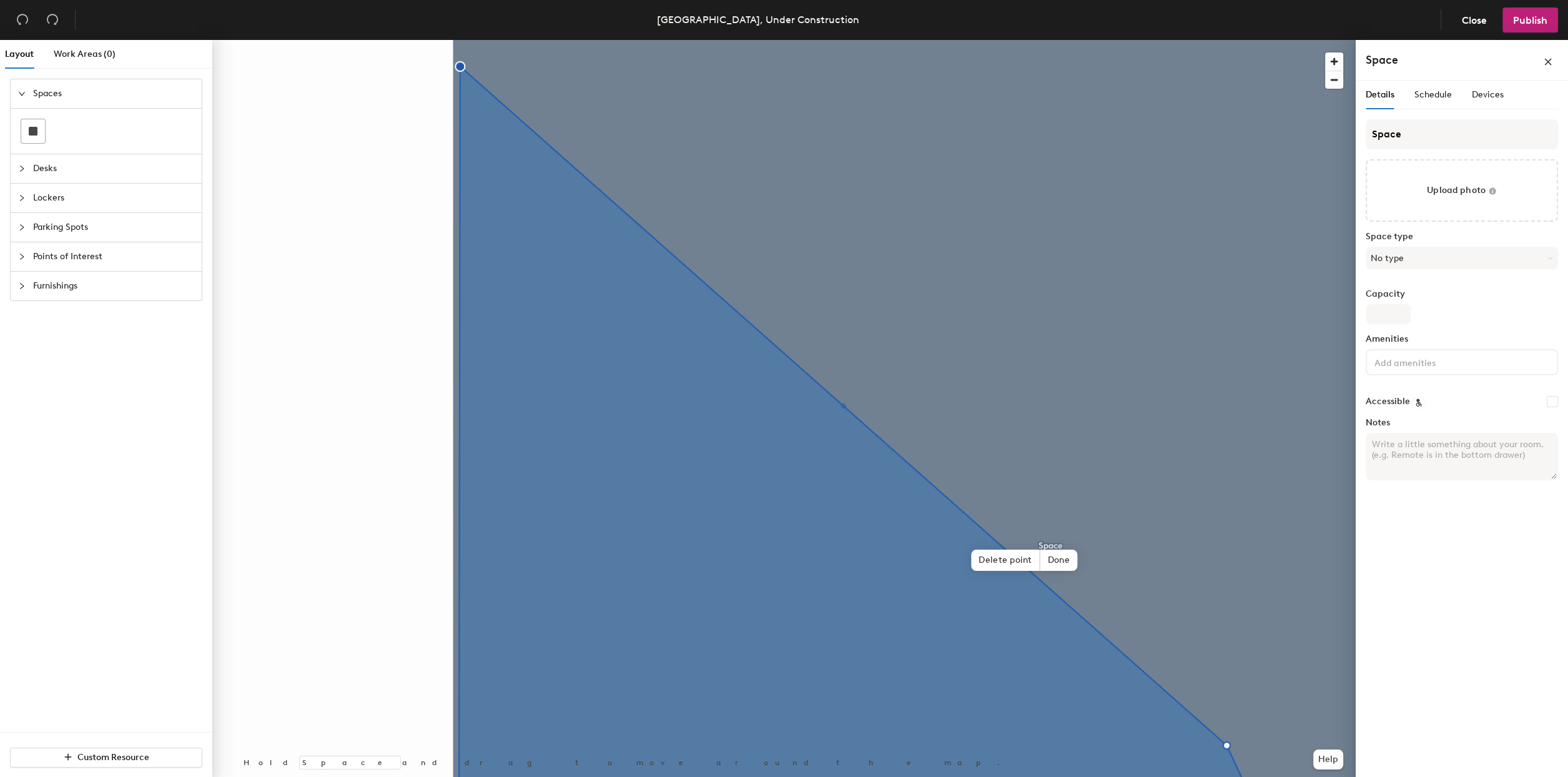
click at [356, 777] on html "Skip navigation Schedule Office People Analytics Visits Deliveries Services Man…" at bounding box center [784, 388] width 1568 height 777
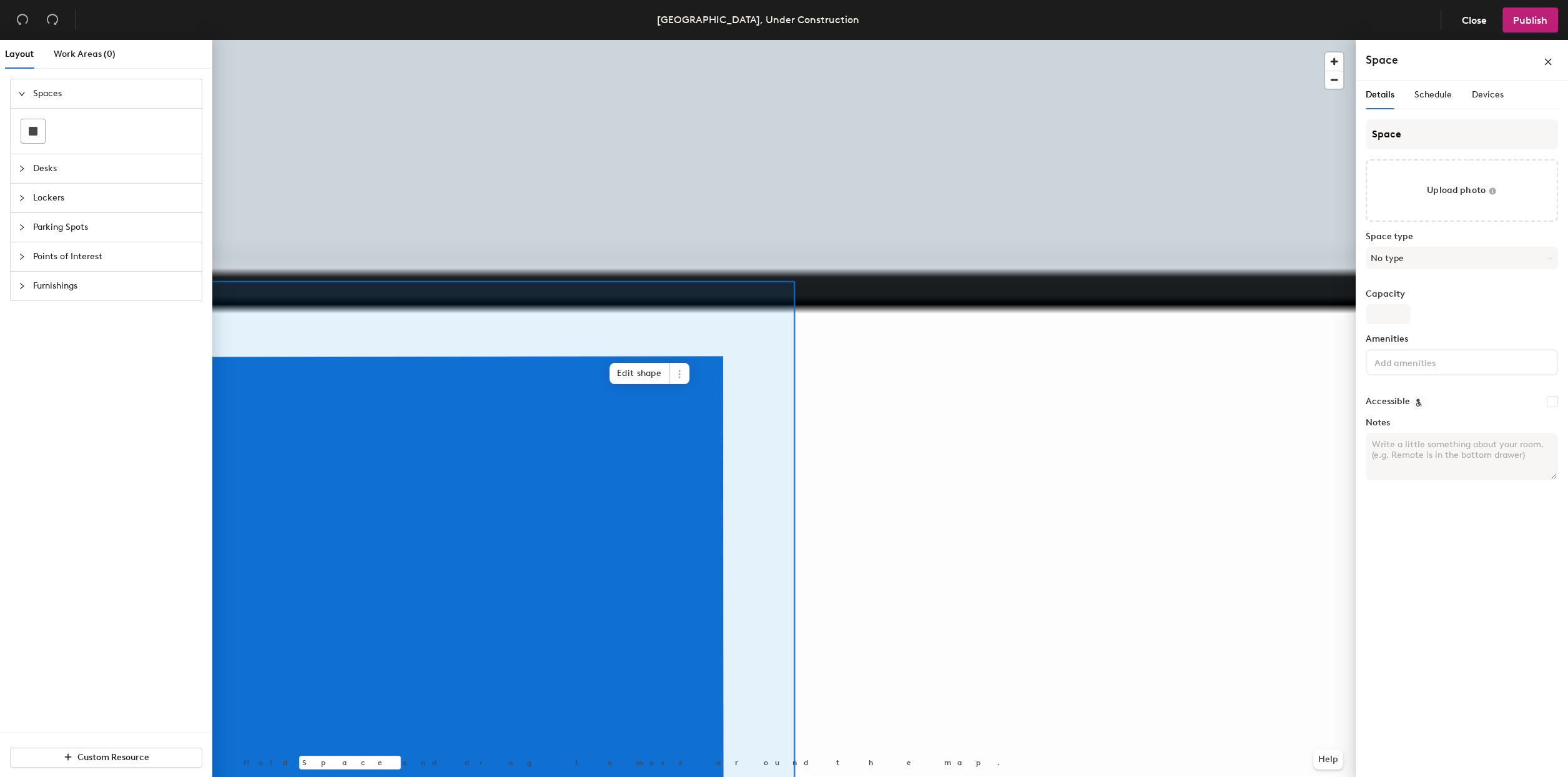
click at [618, 40] on div at bounding box center [784, 40] width 1144 height 0
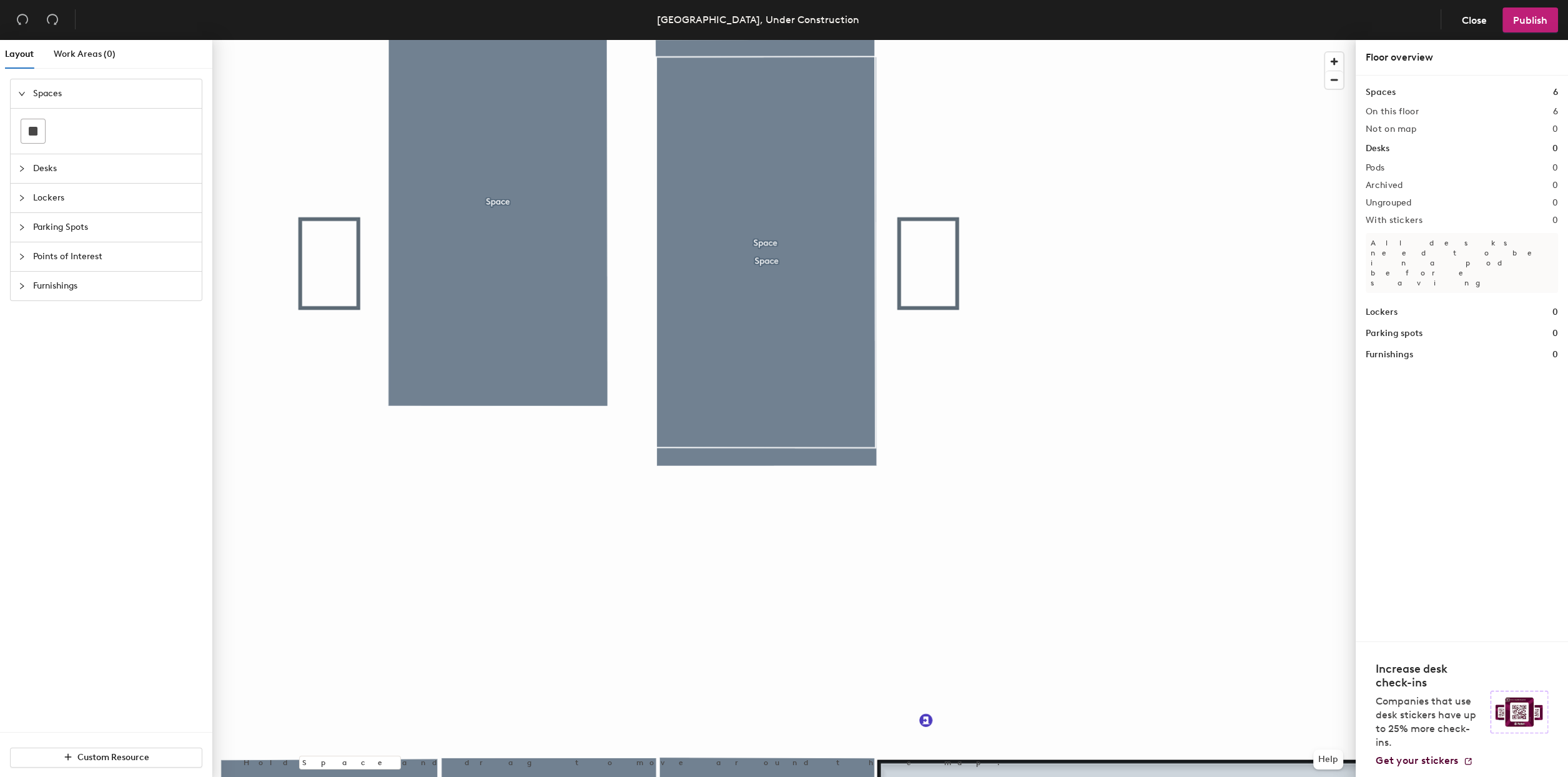
click at [838, 40] on div at bounding box center [784, 40] width 1144 height 0
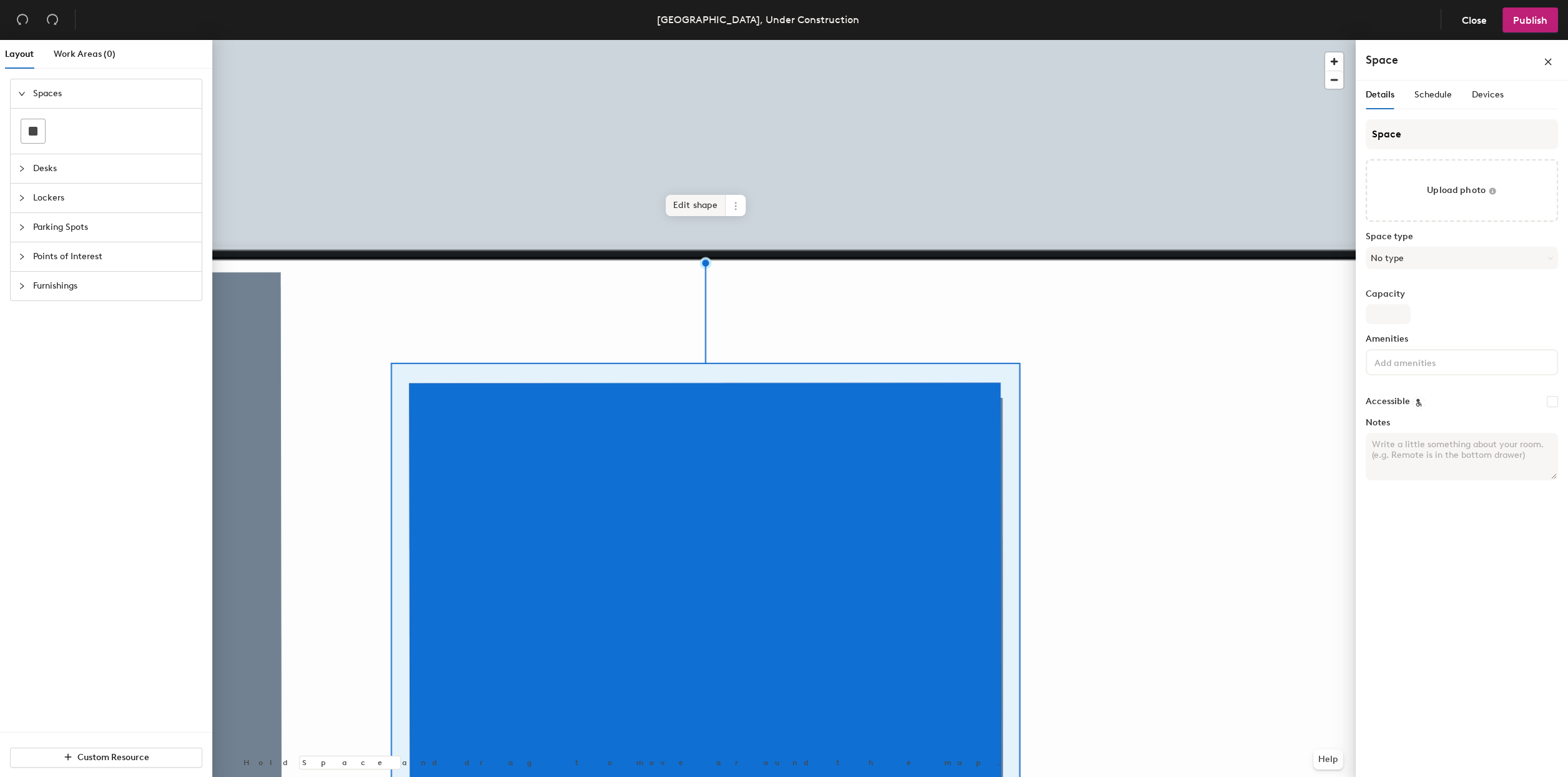
click at [678, 205] on span "Edit shape" at bounding box center [695, 205] width 60 height 21
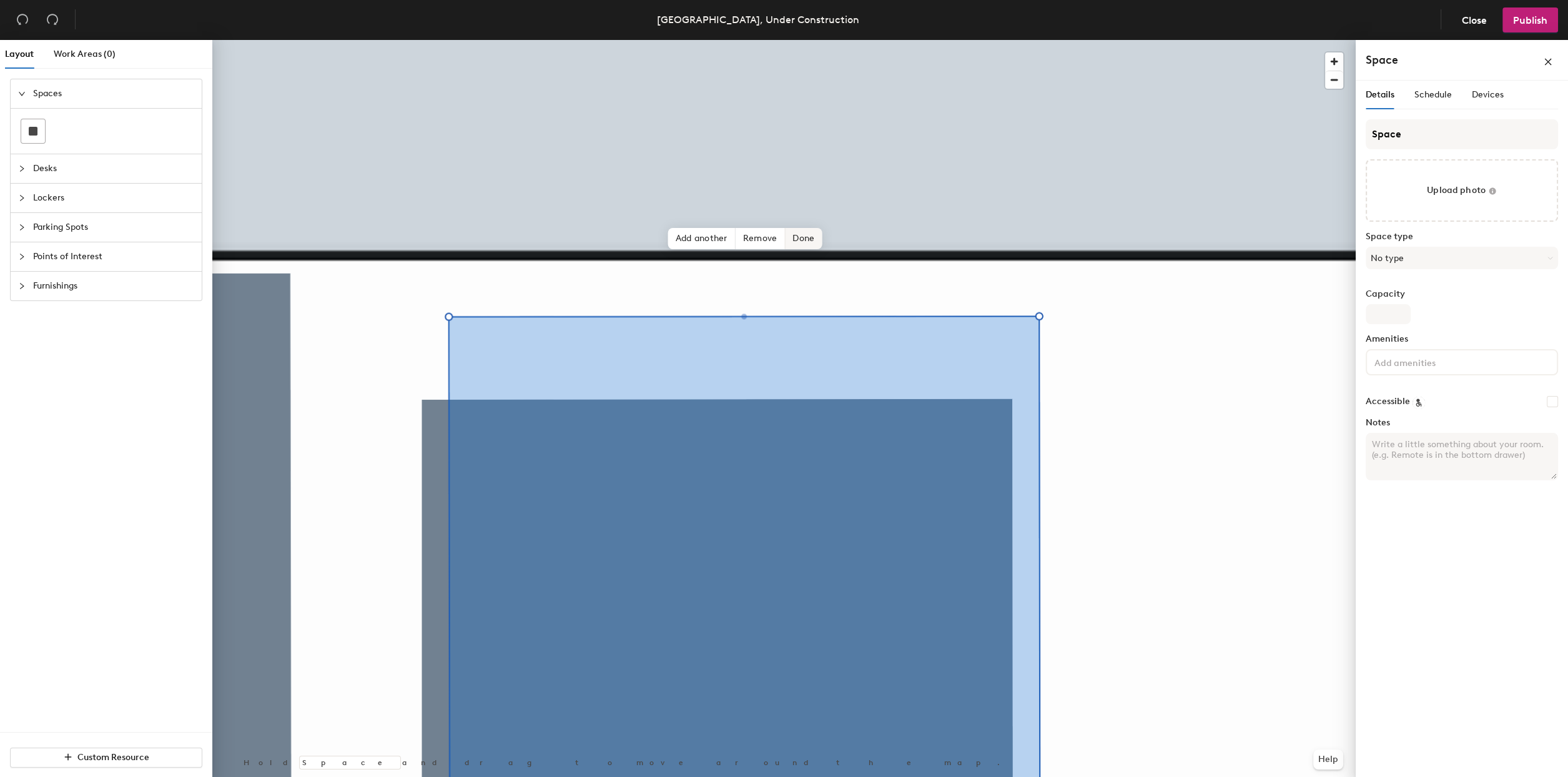
click at [803, 236] on span "Done" at bounding box center [803, 238] width 37 height 21
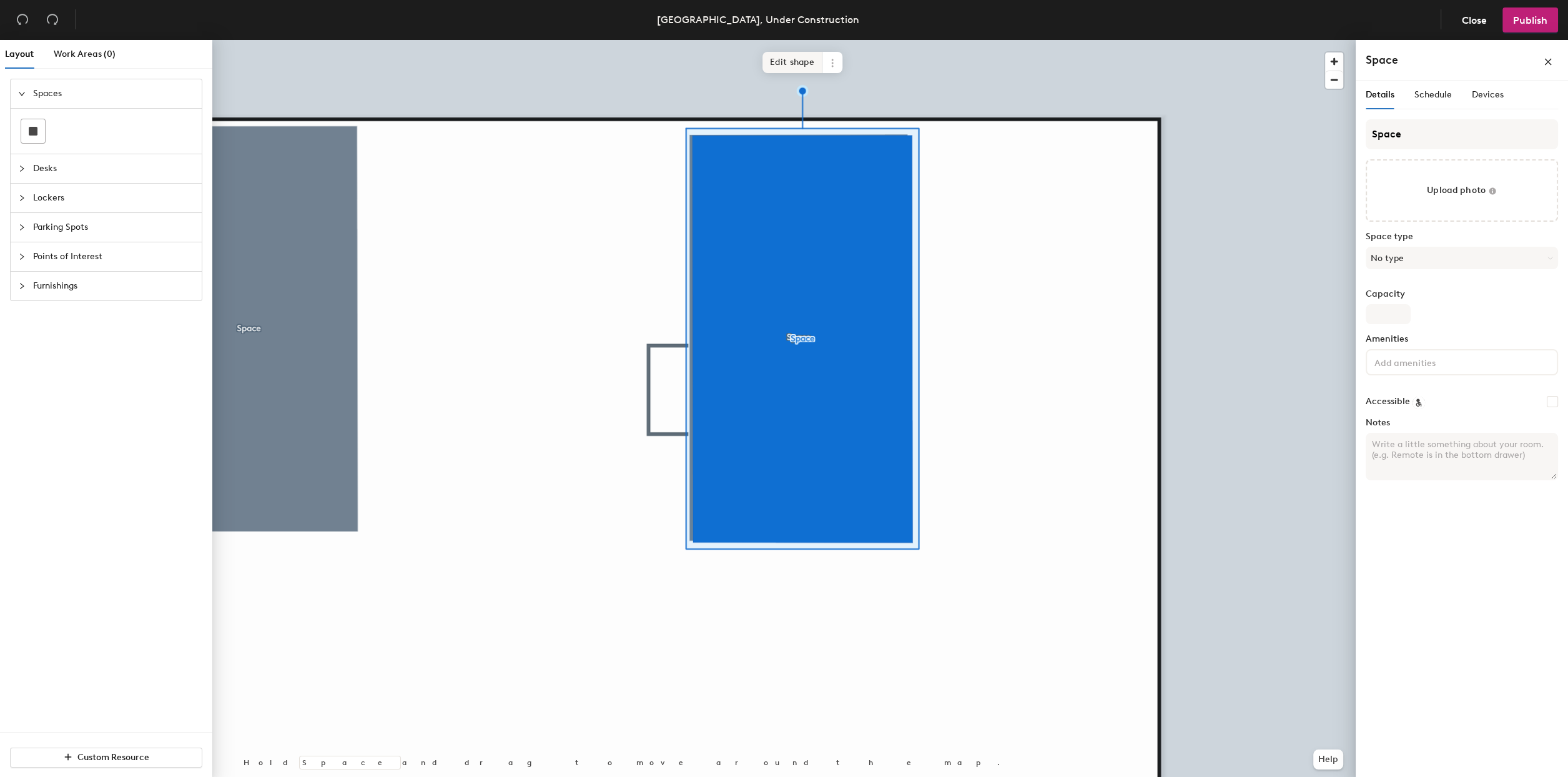
click at [802, 61] on span "Edit shape" at bounding box center [792, 62] width 60 height 21
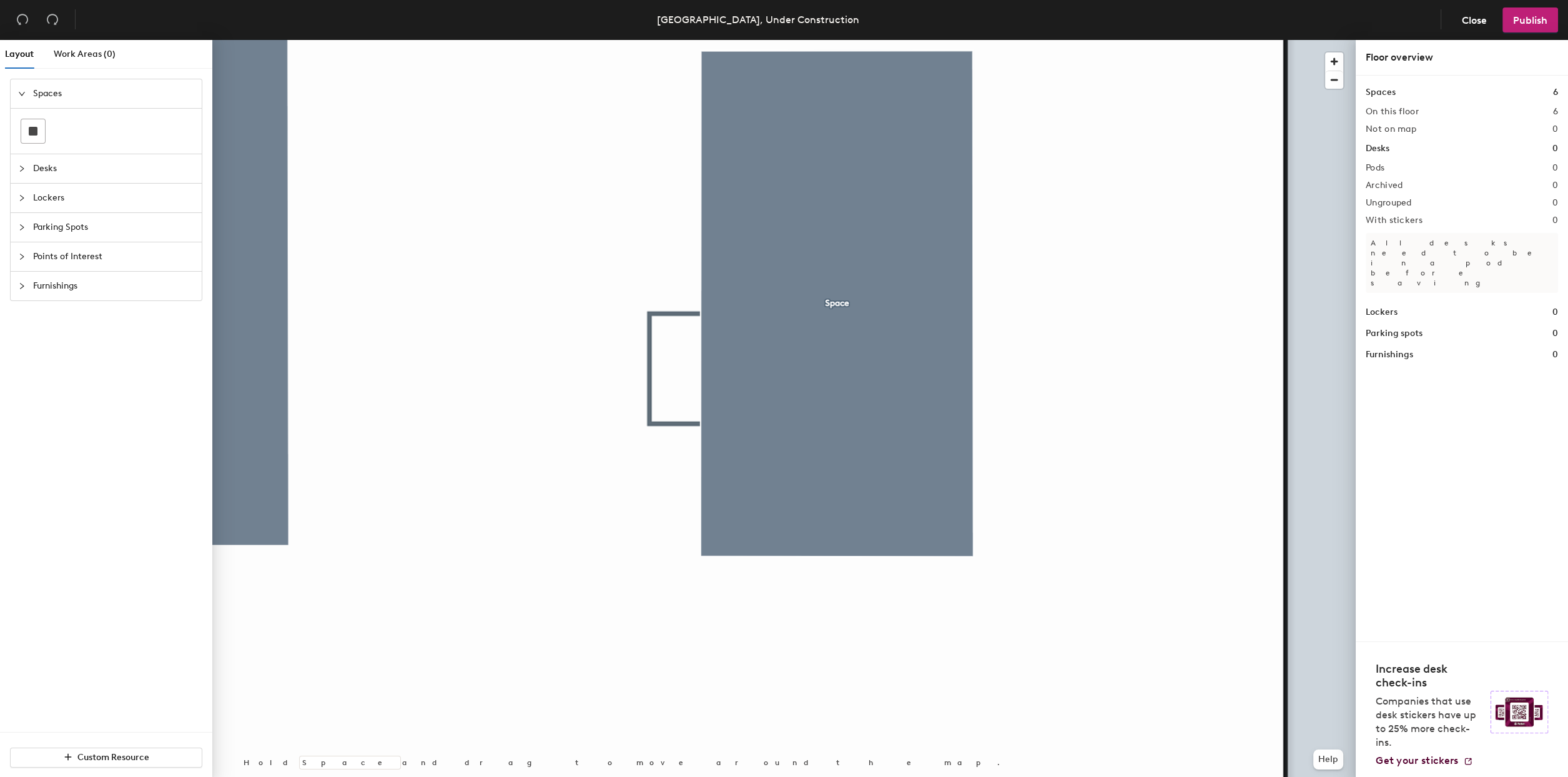
click at [889, 40] on div at bounding box center [784, 40] width 1144 height 0
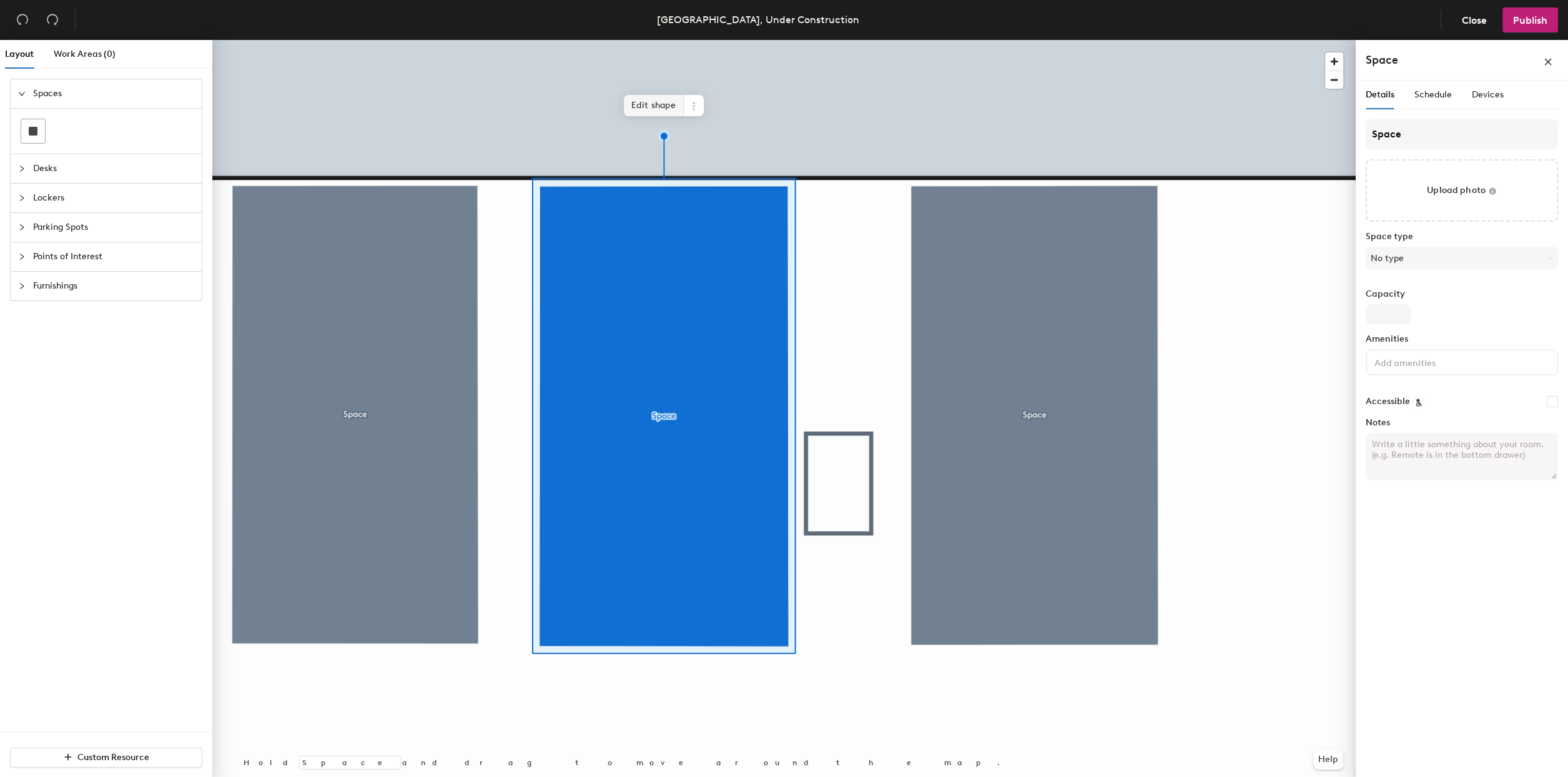
click at [647, 98] on span "Edit shape" at bounding box center [654, 105] width 60 height 21
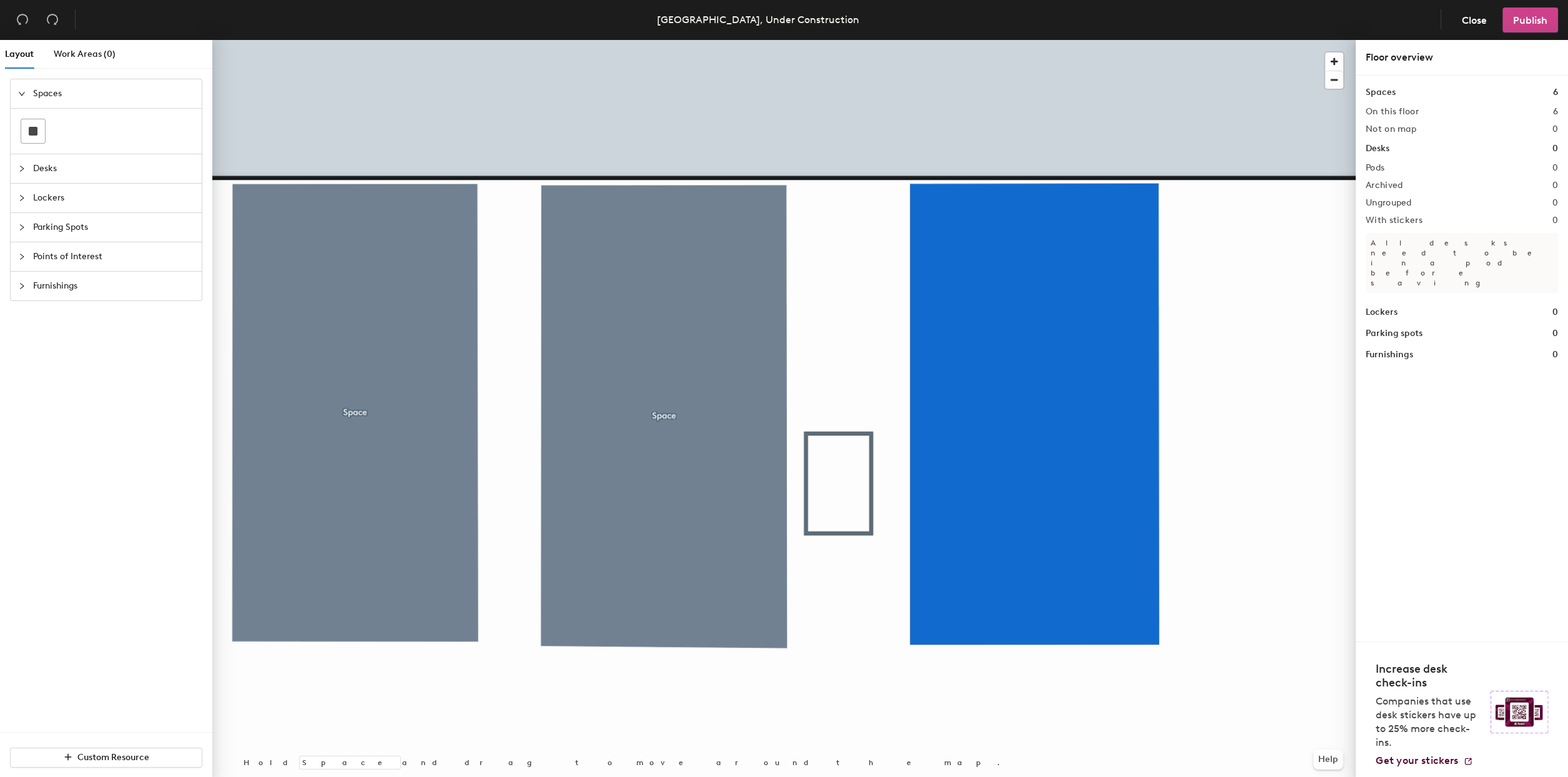
click at [1534, 24] on span "Publish" at bounding box center [1530, 20] width 34 height 12
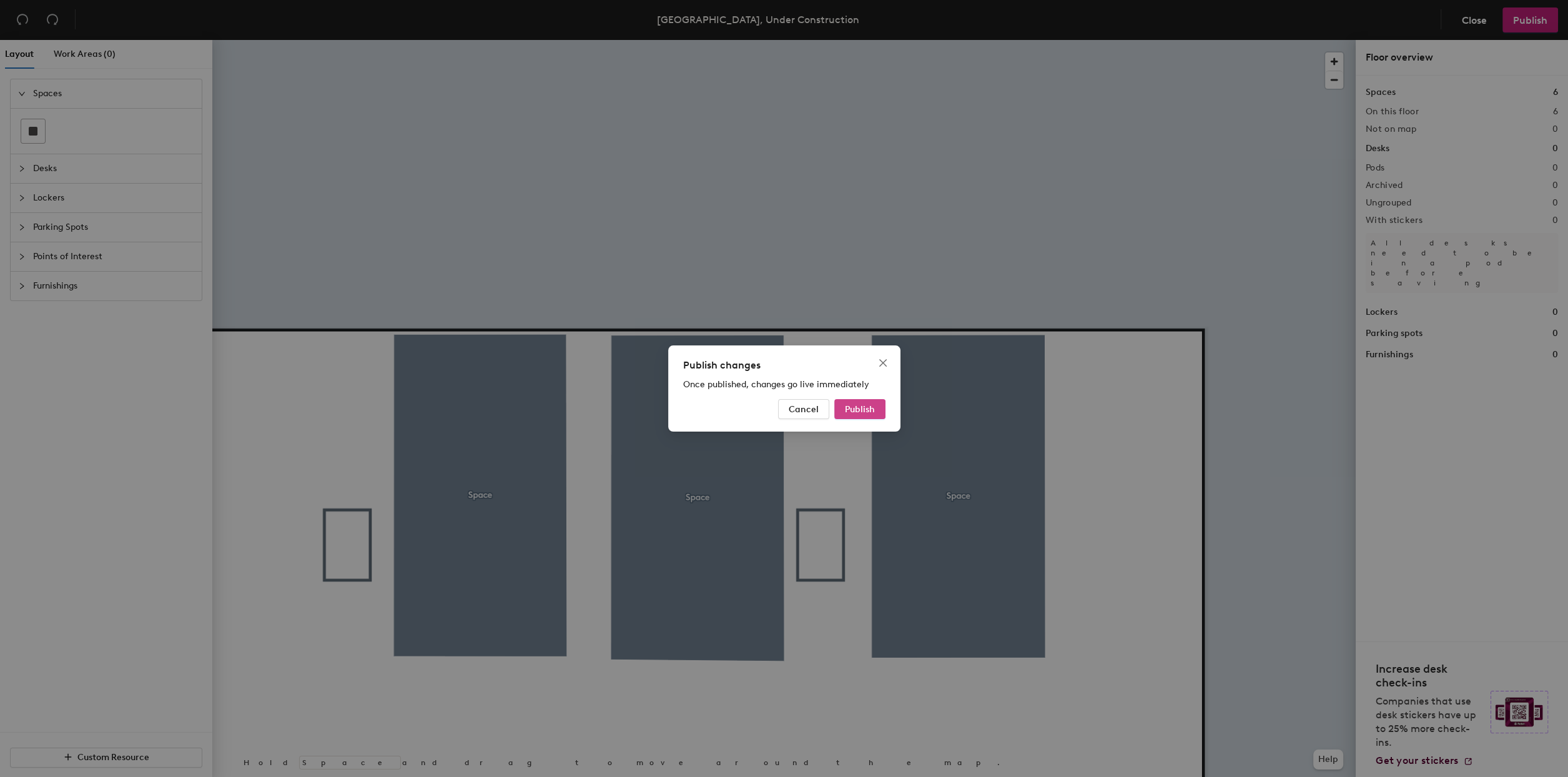
click at [852, 405] on span "Publish" at bounding box center [860, 410] width 30 height 11
